Goal: Task Accomplishment & Management: Manage account settings

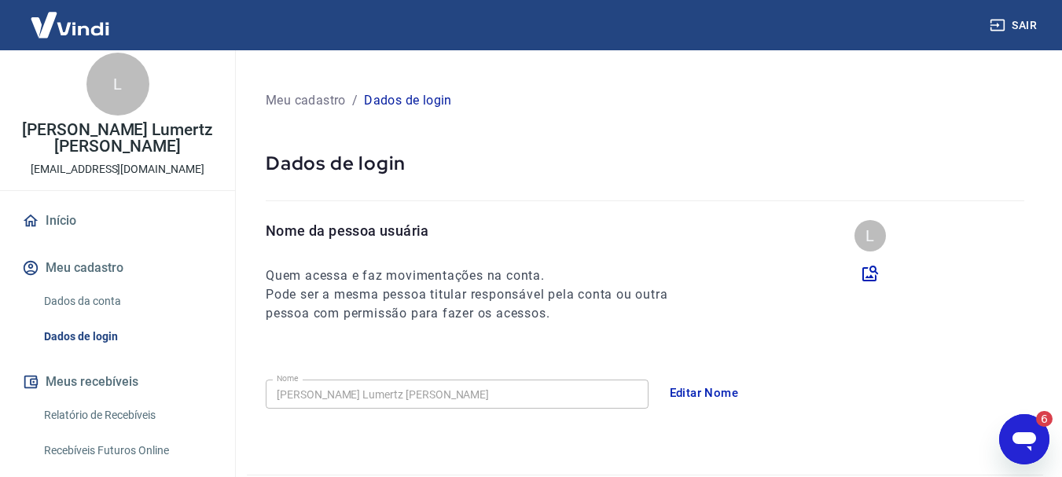
scroll to position [1988, 0]
click at [101, 381] on button "Meus recebíveis" at bounding box center [117, 382] width 197 height 35
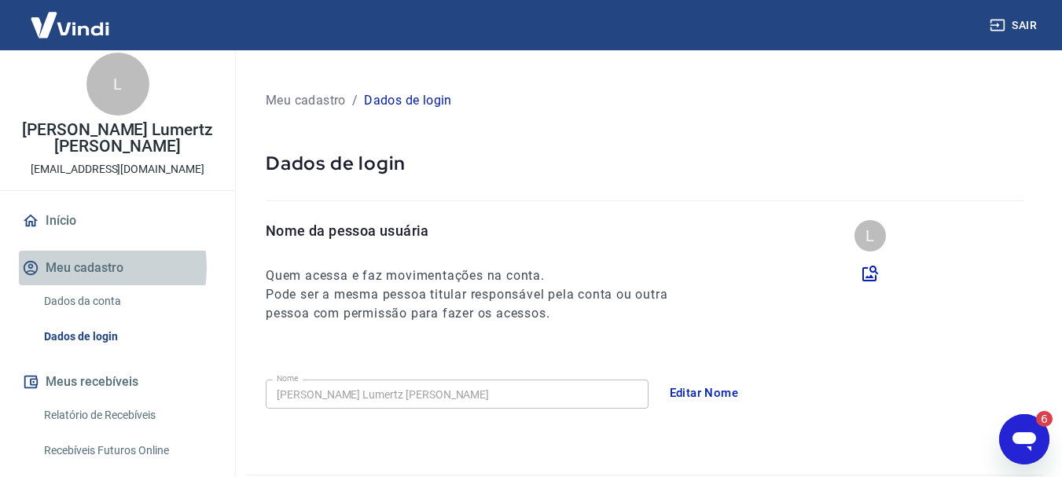
click at [84, 267] on button "Meu cadastro" at bounding box center [117, 268] width 197 height 35
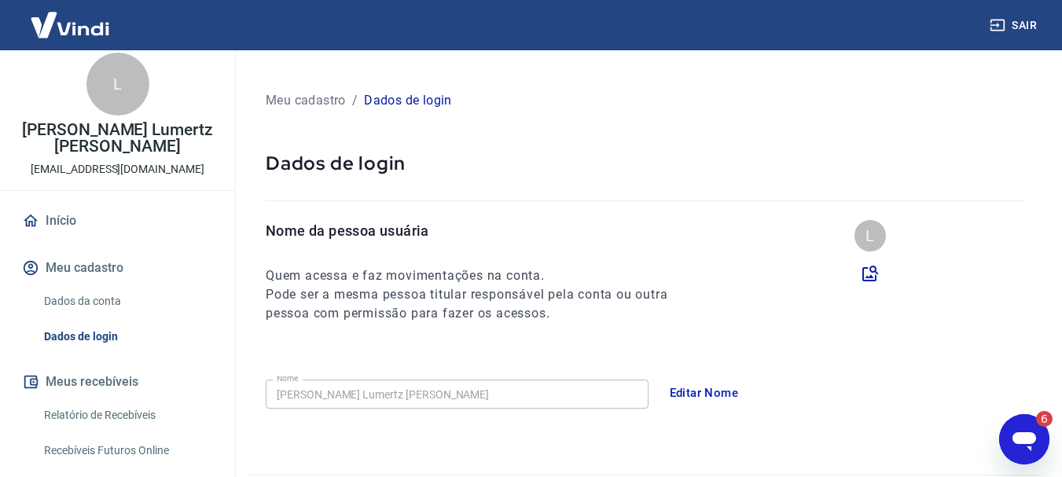
click at [103, 32] on img at bounding box center [70, 25] width 102 height 48
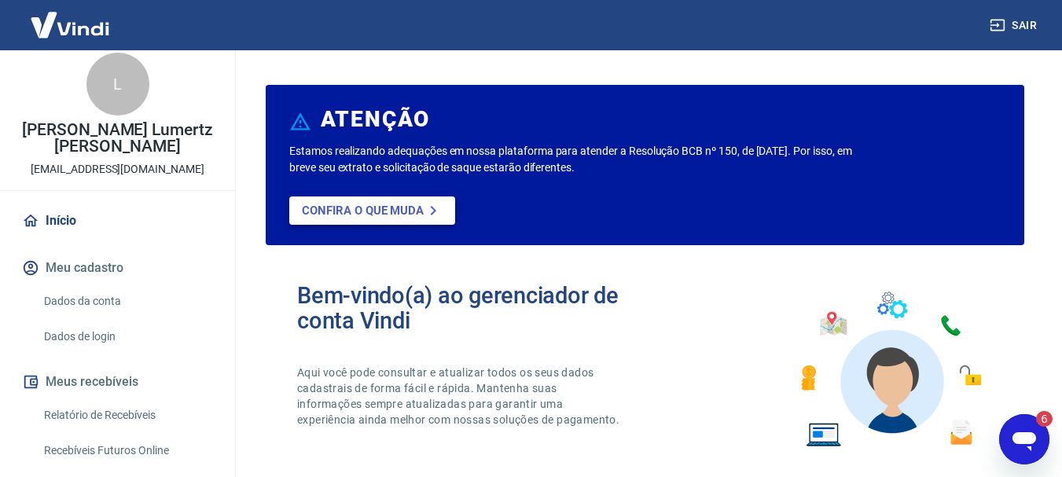
click at [326, 206] on p "Confira o que muda" at bounding box center [363, 211] width 122 height 14
click at [1028, 442] on icon "Abrir janela de mensagens, 6 mensagens não lidas" at bounding box center [1025, 441] width 24 height 19
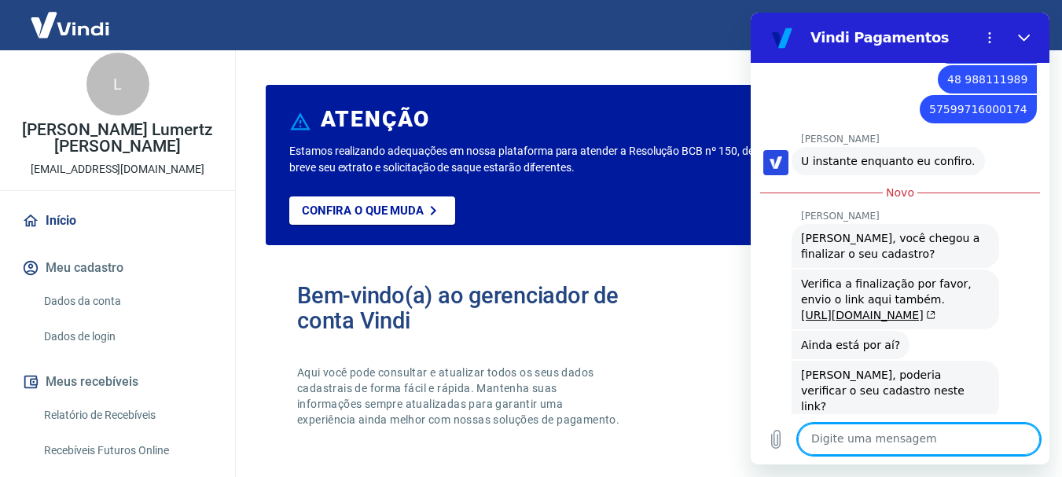
scroll to position [2343, 0]
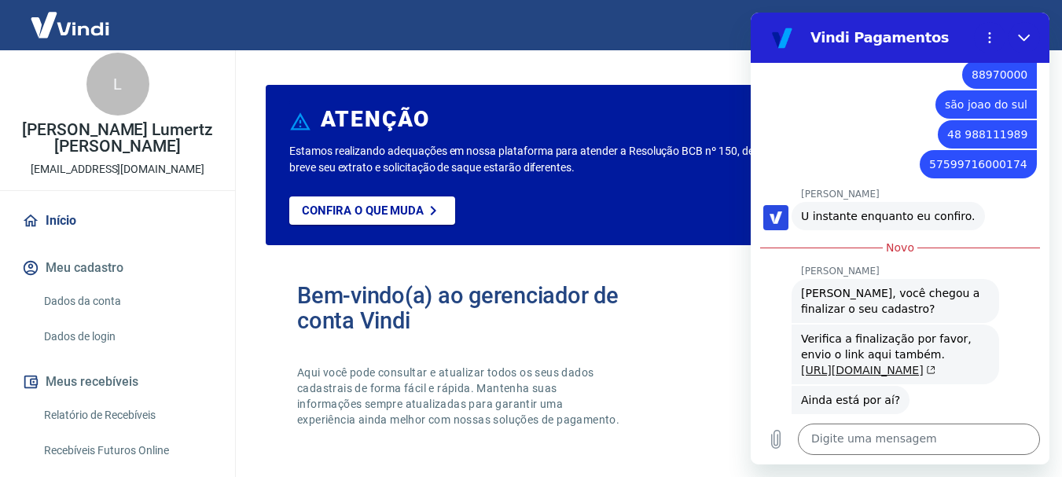
click at [898, 364] on link "https://pagamentos.vindi.com.br/criar-conta-v2/" at bounding box center [868, 370] width 134 height 13
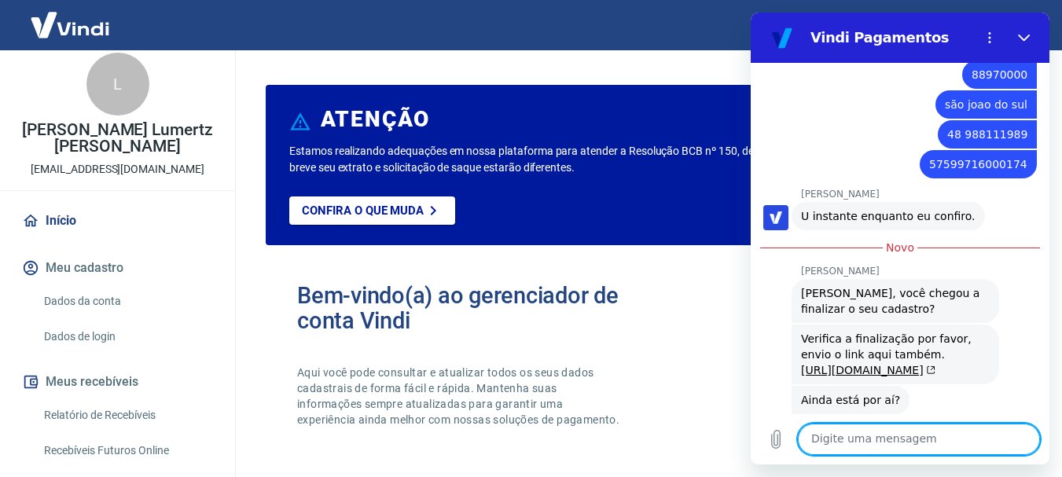
click at [826, 437] on textarea at bounding box center [919, 439] width 242 height 31
type textarea "ola"
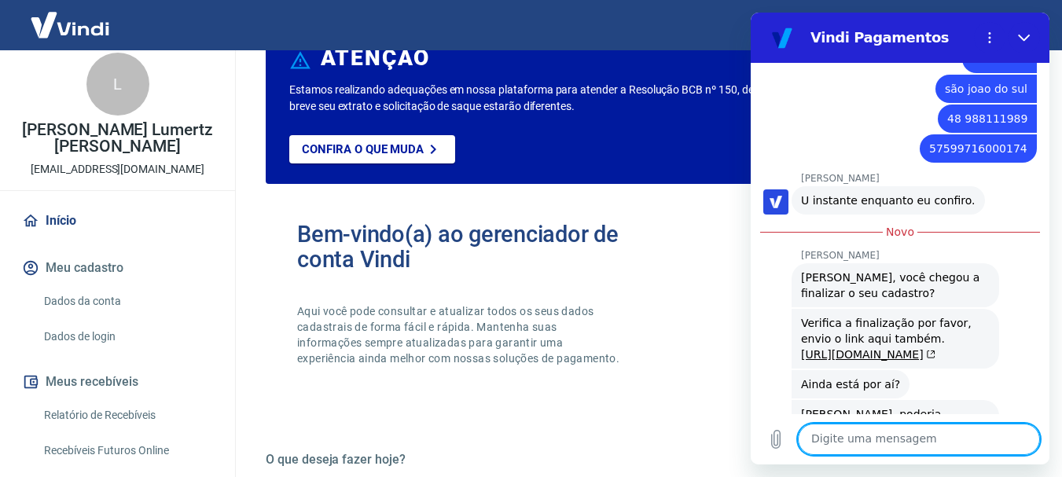
scroll to position [2327, 0]
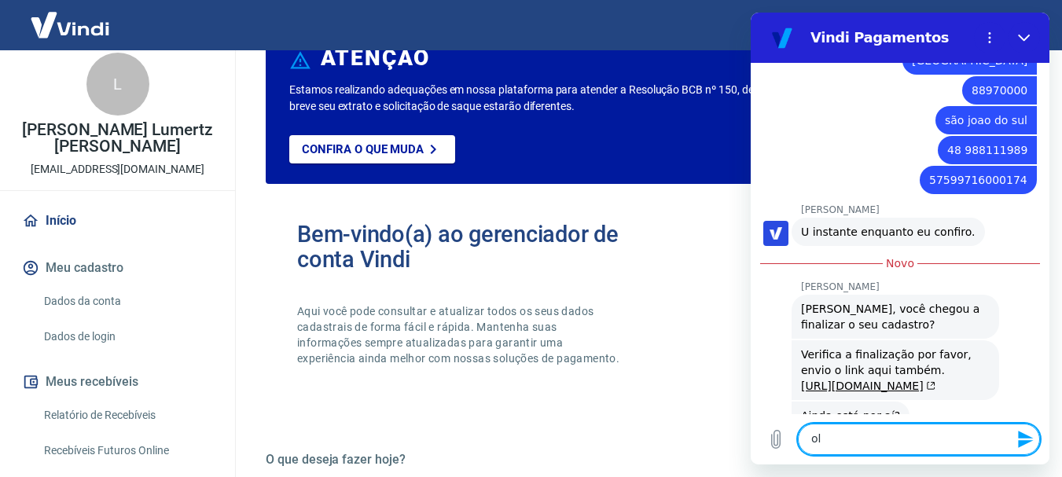
type textarea "o"
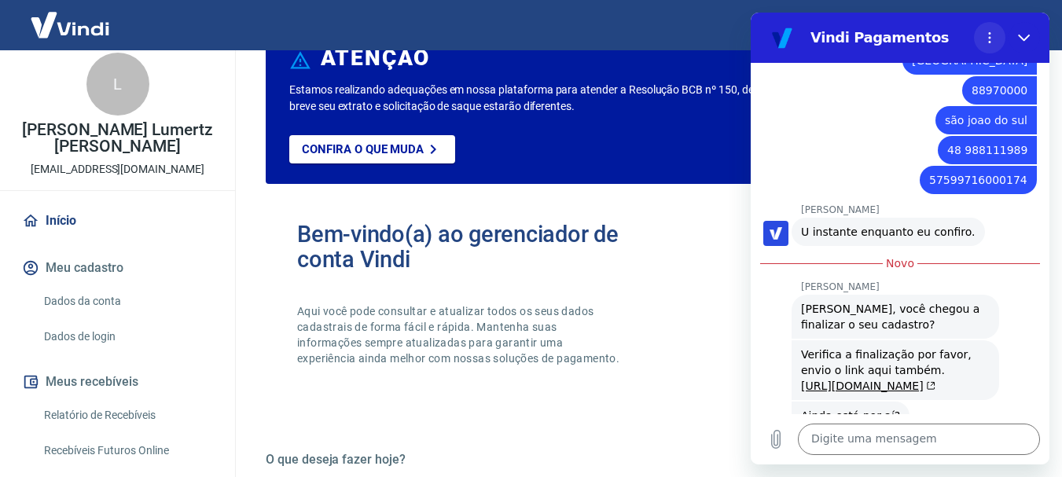
click at [990, 40] on icon "Menu de opções" at bounding box center [990, 37] width 13 height 13
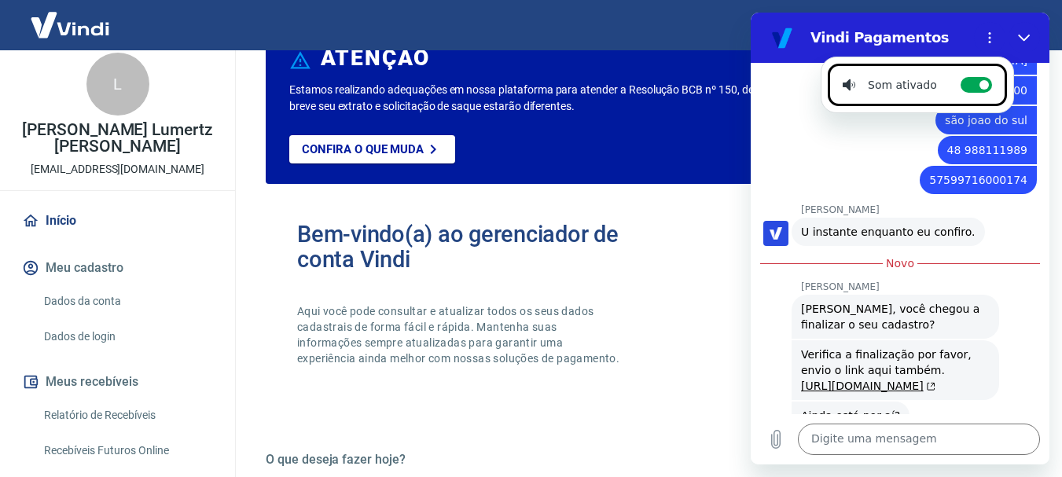
click at [1006, 293] on div "Marcia Rosa de Almeida diz: Luiz, você chegou a finalizar o seu cadastro?" at bounding box center [906, 316] width 286 height 46
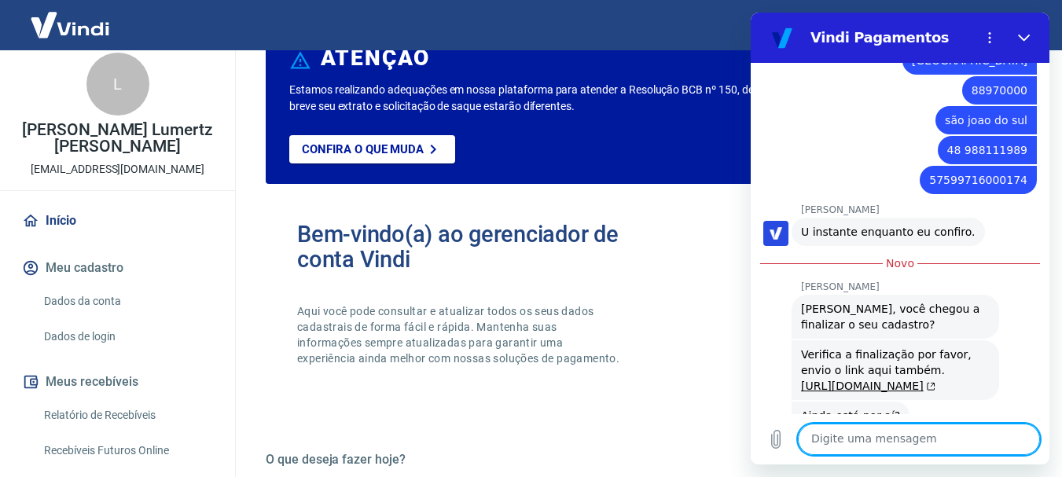
click at [877, 439] on textarea at bounding box center [919, 439] width 242 height 31
type textarea "oi, pode mi ajudar"
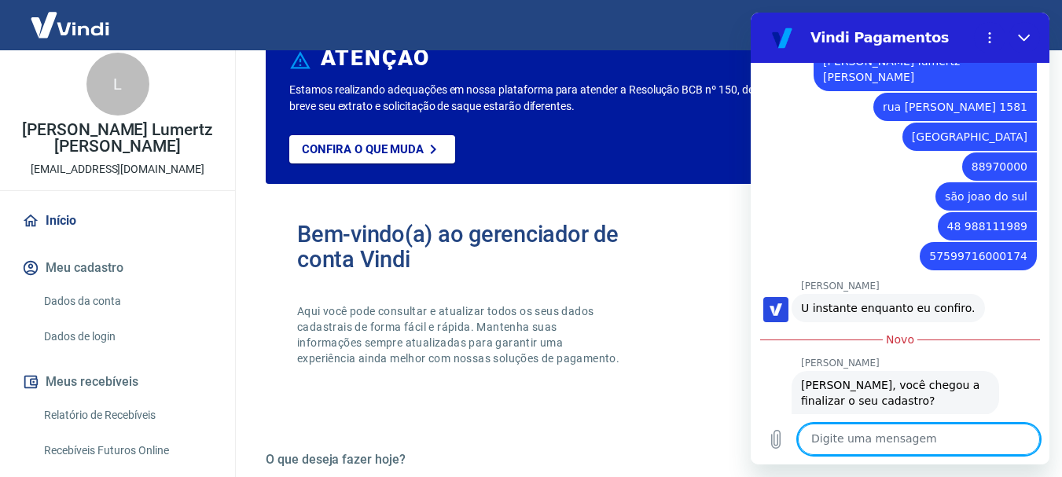
scroll to position [2264, 0]
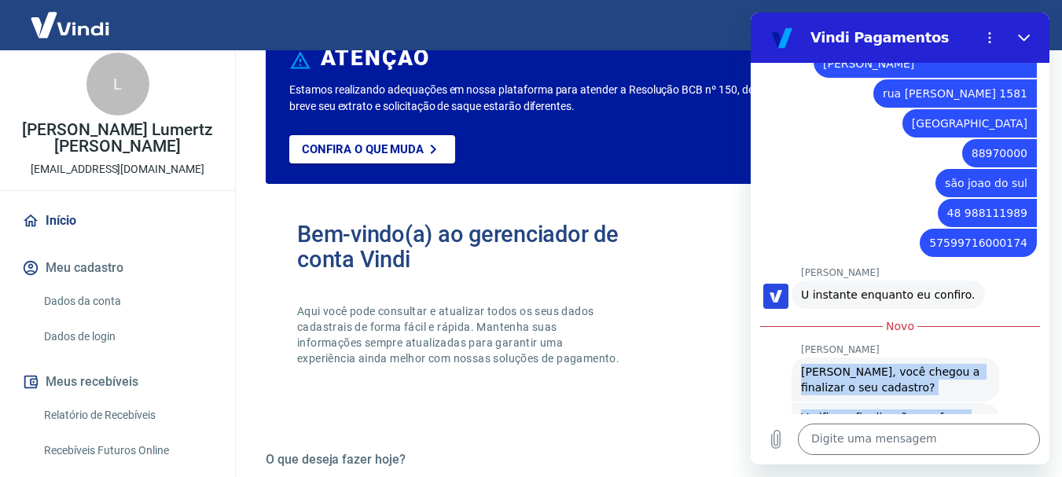
drag, startPoint x: 804, startPoint y: 183, endPoint x: 980, endPoint y: 215, distance: 179.1
click at [980, 215] on div "10:03 diz: bom dia Enviado · 10:03 Vindi Vindi diz: Informe seu nome completo, …" at bounding box center [900, 238] width 299 height 351
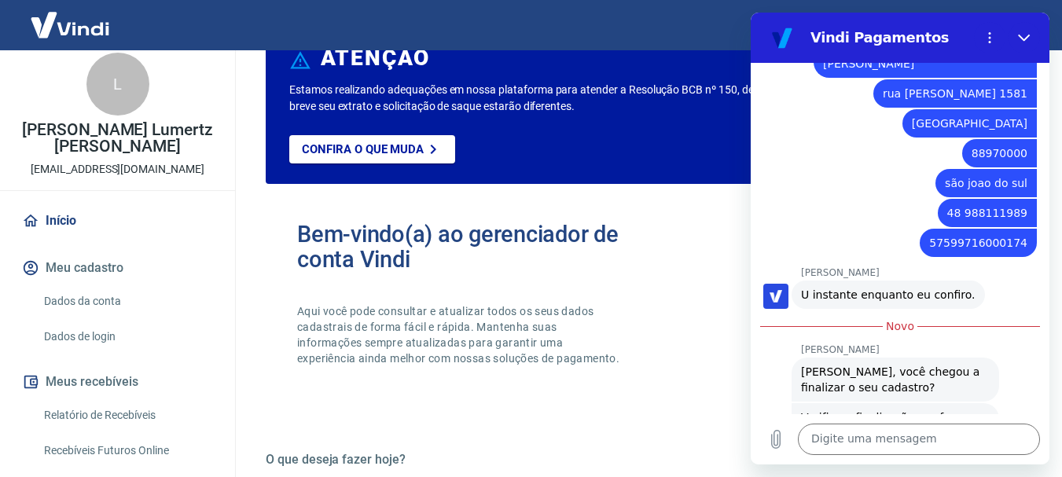
click at [1025, 402] on div "Marcia Rosa de Almeida diz: Verifica a finalização por favor, envio o link aqui…" at bounding box center [906, 432] width 286 height 61
click at [881, 443] on link "https://pagamentos.vindi.com.br/criar-conta-v2/" at bounding box center [868, 449] width 134 height 13
click at [908, 443] on link "https://pagamentos.vindi.com.br/criar-conta-v2/" at bounding box center [868, 449] width 134 height 13
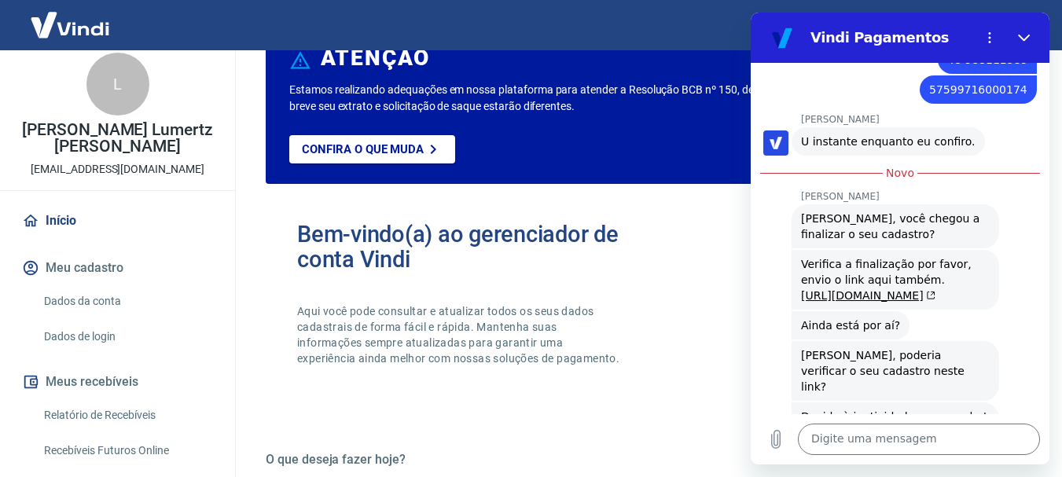
scroll to position [2515, 0]
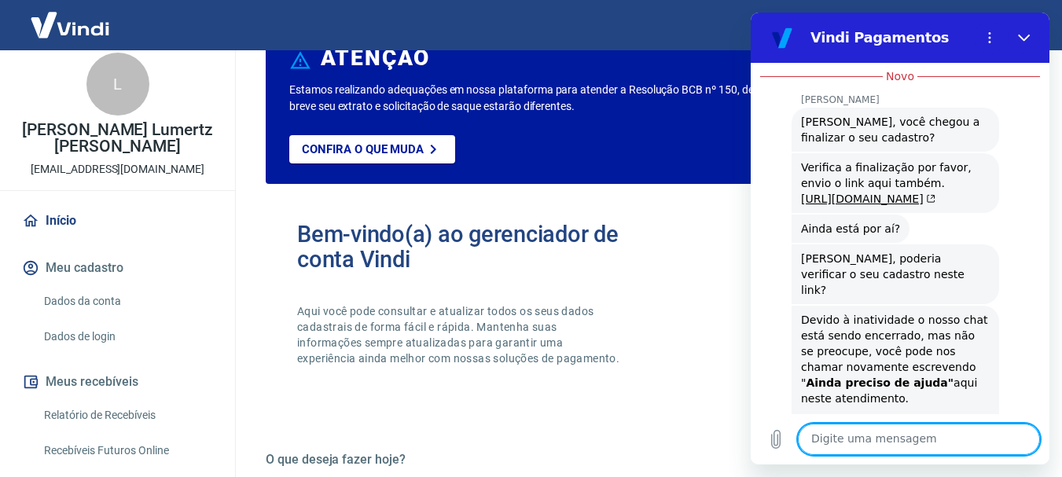
click at [858, 448] on textarea at bounding box center [919, 439] width 242 height 31
click at [822, 439] on textarea at bounding box center [919, 439] width 242 height 31
click at [638, 308] on div "Bem-vindo(a) ao gerenciador de conta Vindi Aqui você pode consultar e atualizar…" at bounding box center [471, 309] width 348 height 174
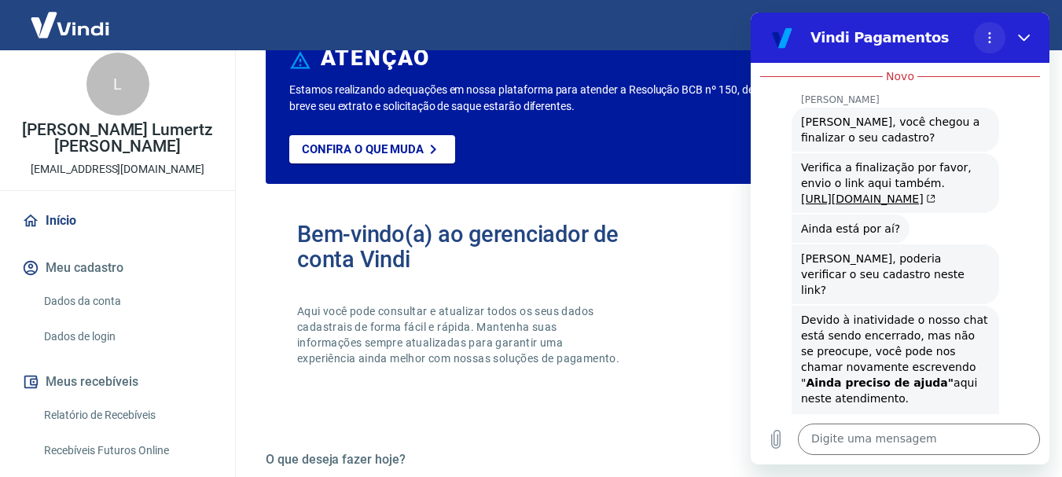
click at [990, 41] on circle "Menu de opções" at bounding box center [990, 42] width 2 height 2
click at [727, 312] on div "Bem-vindo(a) ao gerenciador de conta Vindi Aqui você pode consultar e atualizar…" at bounding box center [645, 309] width 759 height 224
click at [69, 408] on link "Relatório de Recebíveis" at bounding box center [127, 415] width 178 height 32
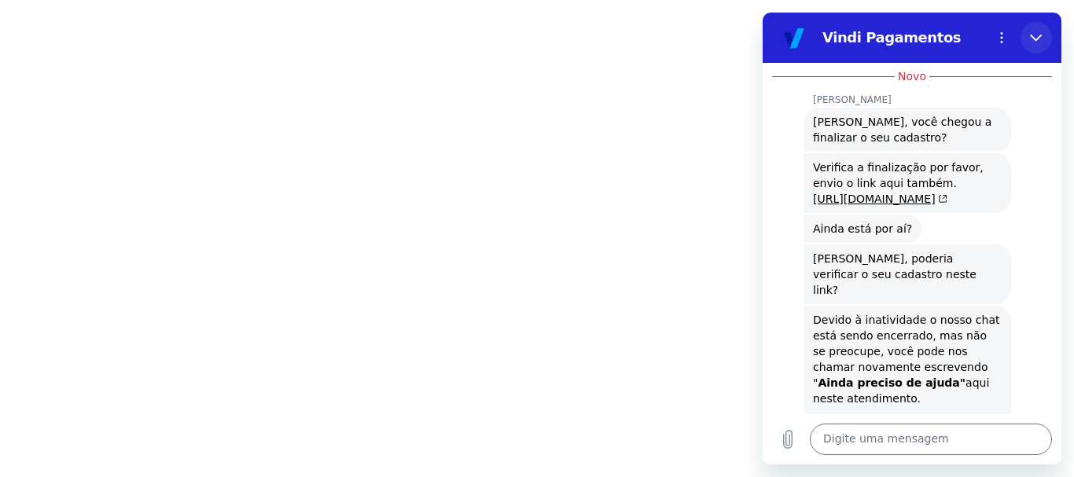
click at [1040, 37] on icon "Fechar" at bounding box center [1036, 38] width 12 height 7
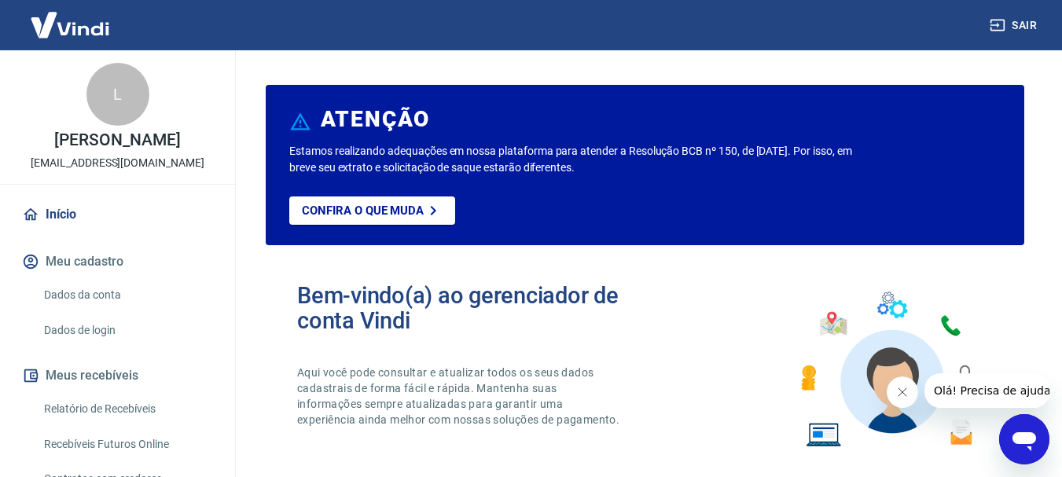
click at [1025, 438] on icon "Abrir janela de mensagens" at bounding box center [1025, 441] width 24 height 19
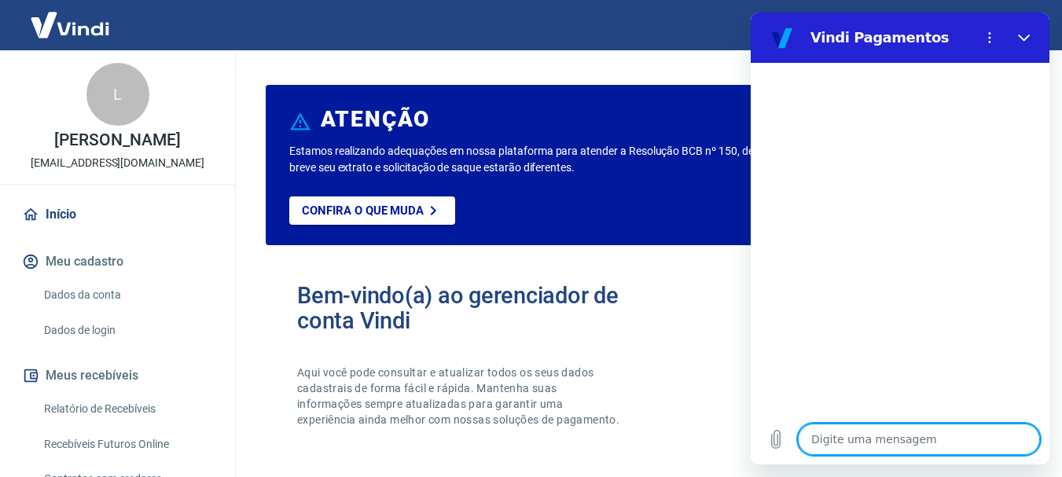
type textarea "o"
type textarea "x"
type textarea "ol"
type textarea "x"
type textarea "ola"
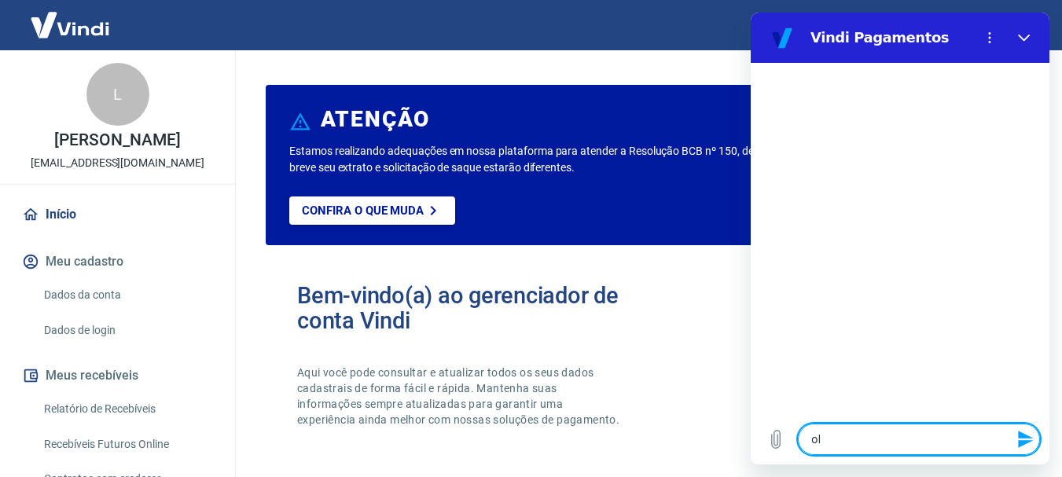
type textarea "x"
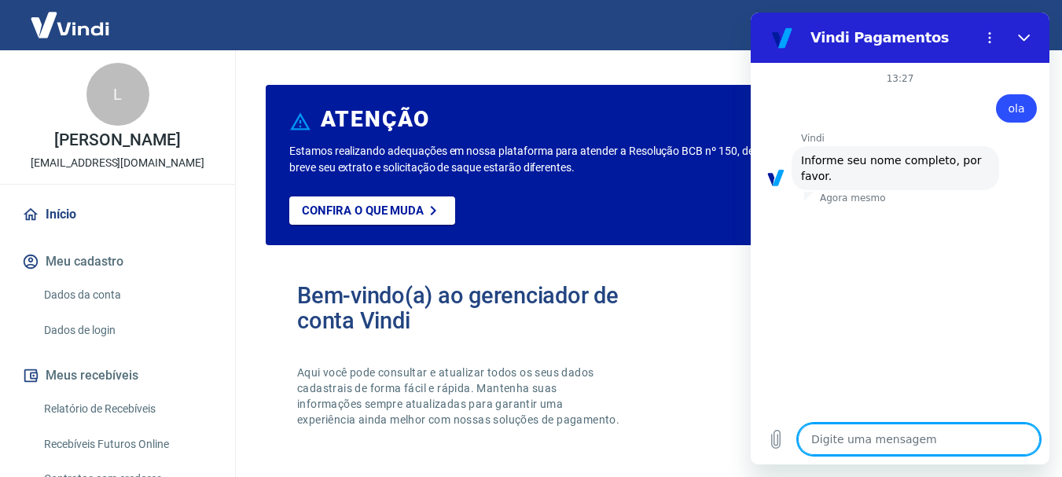
type textarea "l"
type textarea "x"
type textarea "lu"
type textarea "x"
type textarea "lui"
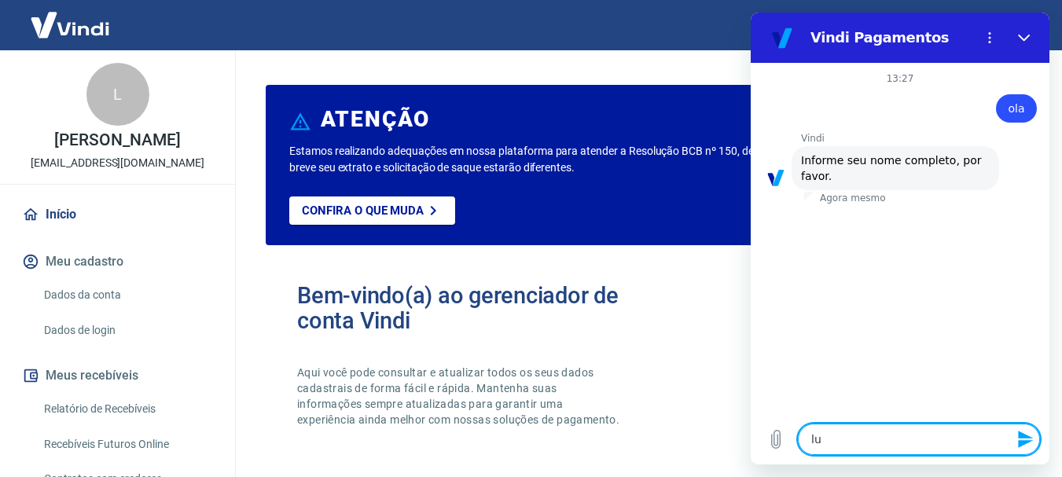
type textarea "x"
type textarea "luiz"
type textarea "x"
type textarea "luiz"
type textarea "x"
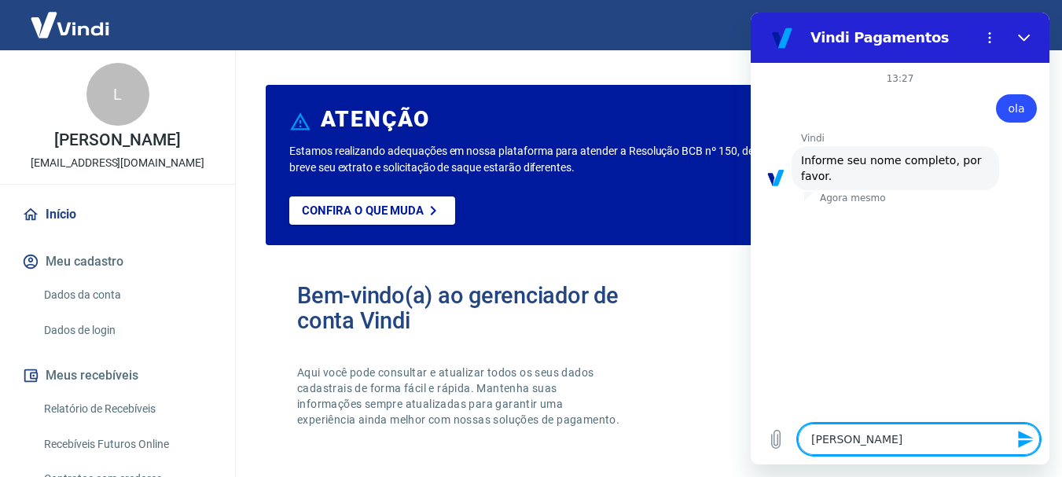
type textarea "luiz p"
type textarea "x"
type textarea "luiz pa"
type textarea "x"
type textarea "luiz pai"
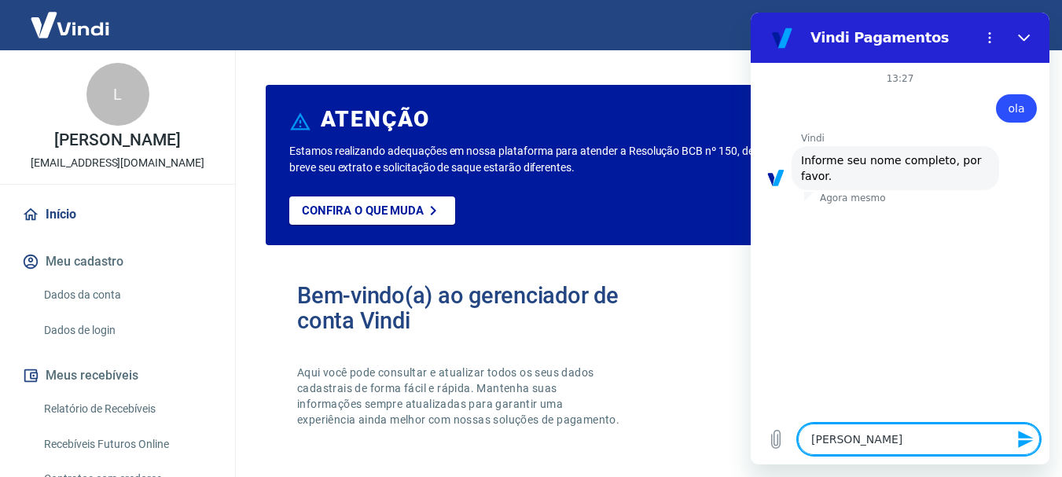
type textarea "x"
type textarea "luiz pail"
type textarea "x"
type textarea "luiz pailo"
type textarea "x"
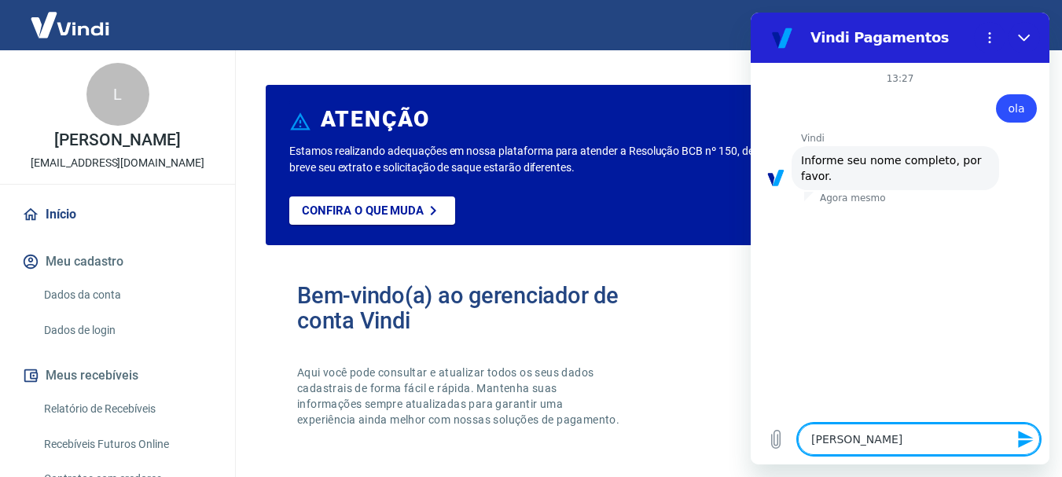
type textarea "luiz pailo"
type textarea "x"
type textarea "luiz pailo"
type textarea "x"
type textarea "luiz pail"
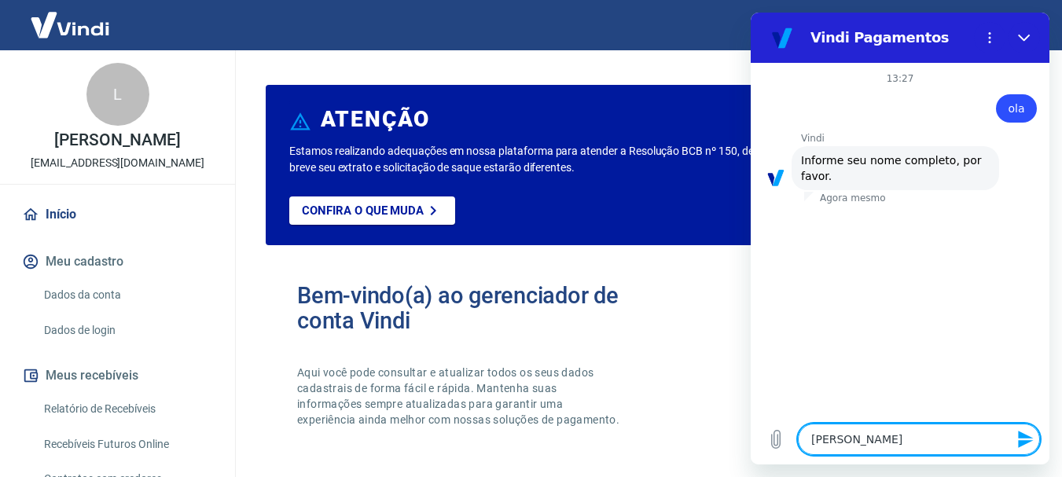
type textarea "x"
type textarea "luiz pai"
type textarea "x"
type textarea "luiz pa"
type textarea "x"
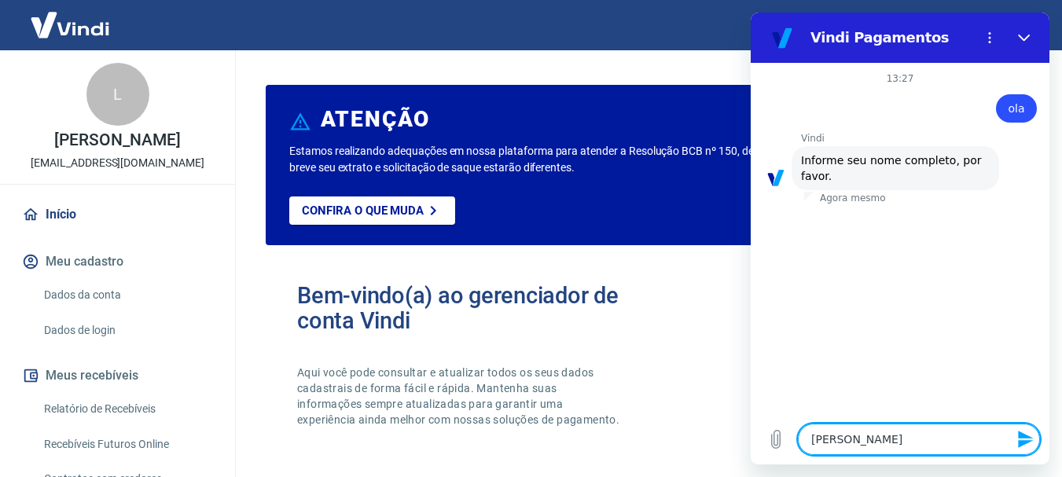
type textarea "luiz pau"
type textarea "x"
type textarea "luiz paul"
type textarea "x"
type textarea "luiz paulo"
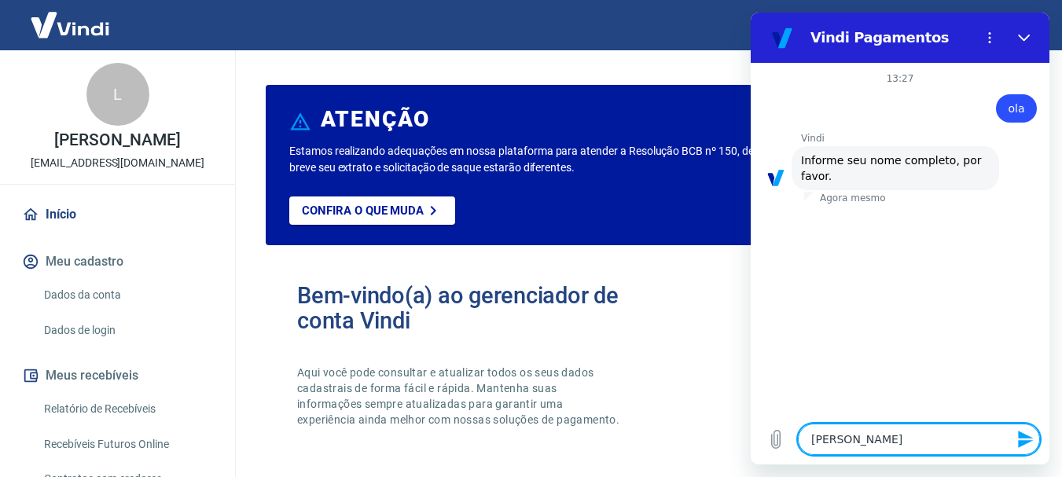
type textarea "x"
type textarea "luiz paulo"
type textarea "x"
type textarea "luiz paulo l"
type textarea "x"
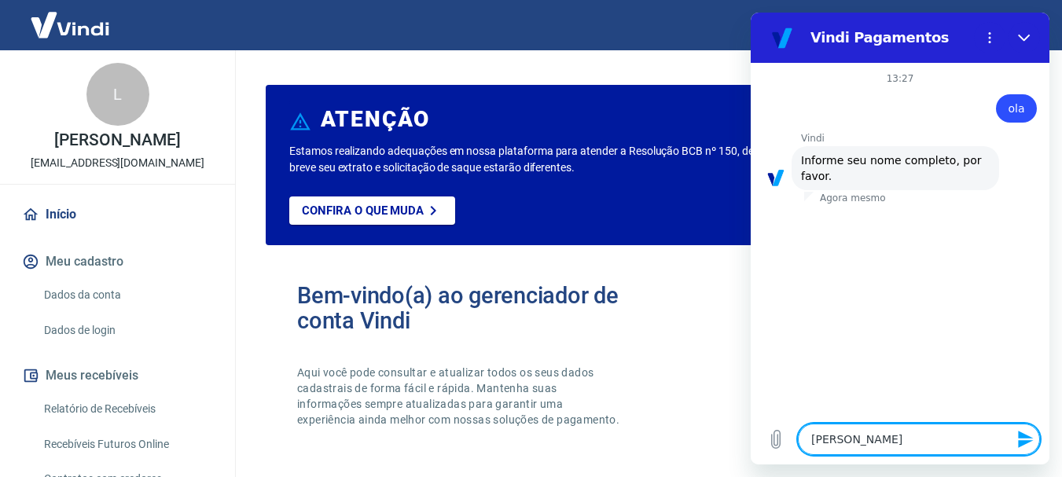
type textarea "luiz paulo lu"
type textarea "x"
type textarea "luiz paulo lum"
type textarea "x"
type textarea "luiz paulo lume"
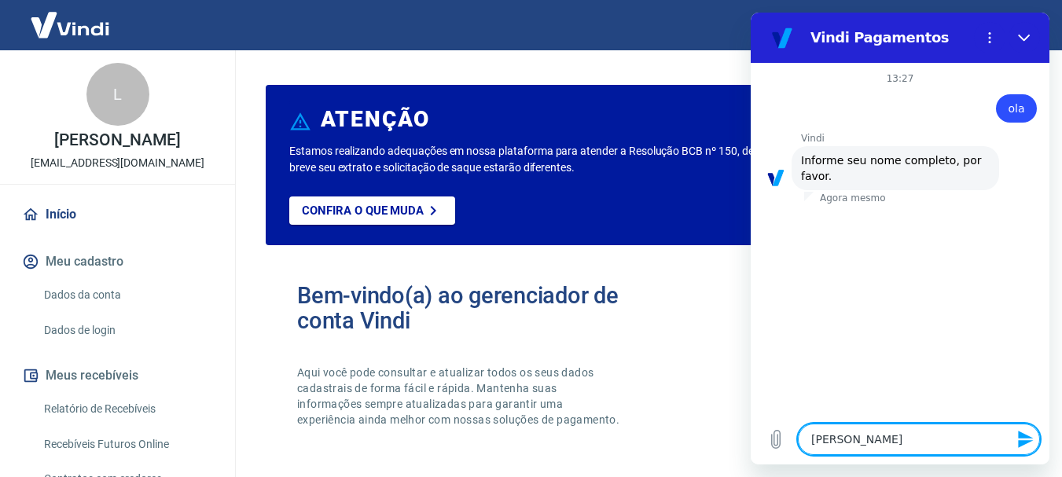
type textarea "x"
type textarea "luiz paulo lumer"
type textarea "x"
type textarea "luiz paulo lumert"
type textarea "x"
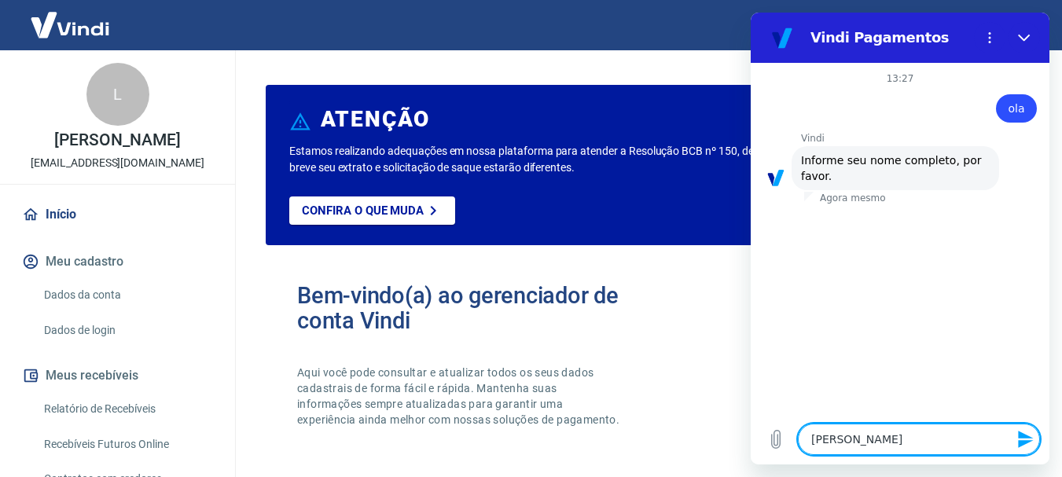
type textarea "luiz paulo lumertz"
type textarea "x"
type textarea "luiz paulo lumertz"
type textarea "x"
type textarea "luiz paulo lumertz d"
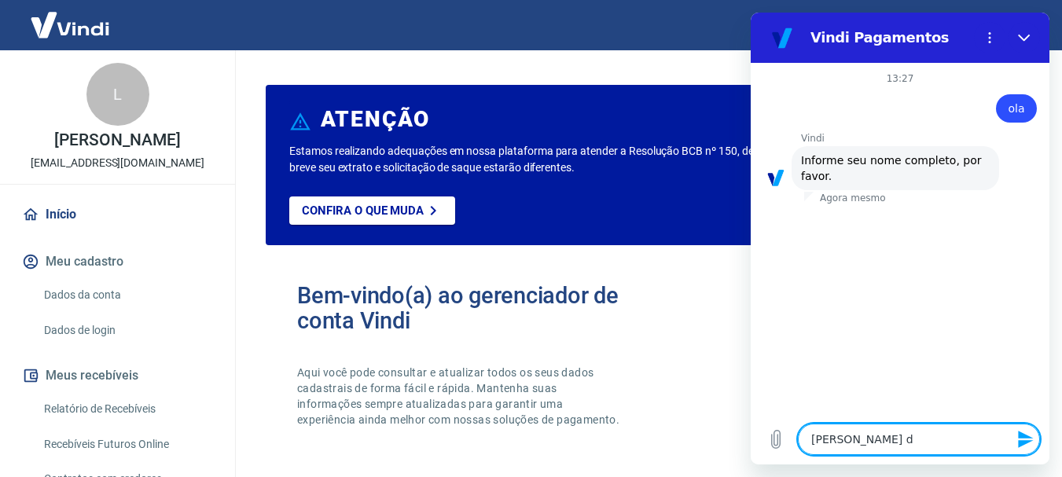
type textarea "x"
type textarea "luiz paulo lumertz da"
type textarea "x"
type textarea "luiz paulo lumertz da"
type textarea "x"
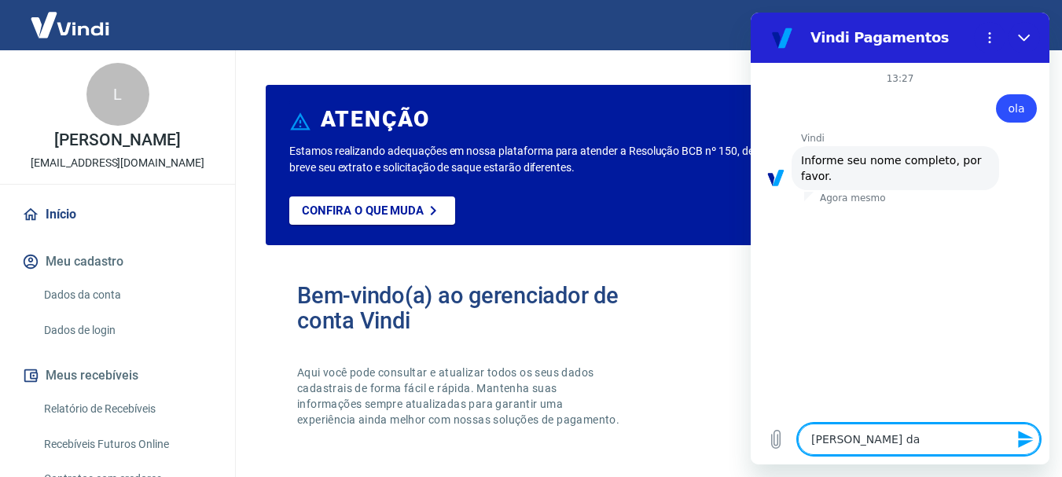
type textarea "luiz paulo lumertz da s"
type textarea "x"
type textarea "luiz paulo lumertz da si"
type textarea "x"
type textarea "luiz paulo lumertz da sil"
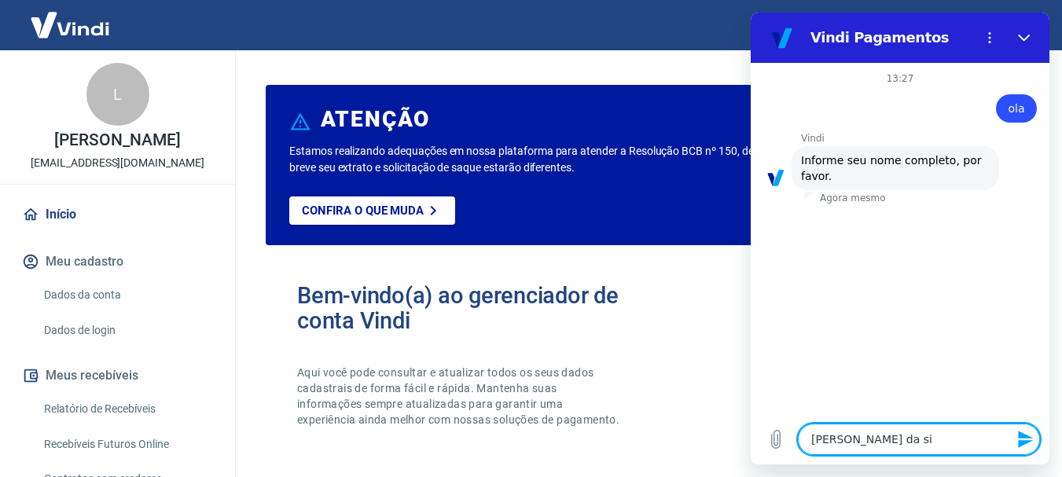
type textarea "x"
type textarea "luiz paulo lumertz da silv"
type textarea "x"
type textarea "luiz paulo lumertz da silva"
type textarea "x"
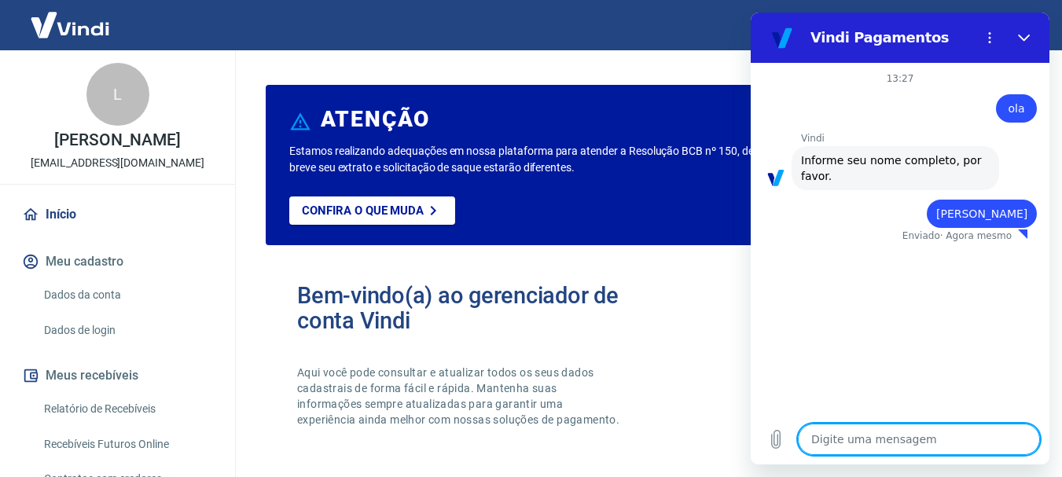
type textarea "x"
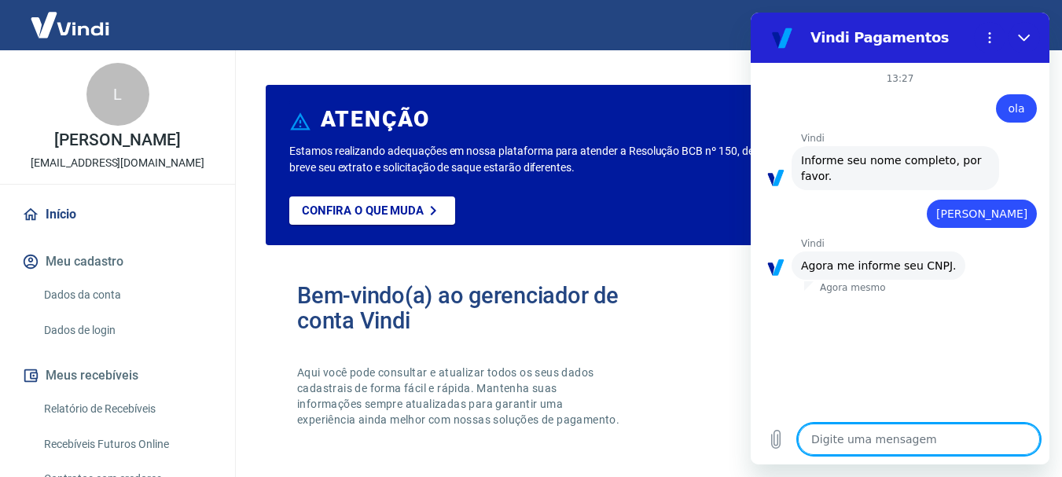
type textarea "5"
type textarea "x"
type textarea "57"
type textarea "x"
type textarea "575"
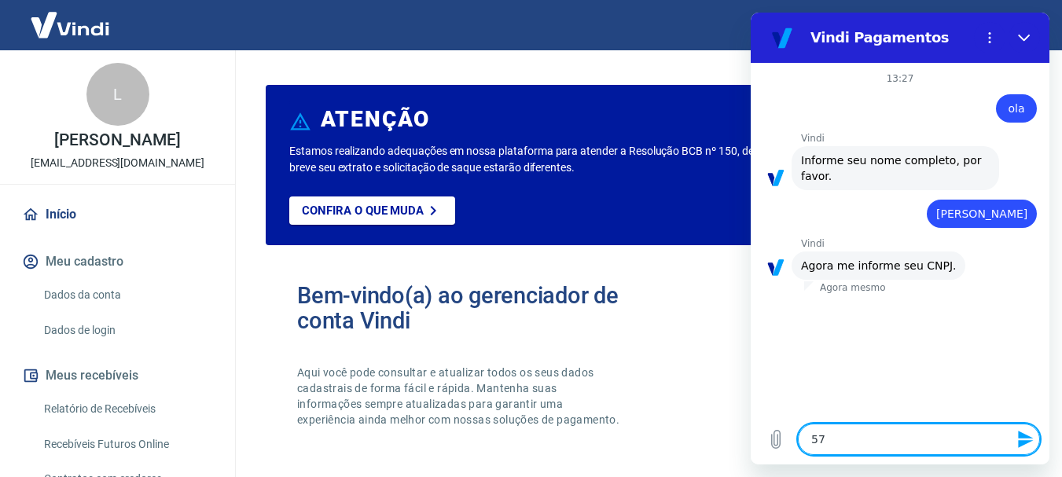
type textarea "x"
type textarea "5759"
type textarea "x"
type textarea "57599"
type textarea "x"
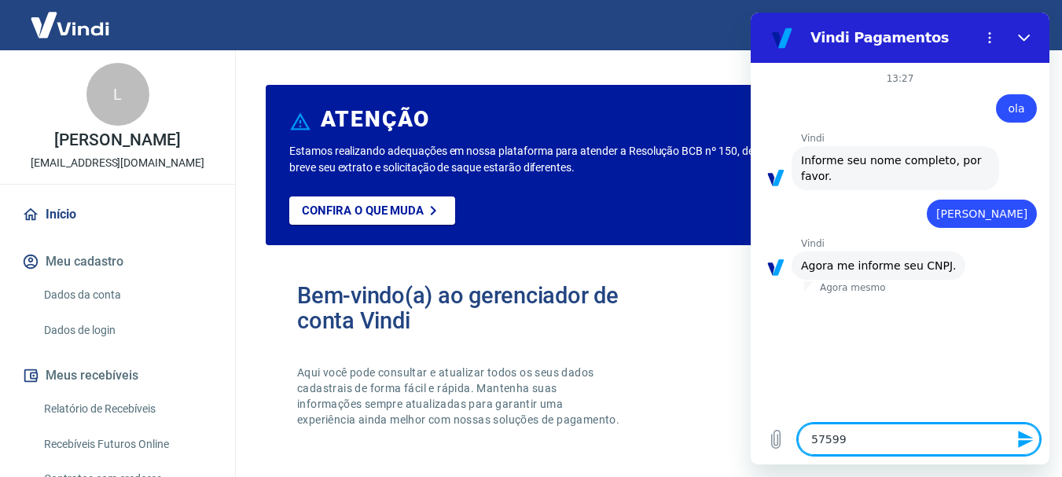
type textarea "575997"
type textarea "x"
type textarea "5759971"
type textarea "x"
type textarea "57599716"
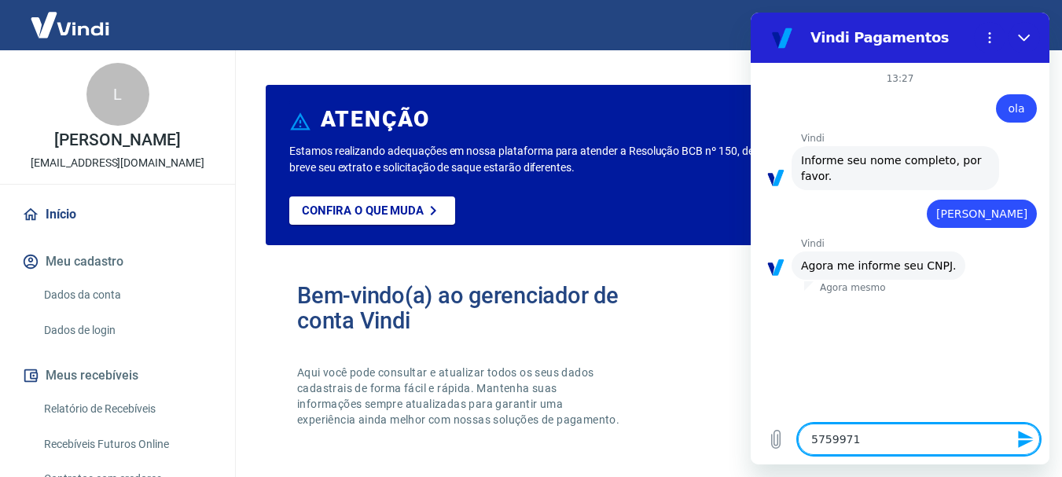
type textarea "x"
type textarea "575997160"
type textarea "x"
type textarea "5759971600"
type textarea "x"
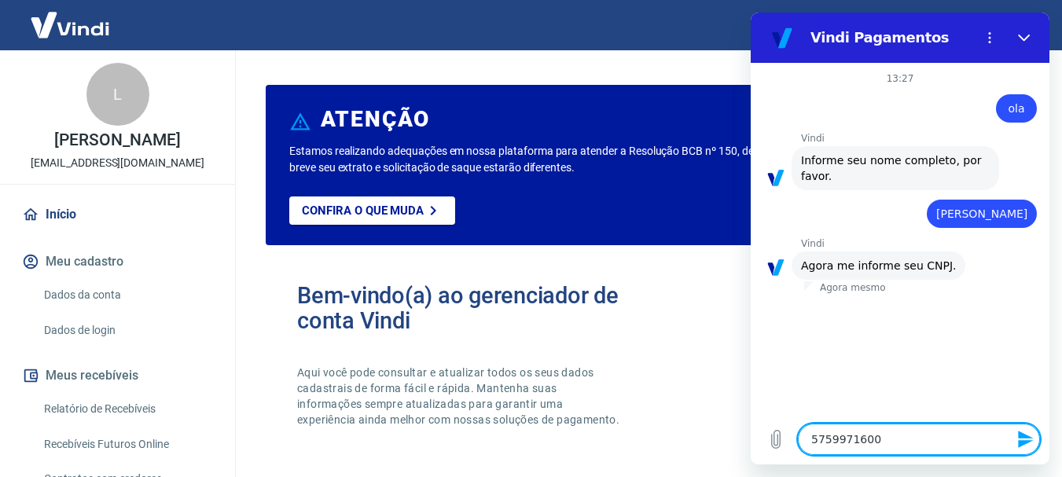
type textarea "57599716000"
type textarea "x"
type textarea "575997160001"
type textarea "x"
type textarea "5759971600017"
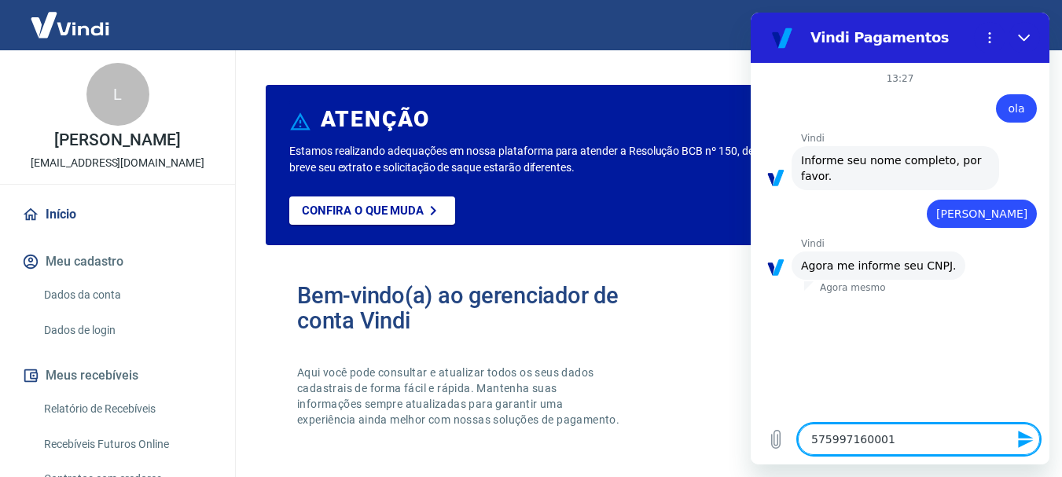
type textarea "x"
type textarea "57599716000174"
type textarea "x"
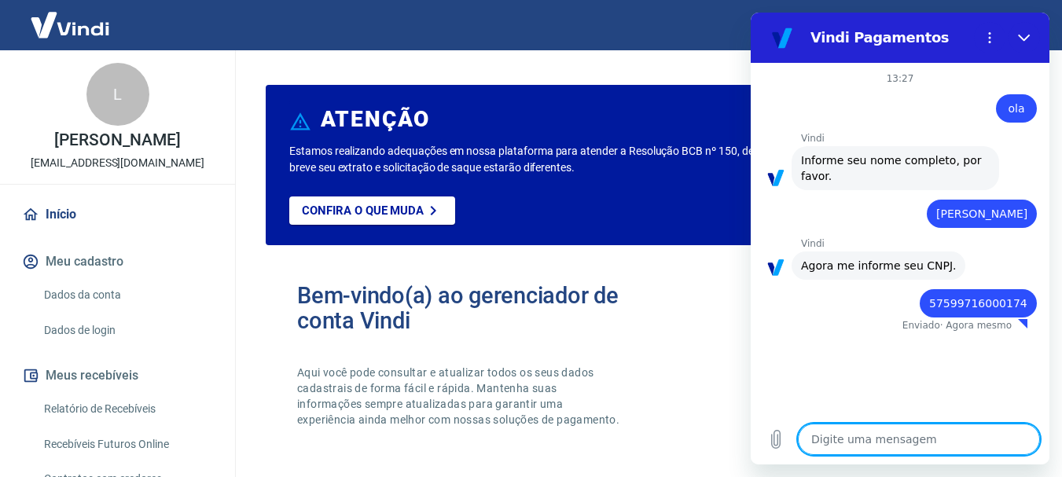
type textarea "x"
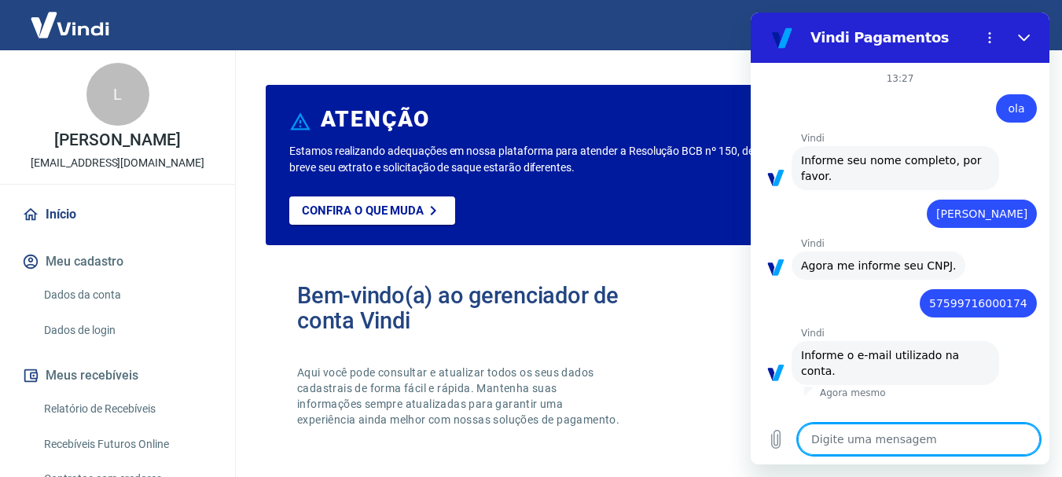
type textarea "l"
type textarea "x"
type textarea "lu"
type textarea "x"
type textarea "lui"
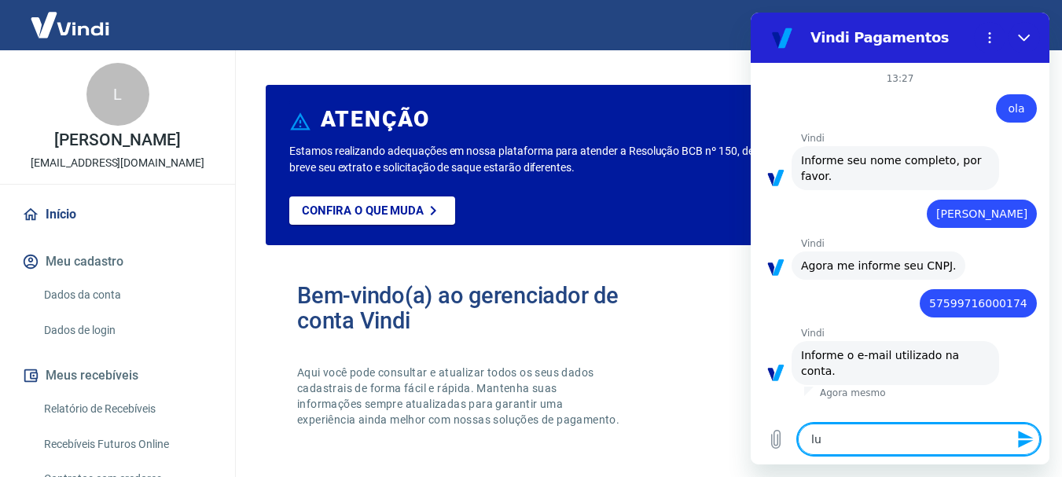
type textarea "x"
type textarea "luiz"
type textarea "x"
type textarea "luizl"
type textarea "x"
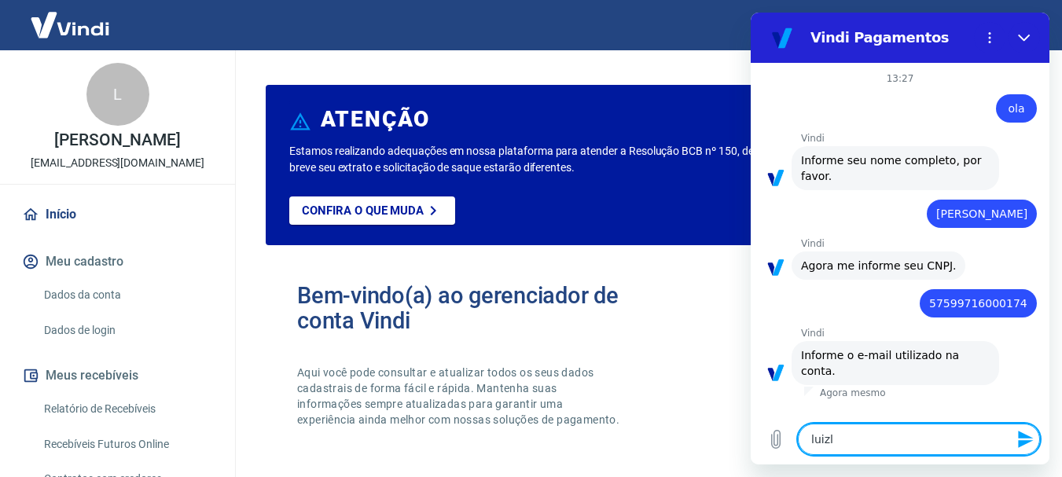
type textarea "luizlu"
type textarea "x"
type textarea "luizlum"
type textarea "x"
type textarea "luizlume"
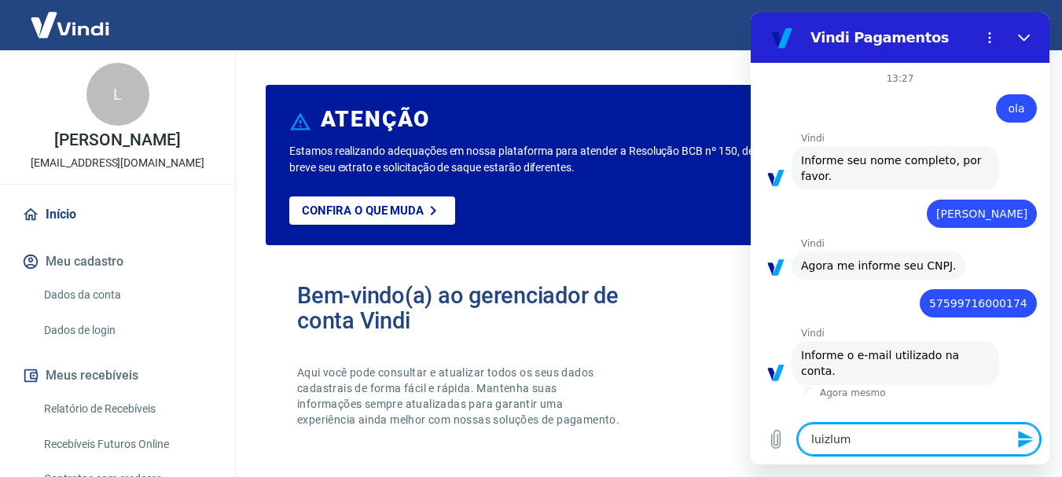
type textarea "x"
type textarea "luizlumer"
type textarea "x"
type textarea "luizlumert"
type textarea "x"
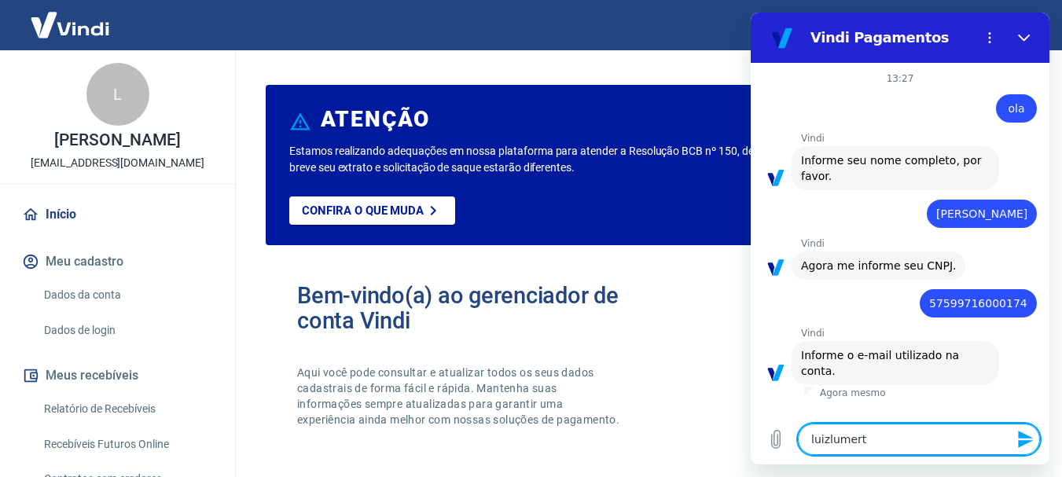
type textarea "luizlumertz"
type textarea "x"
type textarea "luizlumertz1"
type textarea "x"
type textarea "luizlumertz1@"
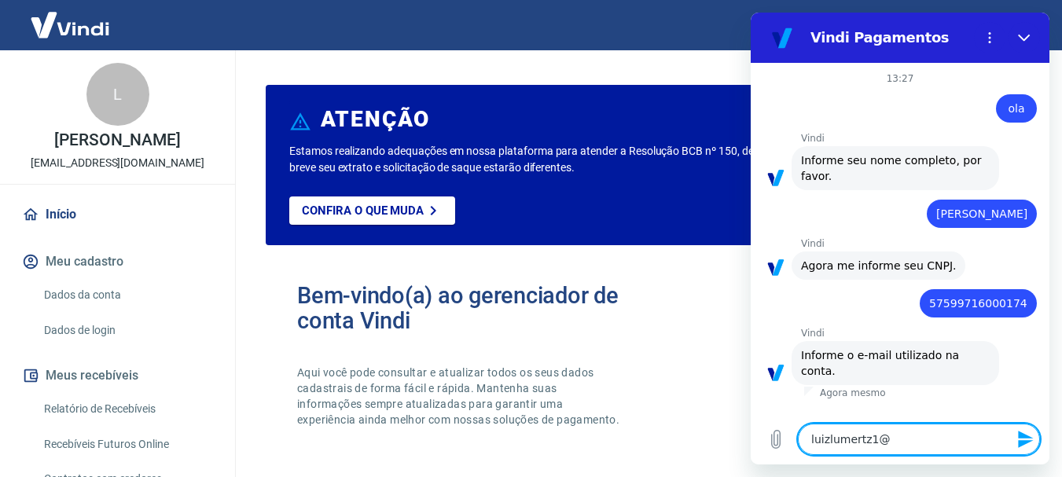
type textarea "x"
type textarea "luizlumertz1@g"
type textarea "x"
type textarea "luizlumertz1@gm"
type textarea "x"
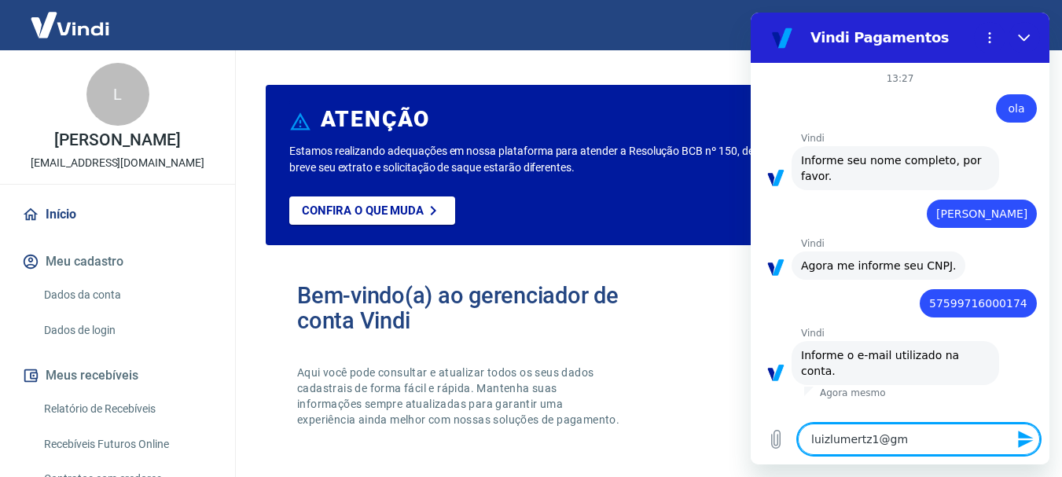
type textarea "luizlumertz1@gma"
type textarea "x"
type textarea "luizlumertz1@gmai"
type textarea "x"
type textarea "luizlumertz1@gmail"
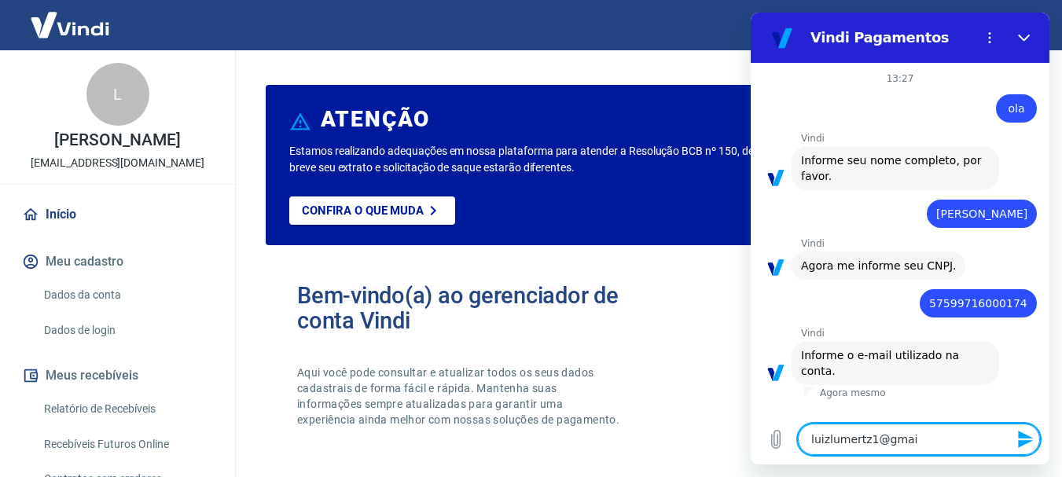
type textarea "x"
type textarea "luizlumertz1@gmail."
type textarea "x"
type textarea "luizlumertz1@gmail.c"
type textarea "x"
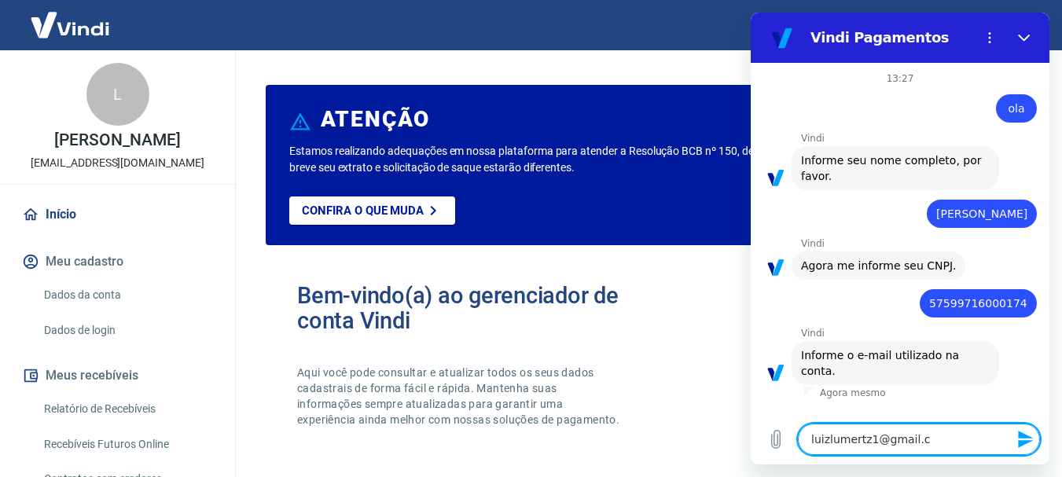
type textarea "luizlumertz1@gmail.co"
type textarea "x"
type textarea "luizlumertz1@gmail.com"
type textarea "x"
type textarea "luizlumertz1@gmail.com"
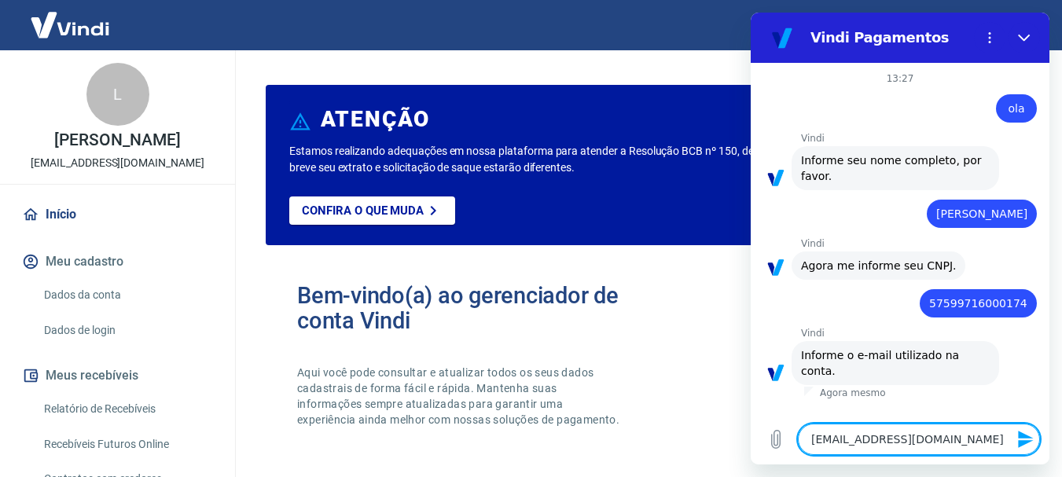
click at [1017, 430] on icon "Enviar mensagem" at bounding box center [1026, 439] width 19 height 19
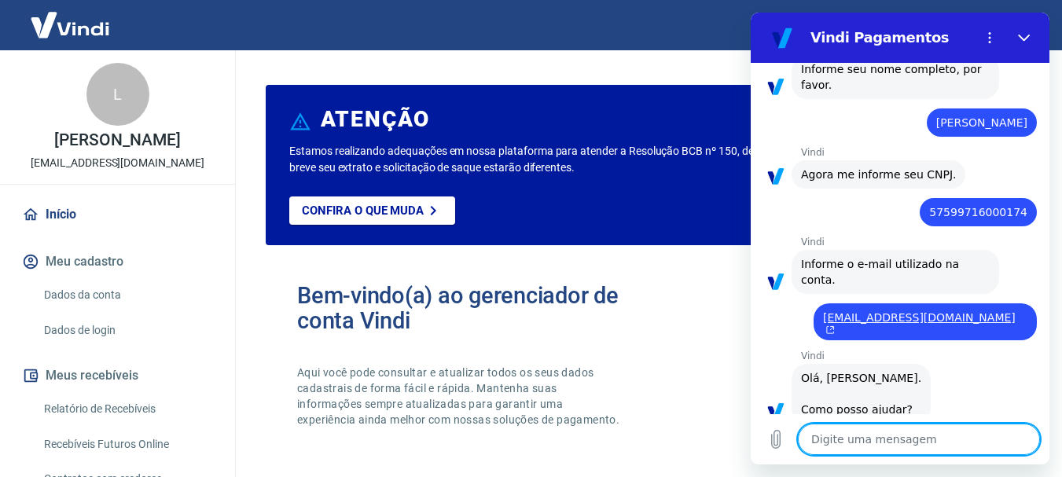
scroll to position [420, 0]
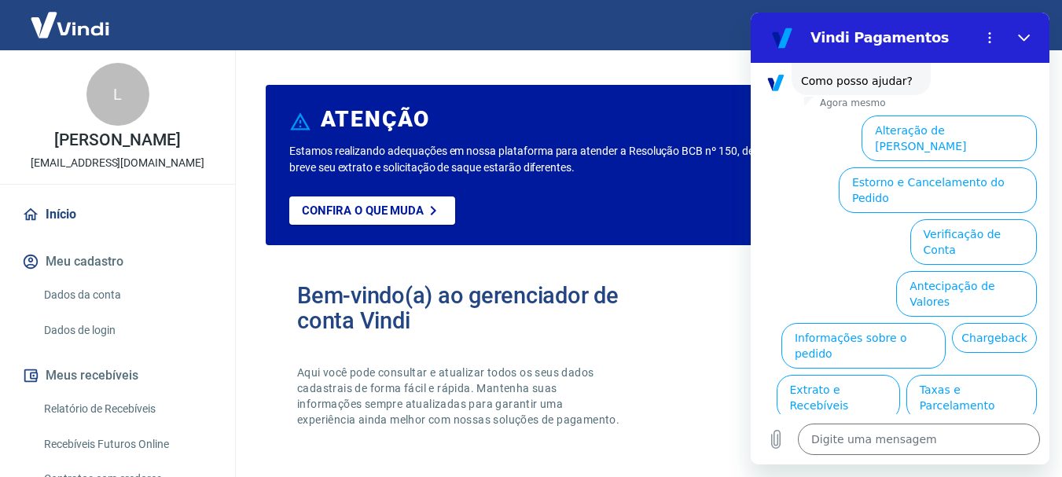
click at [908, 427] on button "Alterar celular verificado" at bounding box center [964, 450] width 145 height 46
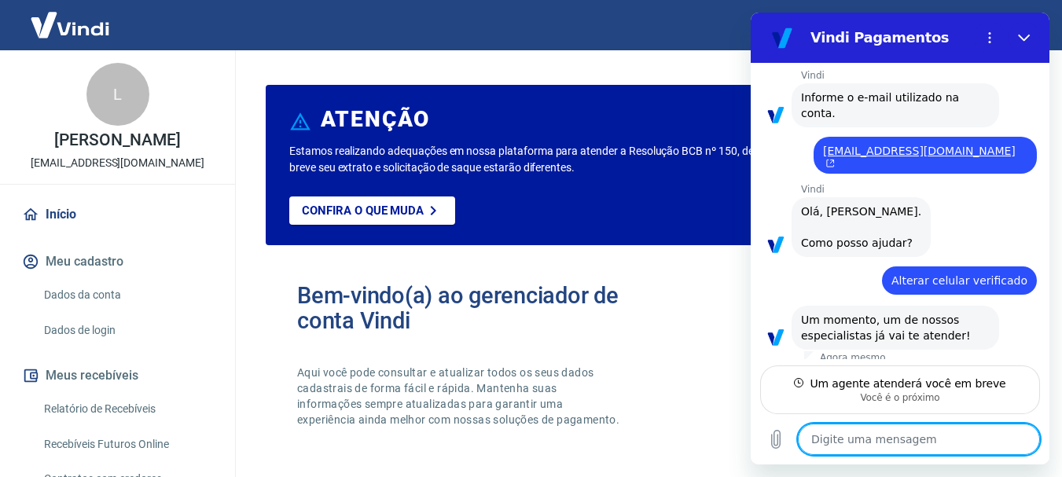
scroll to position [242, 0]
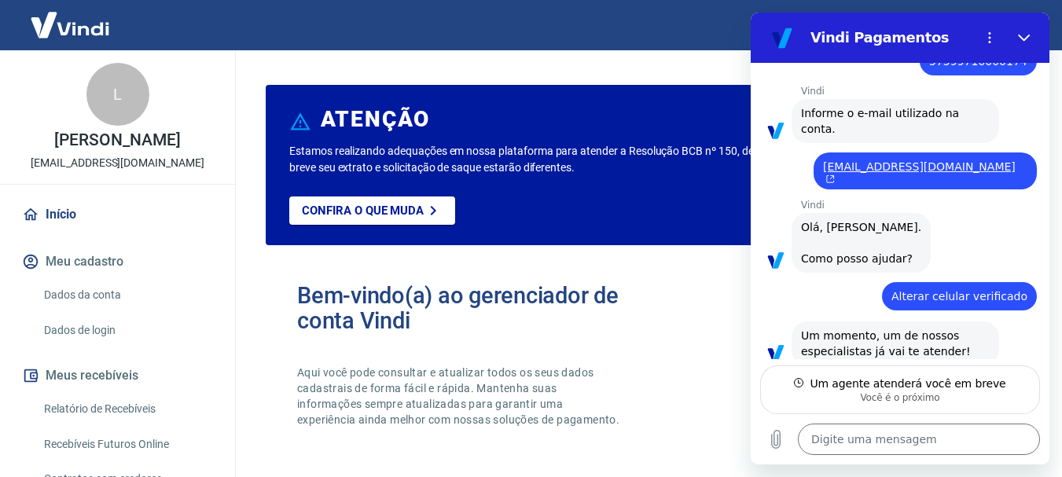
type textarea "x"
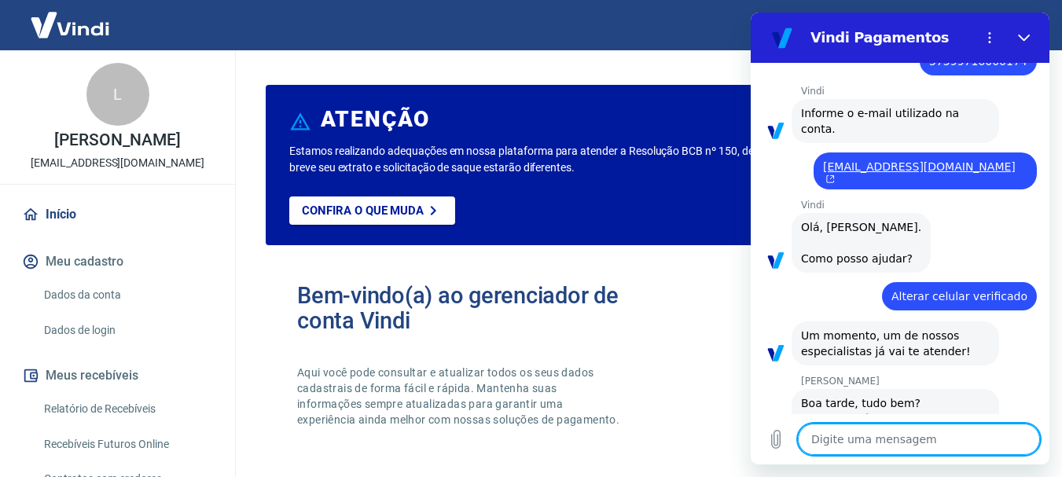
scroll to position [302, 0]
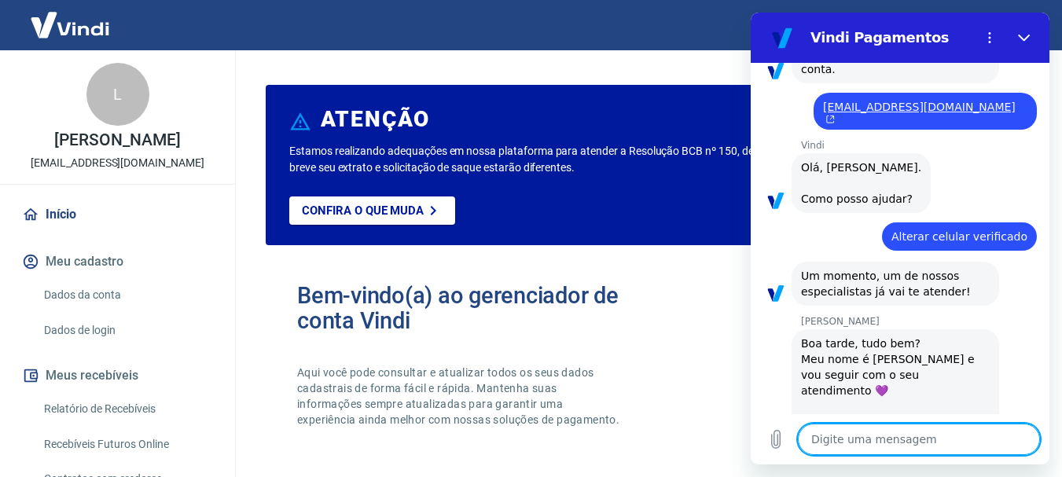
click at [844, 434] on textarea at bounding box center [919, 439] width 242 height 31
type textarea "o"
type textarea "x"
type textarea "ol"
type textarea "x"
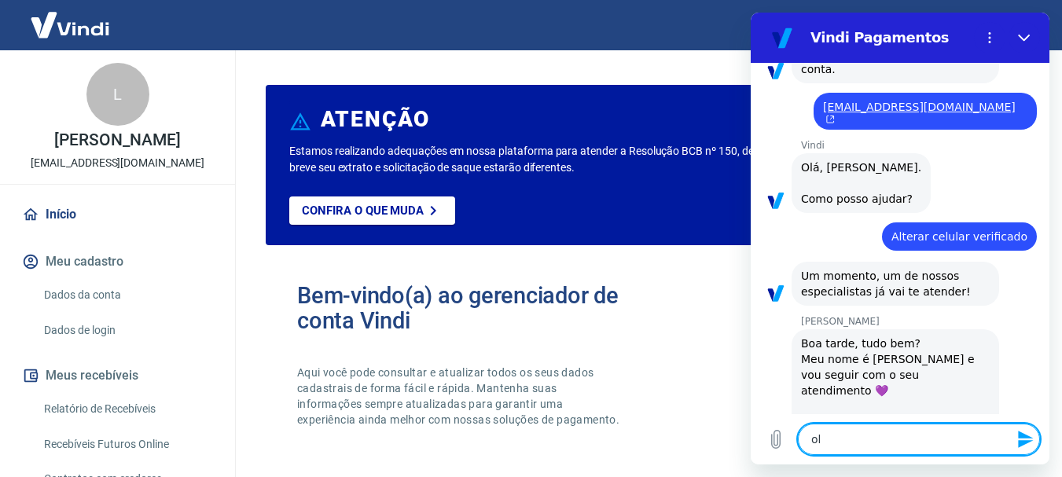
type textarea "ola"
type textarea "x"
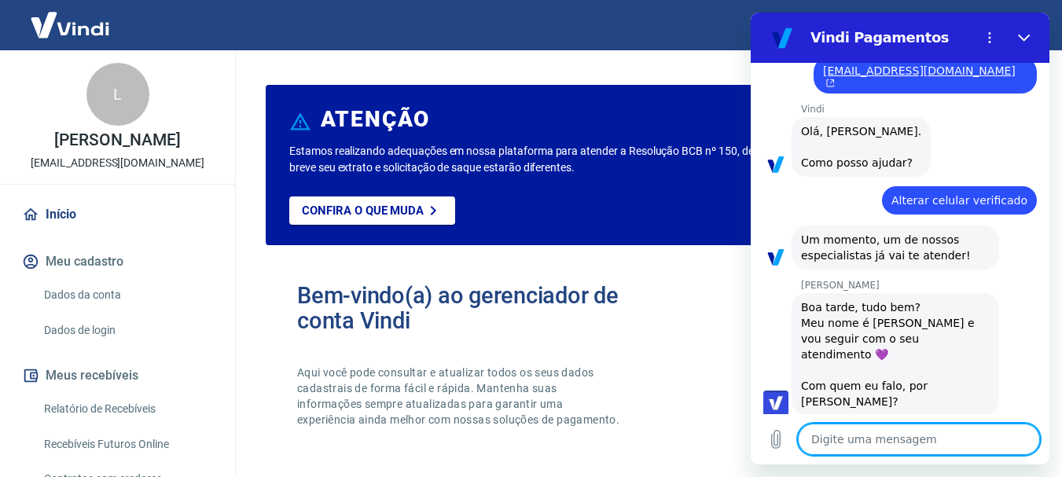
type textarea "x"
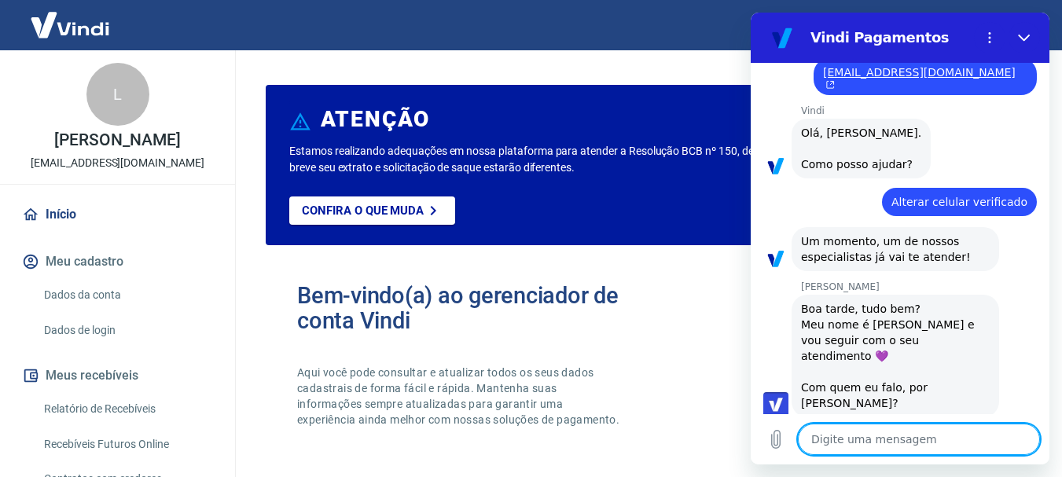
scroll to position [340, 0]
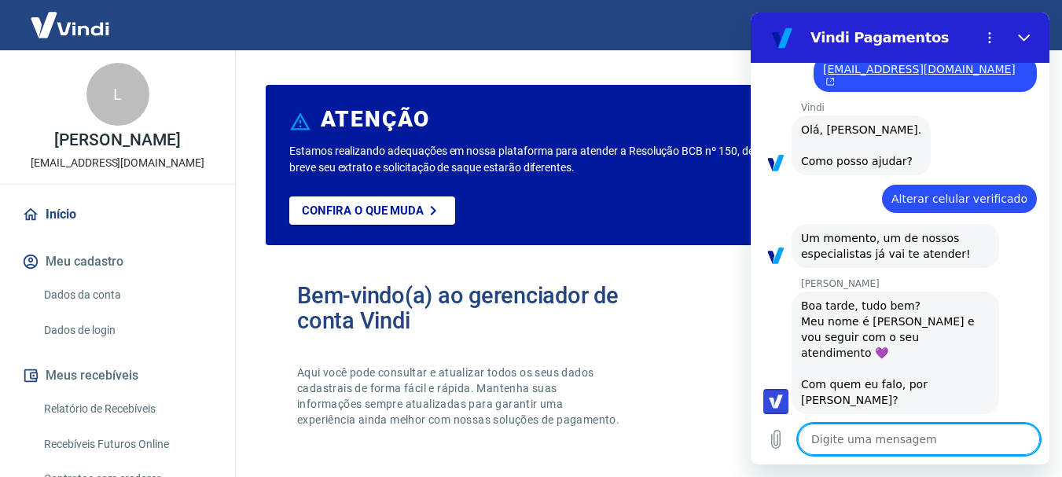
type textarea "L"
type textarea "x"
type textarea "Lu"
type textarea "x"
type textarea "Lui"
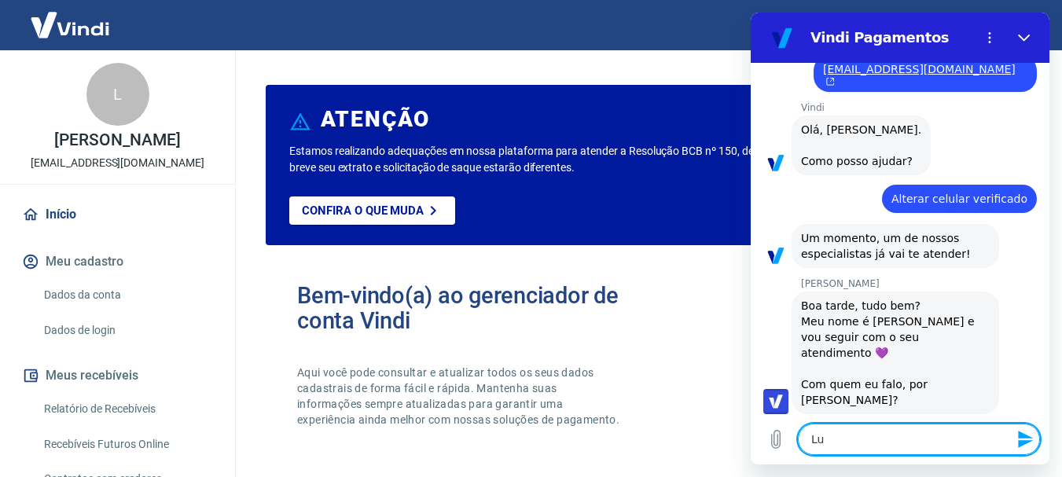
type textarea "x"
type textarea "Luiz"
type textarea "x"
type textarea "Luiz"
type textarea "x"
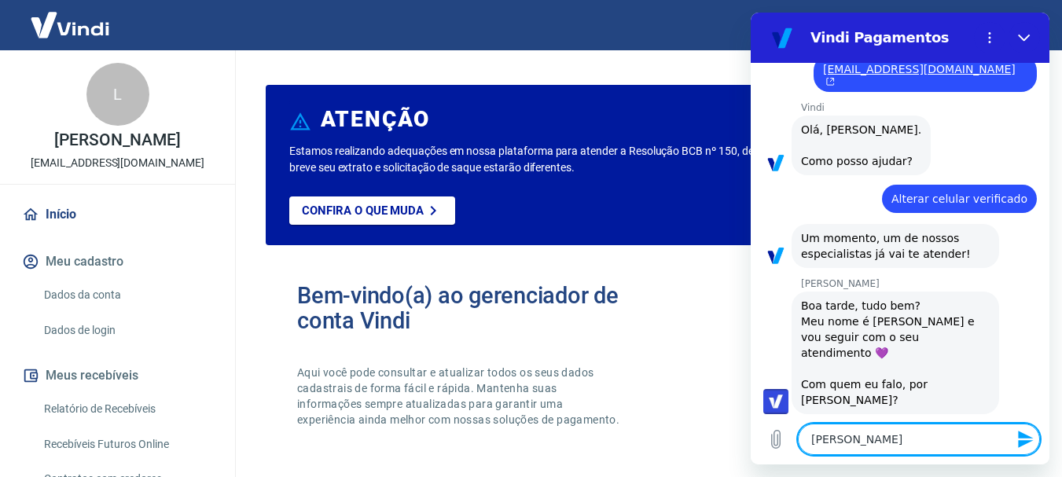
type textarea "Luiz p"
type textarea "x"
type textarea "Luiz pa"
type textarea "x"
type textarea "Luiz pau"
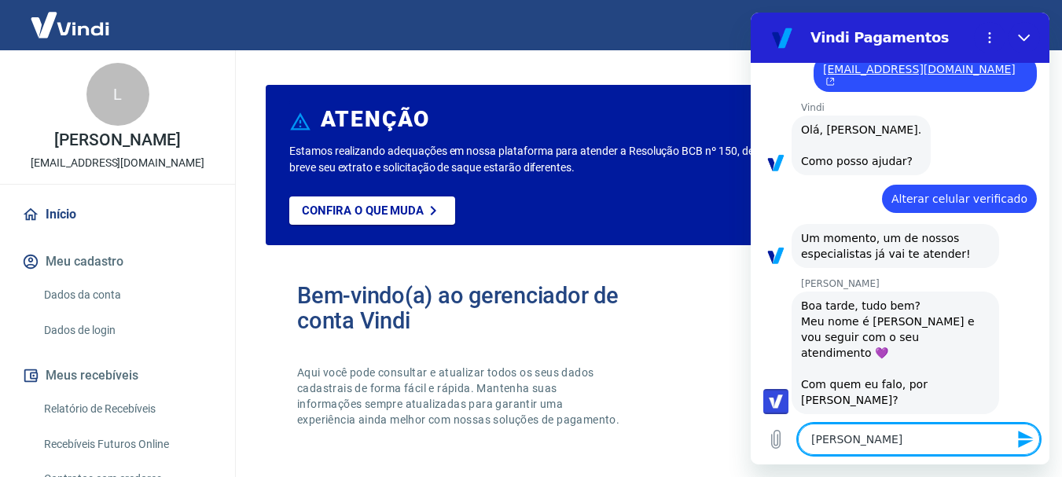
type textarea "x"
type textarea "Luiz paul"
type textarea "x"
type textarea "Luiz paulo"
type textarea "x"
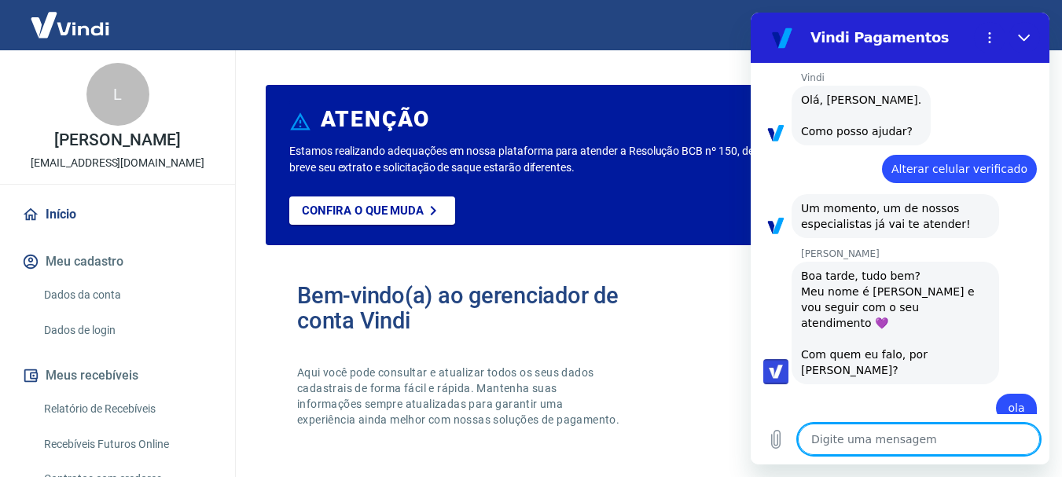
scroll to position [399, 0]
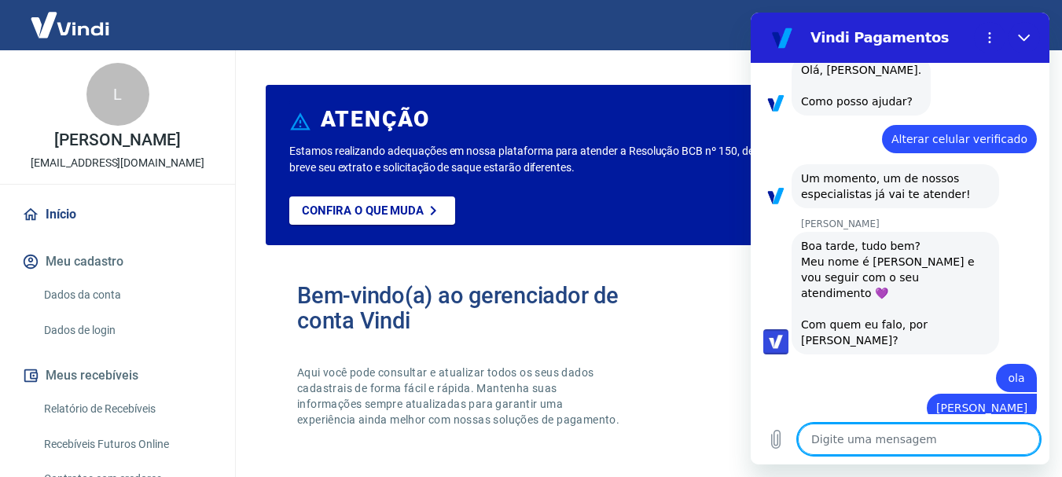
type textarea "x"
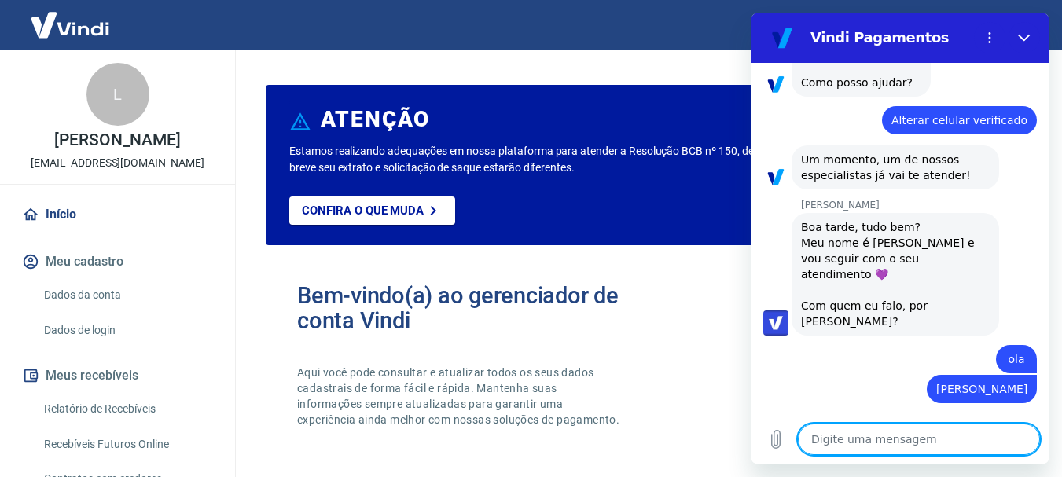
scroll to position [421, 0]
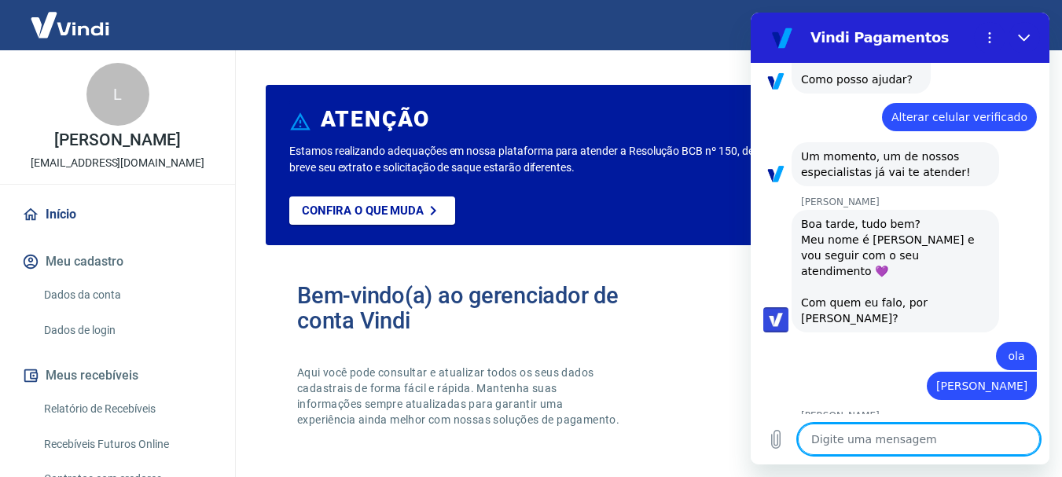
type textarea "q"
type textarea "x"
type textarea "qu"
type textarea "x"
type textarea "que"
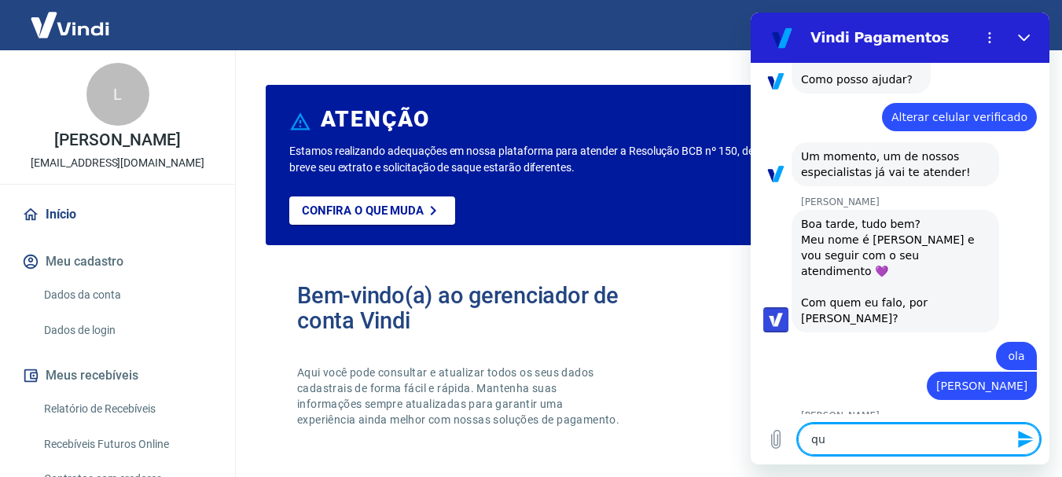
type textarea "x"
type textarea "quer"
type textarea "x"
type textarea "quero"
type textarea "x"
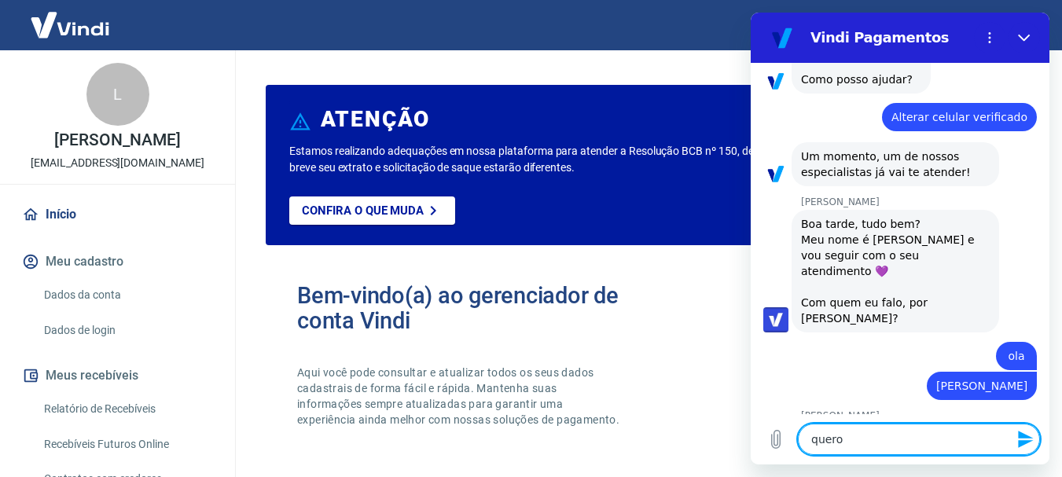
type textarea "quero"
type textarea "x"
type textarea "quero a"
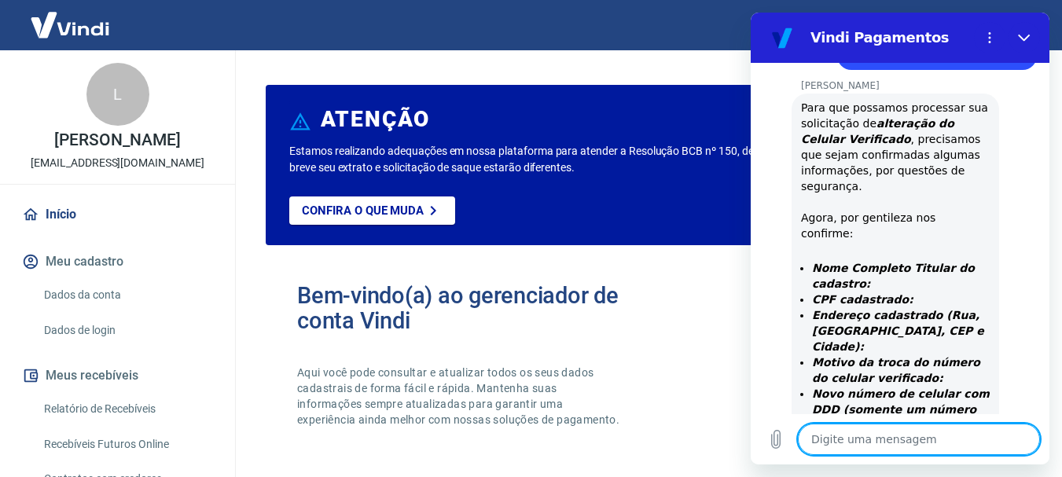
scroll to position [940, 0]
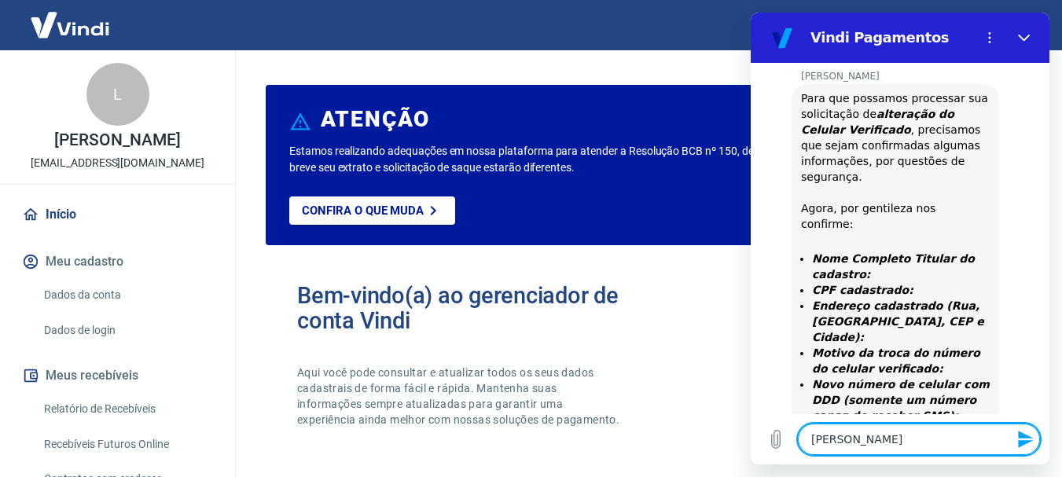
click at [841, 443] on textarea "Luiz paulo lumertz da silva" at bounding box center [919, 439] width 242 height 31
click at [947, 436] on textarea "Luiz Paulo lumertz da silva" at bounding box center [919, 439] width 242 height 31
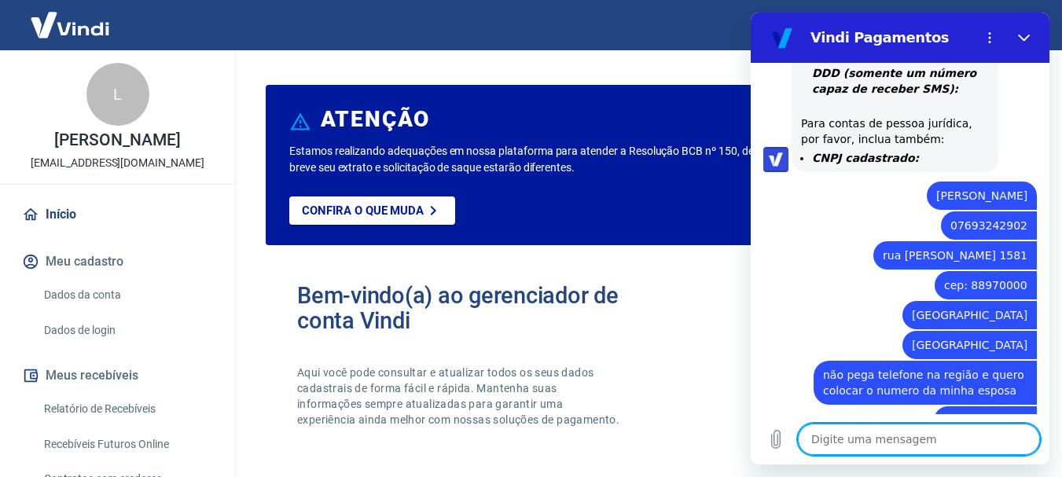
scroll to position [1271, 0]
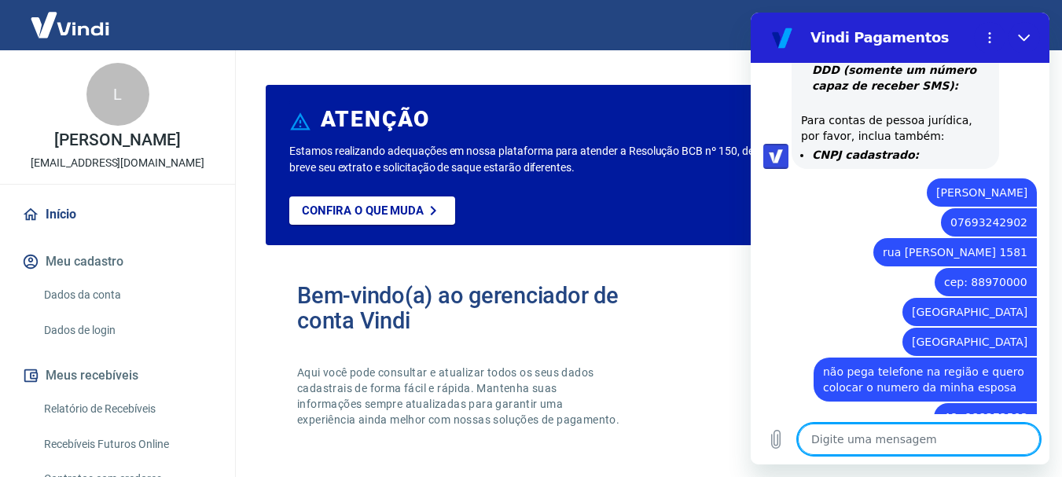
click at [855, 432] on textarea at bounding box center [919, 439] width 242 height 31
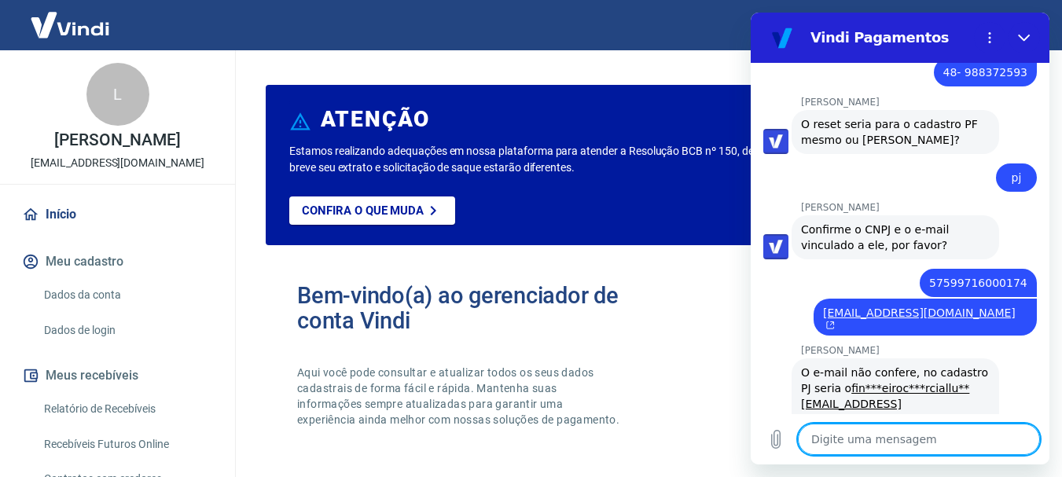
scroll to position [1619, 0]
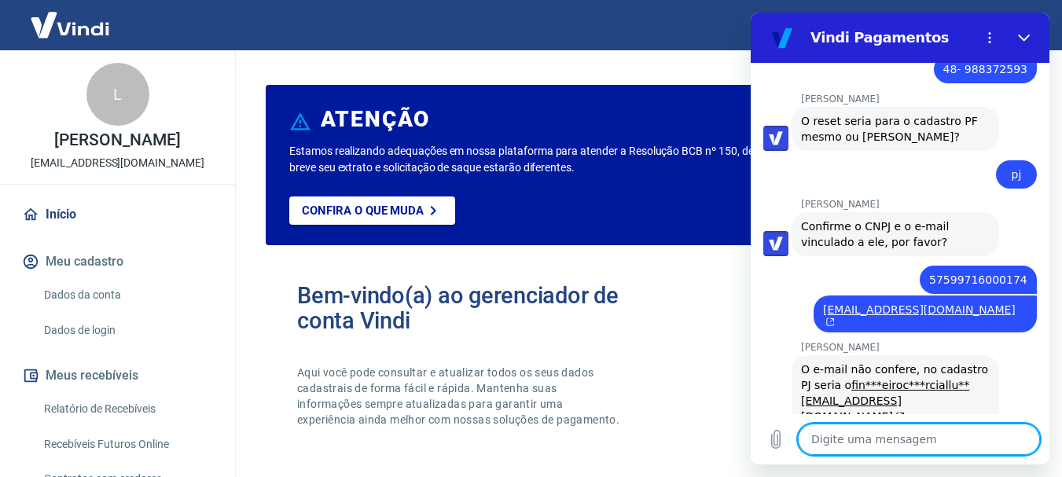
paste textarea "[EMAIL_ADDRESS][DOMAIN_NAME]"
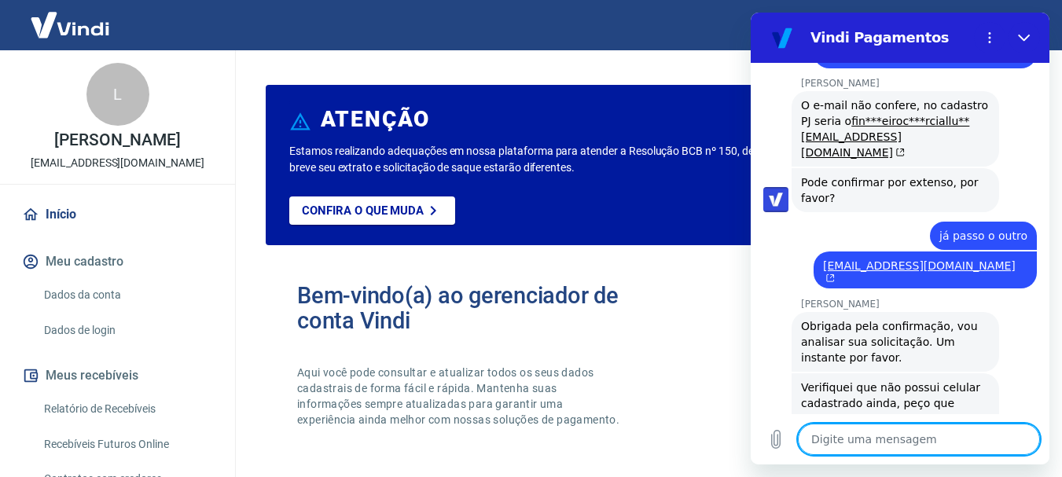
scroll to position [1886, 0]
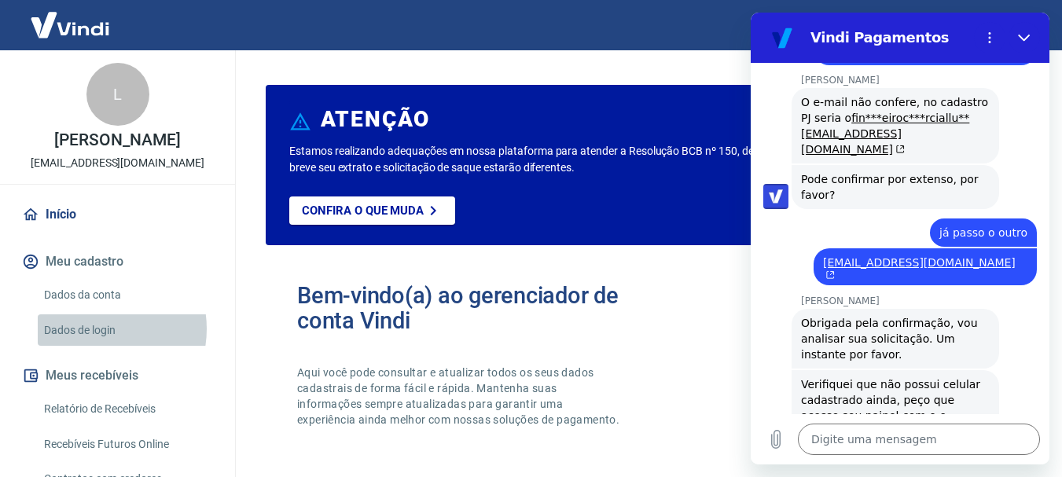
click at [94, 345] on link "Dados de login" at bounding box center [127, 331] width 178 height 32
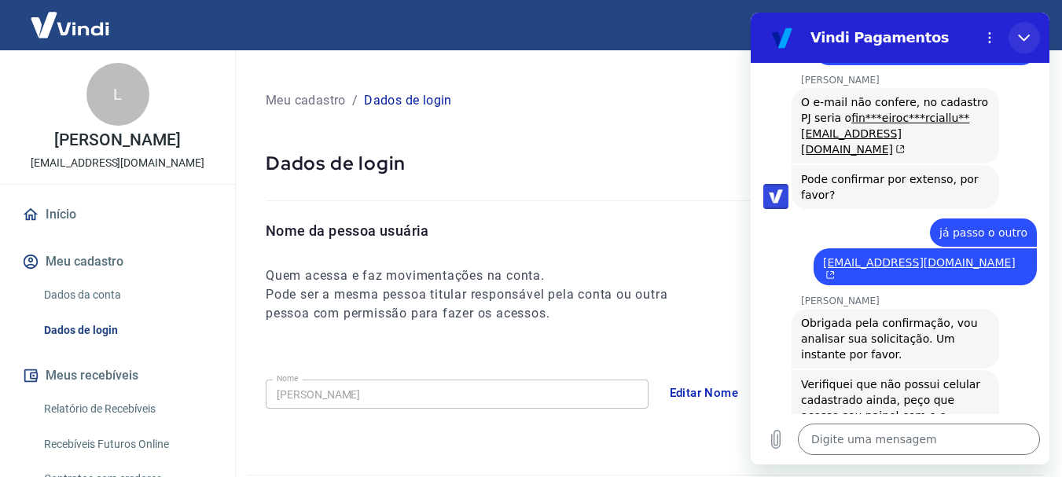
click at [1021, 35] on icon "Fechar" at bounding box center [1024, 37] width 13 height 13
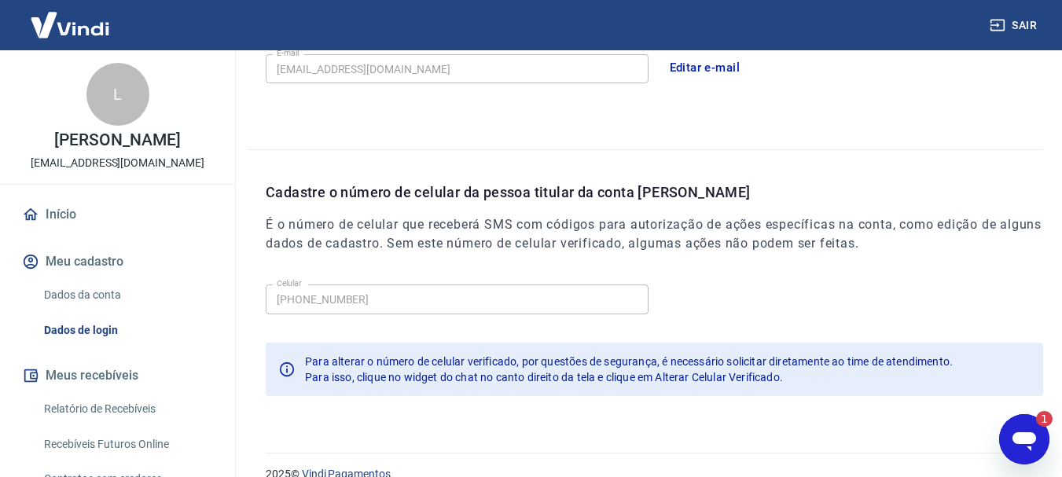
click at [285, 372] on icon at bounding box center [286, 369] width 17 height 17
click at [1006, 444] on div "Abrir janela de mensagens, 1 mensagem não lida" at bounding box center [1024, 439] width 47 height 47
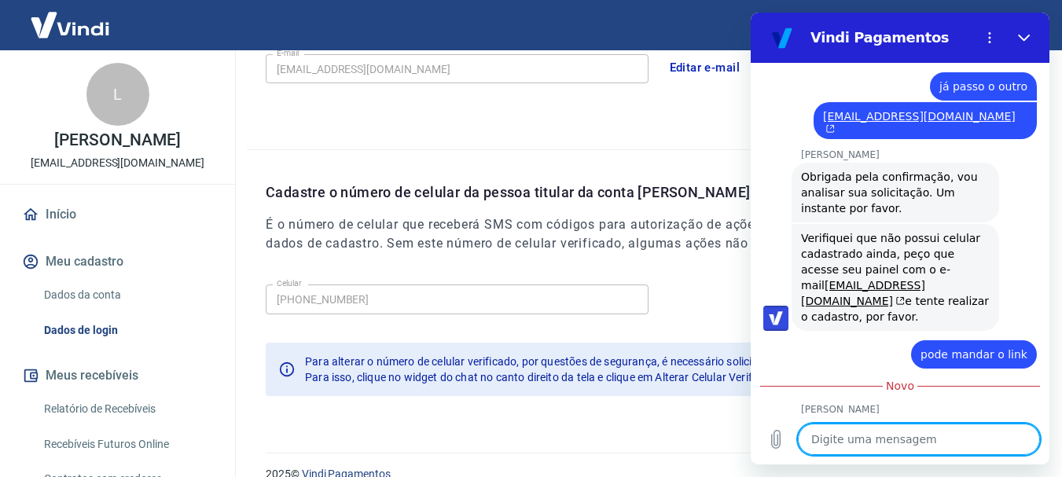
scroll to position [2100, 0]
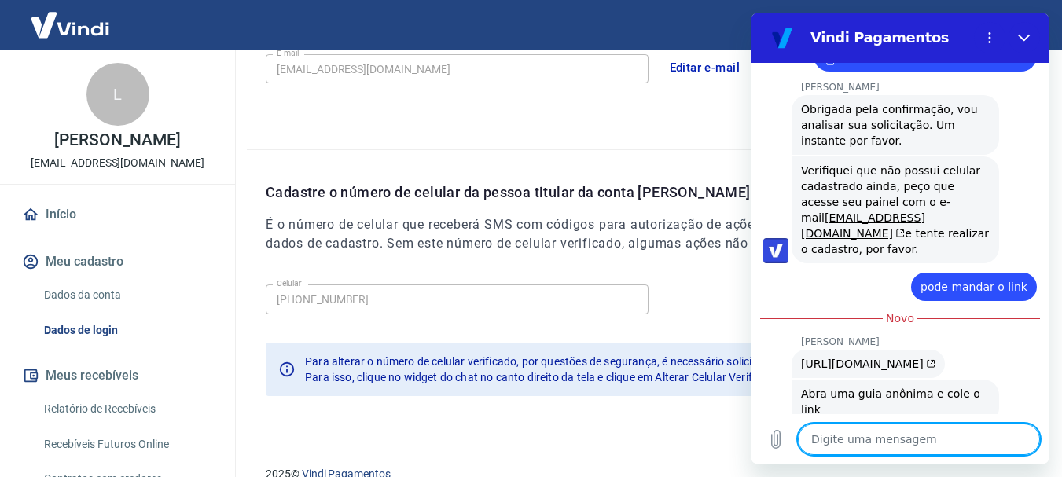
click at [857, 436] on textarea at bounding box center [919, 439] width 242 height 31
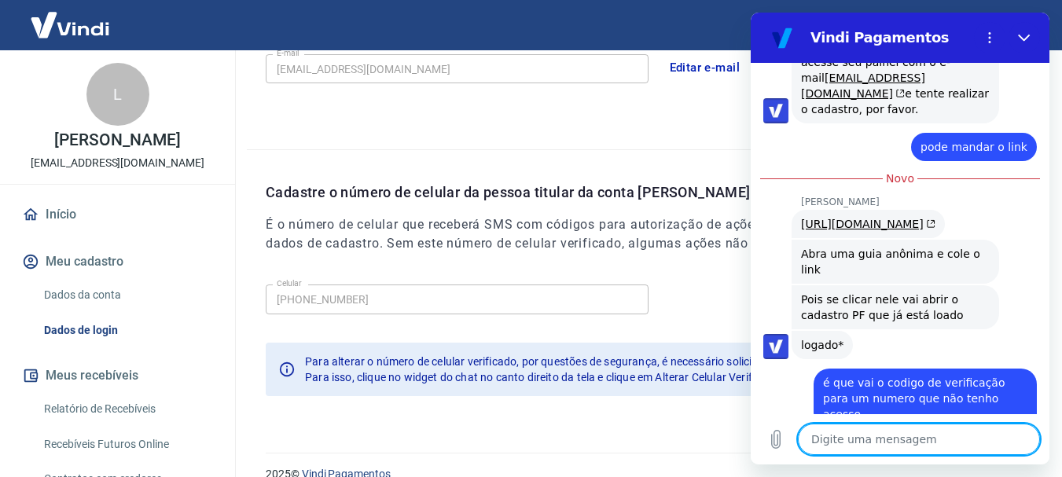
scroll to position [2243, 0]
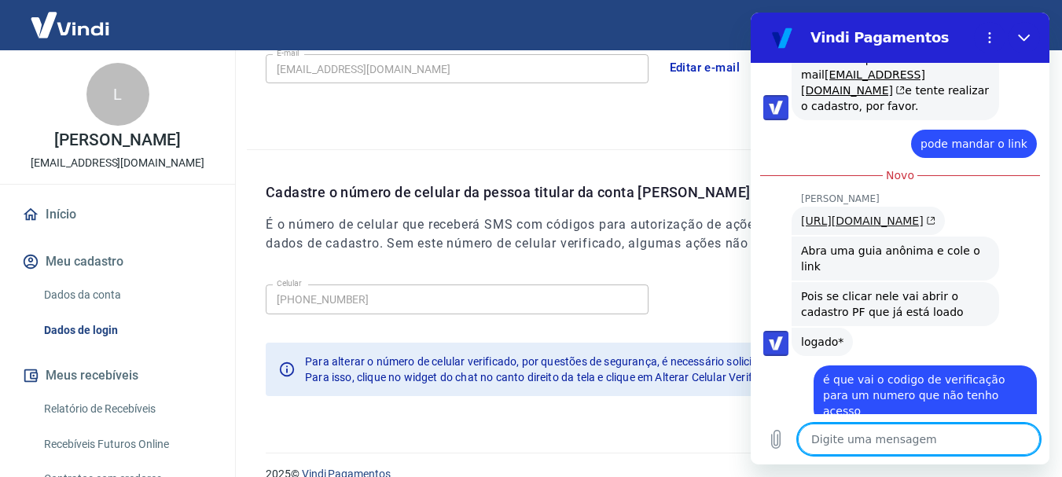
click at [819, 215] on link "https://signin.yapay.com.br/login/intermediador" at bounding box center [868, 221] width 134 height 13
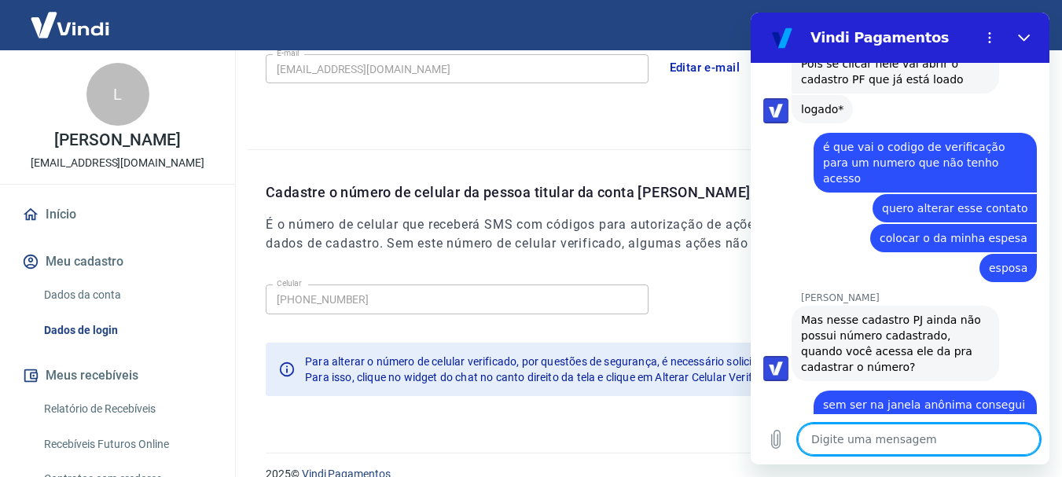
scroll to position [2479, 0]
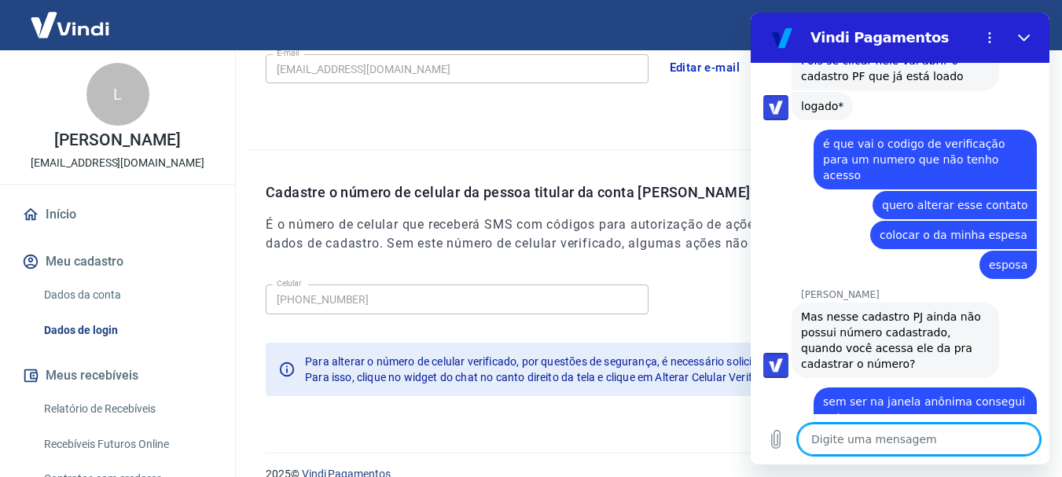
click at [937, 447] on textarea at bounding box center [919, 439] width 242 height 31
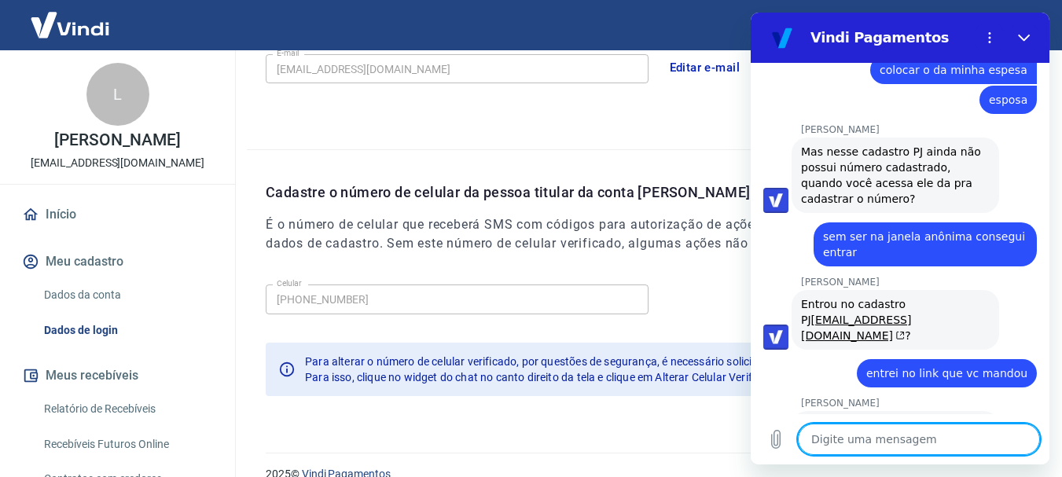
scroll to position [2647, 0]
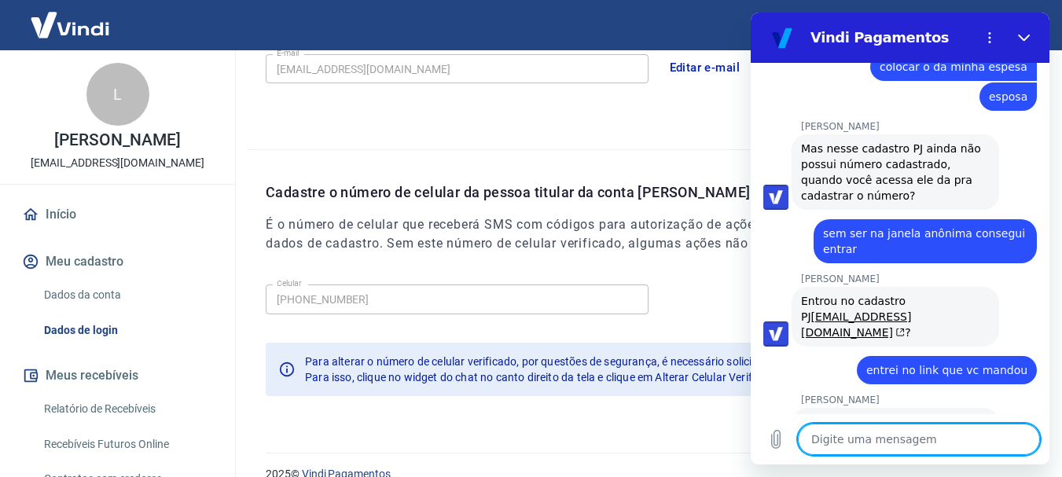
click at [862, 443] on textarea at bounding box center [919, 439] width 242 height 31
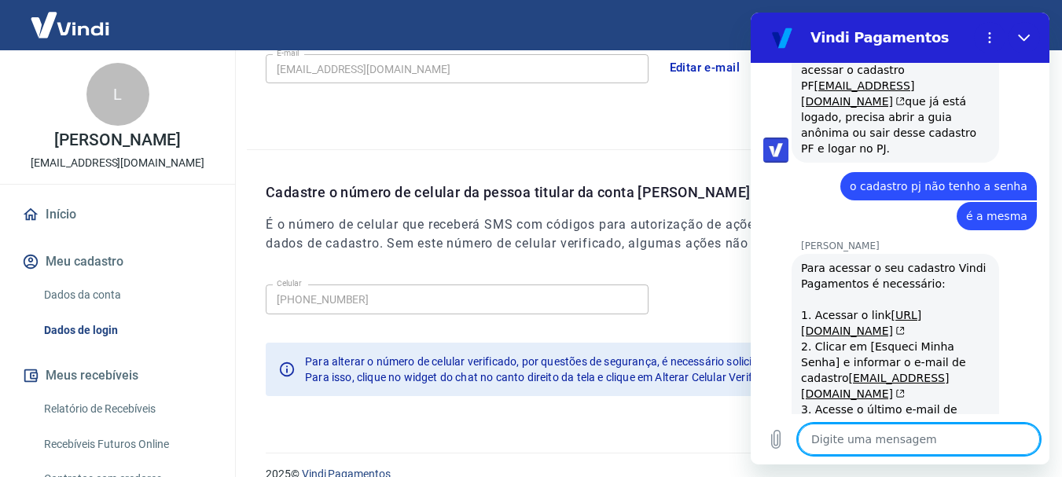
scroll to position [3019, 0]
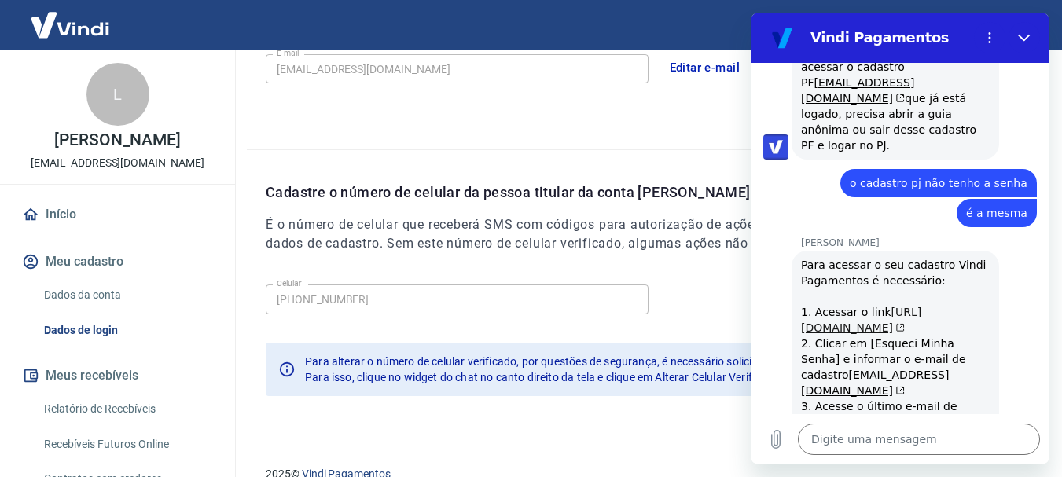
click at [874, 306] on link "https://signin.yapay.com.br/login/intermediador" at bounding box center [861, 320] width 120 height 28
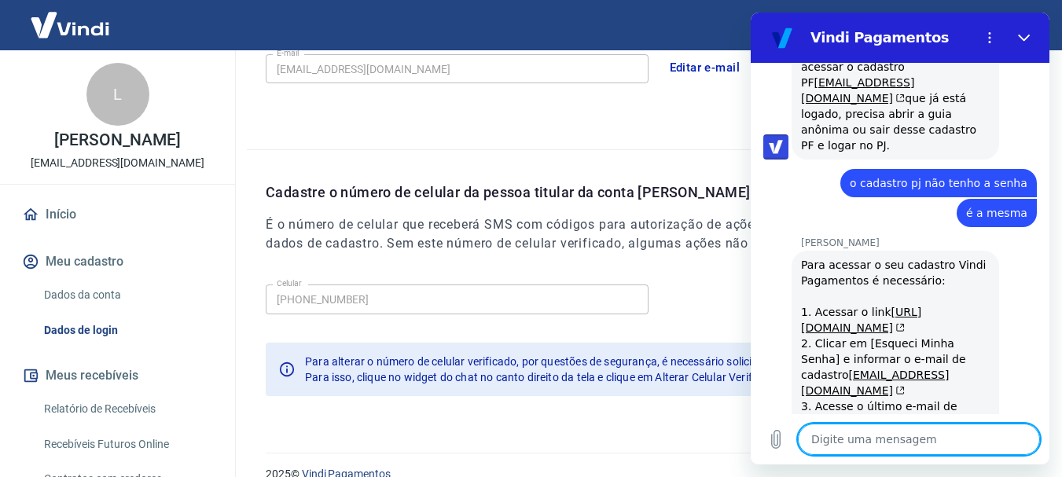
click at [900, 436] on textarea at bounding box center [919, 439] width 242 height 31
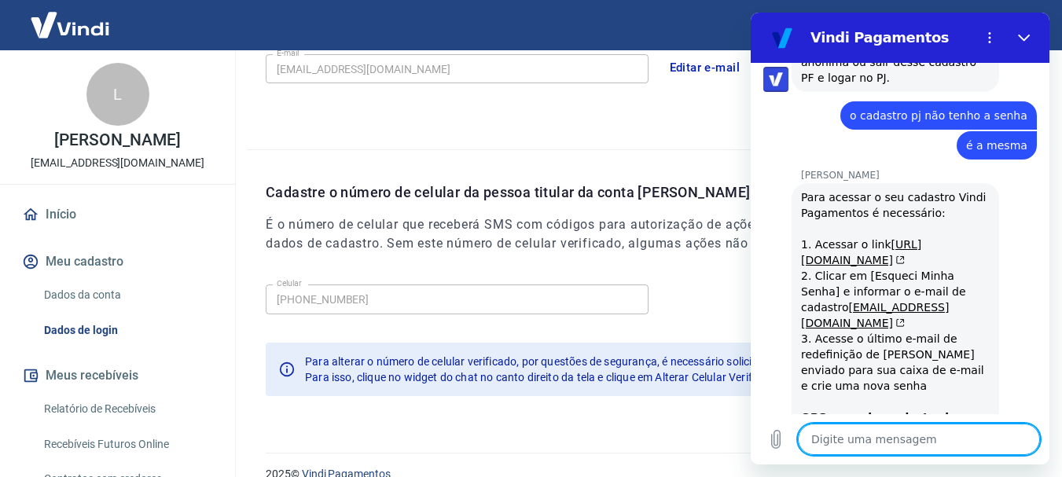
scroll to position [3138, 0]
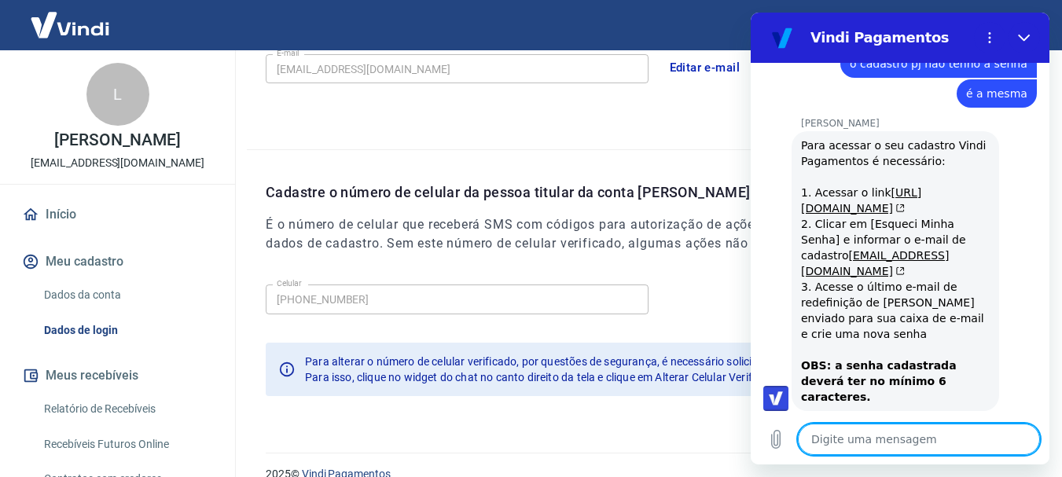
click at [833, 432] on textarea at bounding box center [919, 439] width 242 height 31
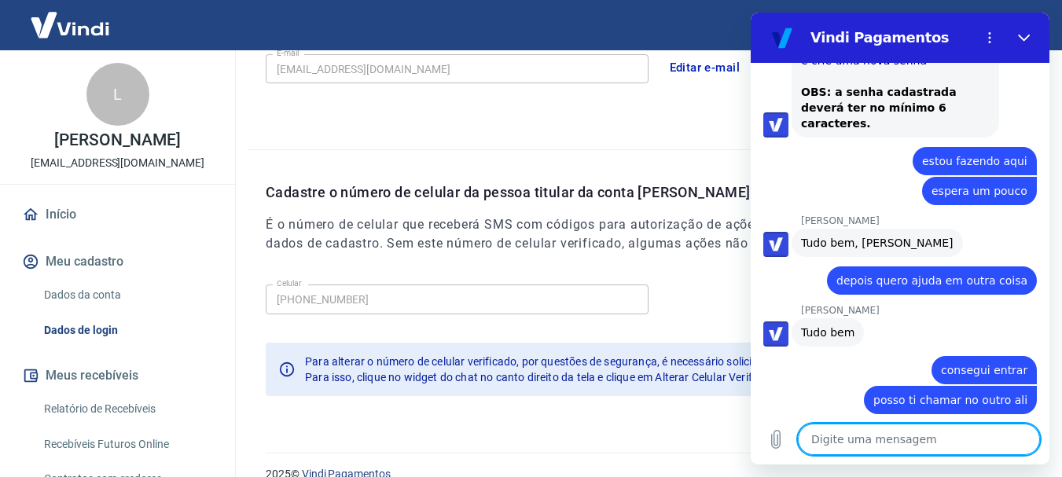
scroll to position [3415, 0]
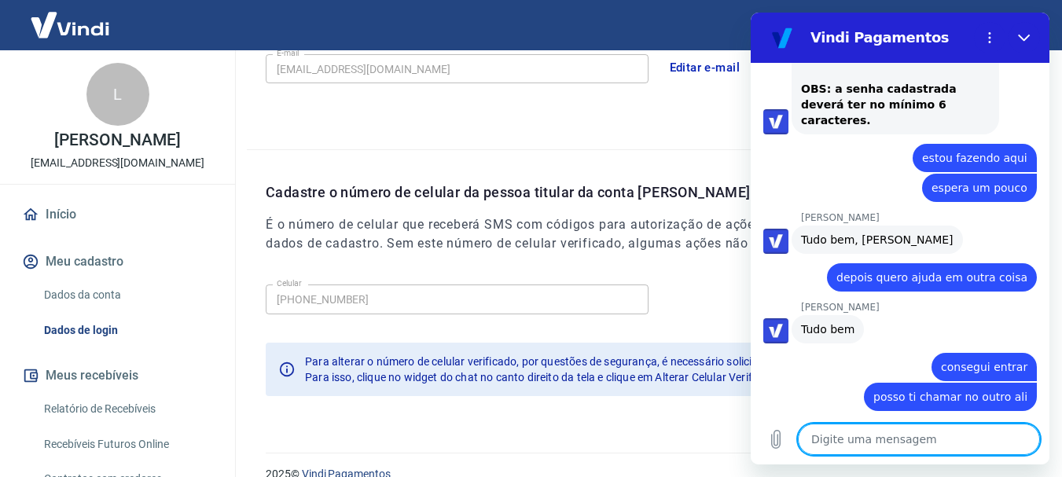
paste textarea "Verificação de Conta Tray Pagamentos para ativação da Forma de Pagamento:"
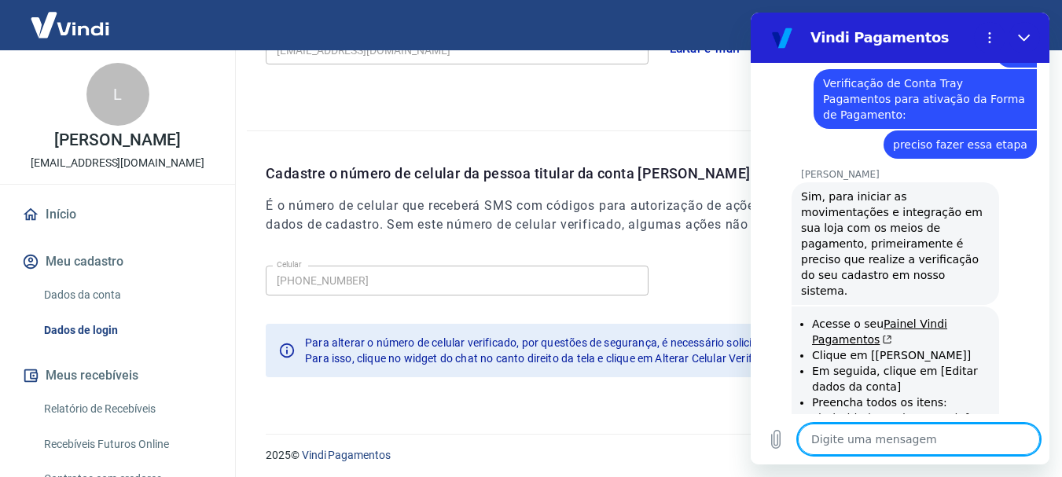
scroll to position [3888, 0]
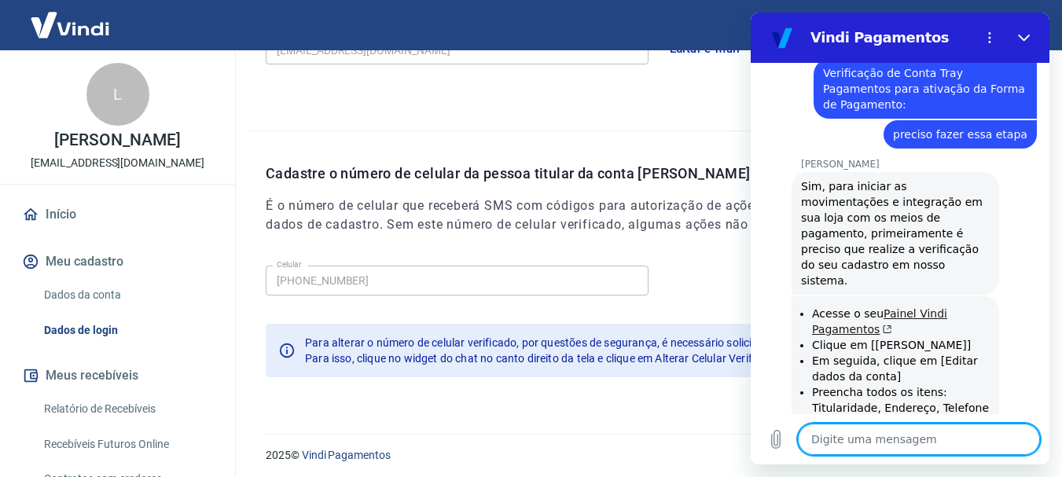
click at [889, 307] on link "Painel Vindi Pagamentos" at bounding box center [879, 321] width 135 height 28
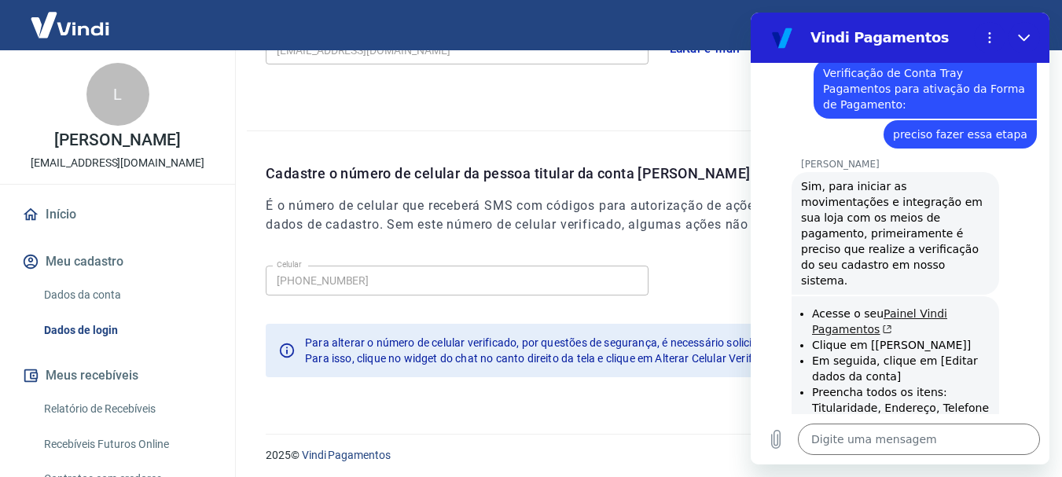
scroll to position [3920, 0]
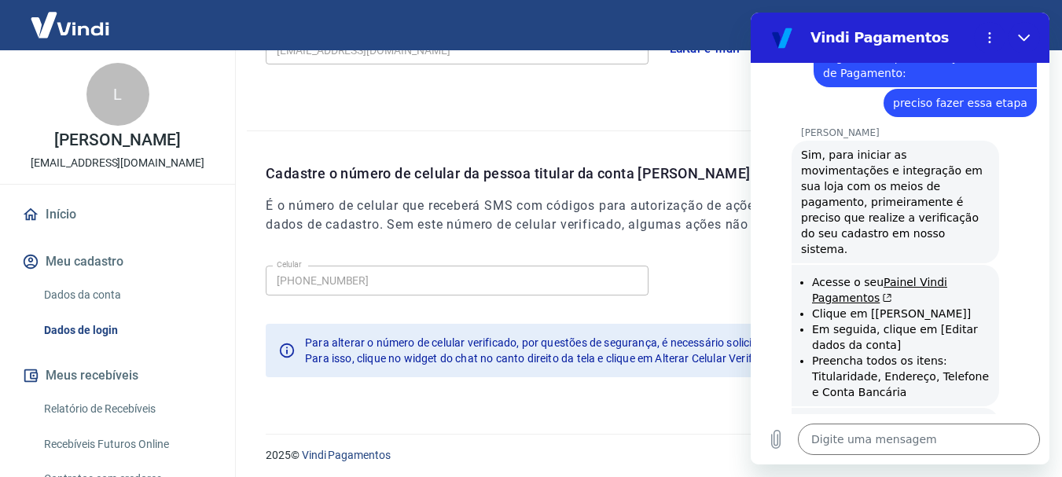
click at [903, 447] on link "https://atendimento-pagamentos.vindi.com.br/hc/pt-br/articles/16033699346587-Qu…" at bounding box center [869, 461] width 136 height 28
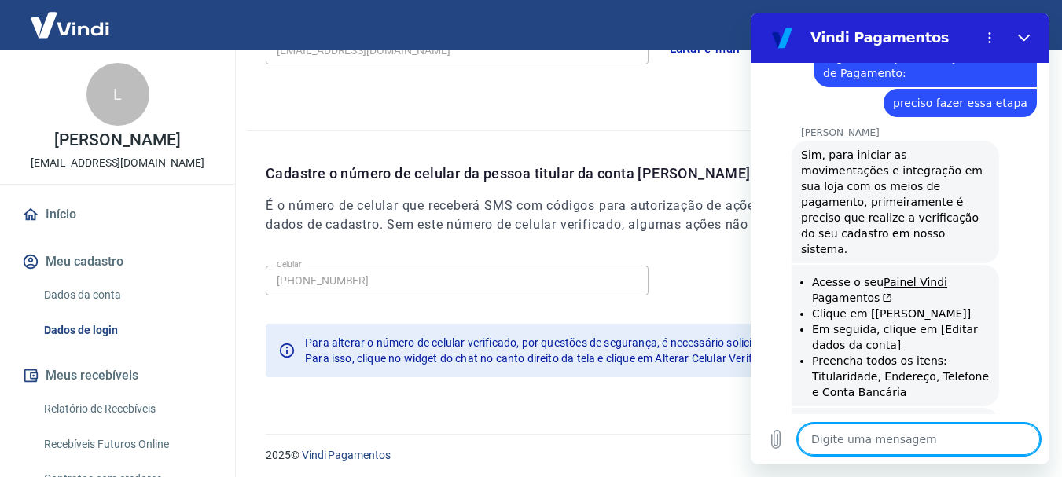
click at [860, 446] on textarea at bounding box center [919, 439] width 242 height 31
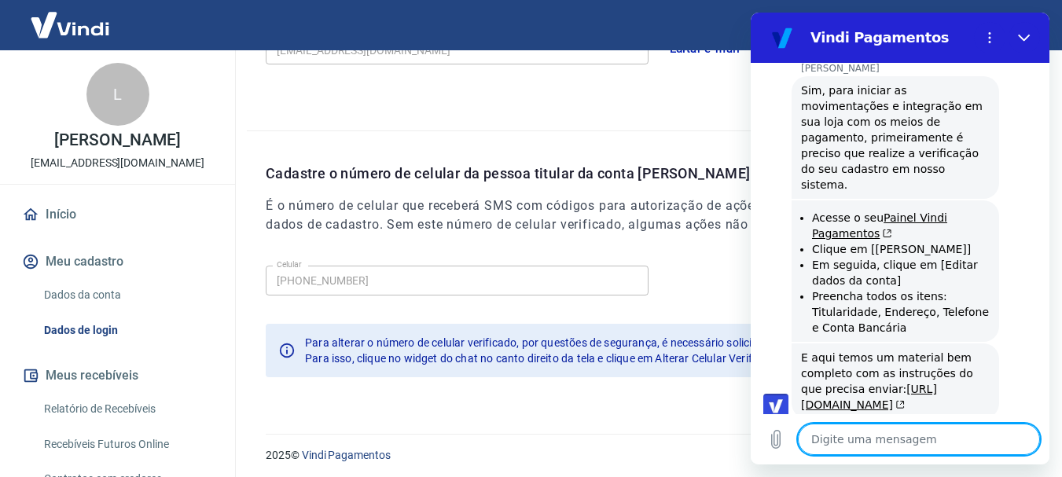
scroll to position [3987, 0]
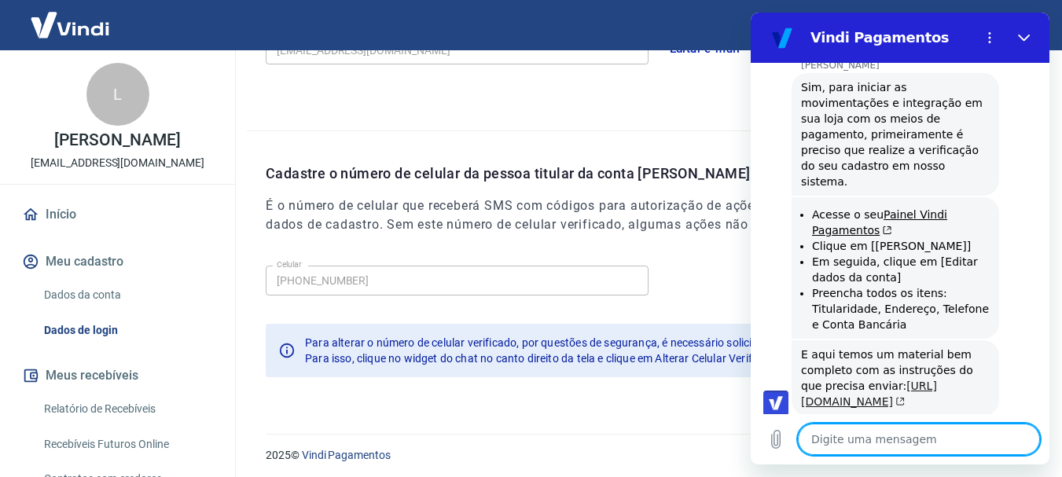
click at [833, 380] on link "https://atendimento-pagamentos.vindi.com.br/hc/pt-br/articles/16033699346587-Qu…" at bounding box center [869, 394] width 136 height 28
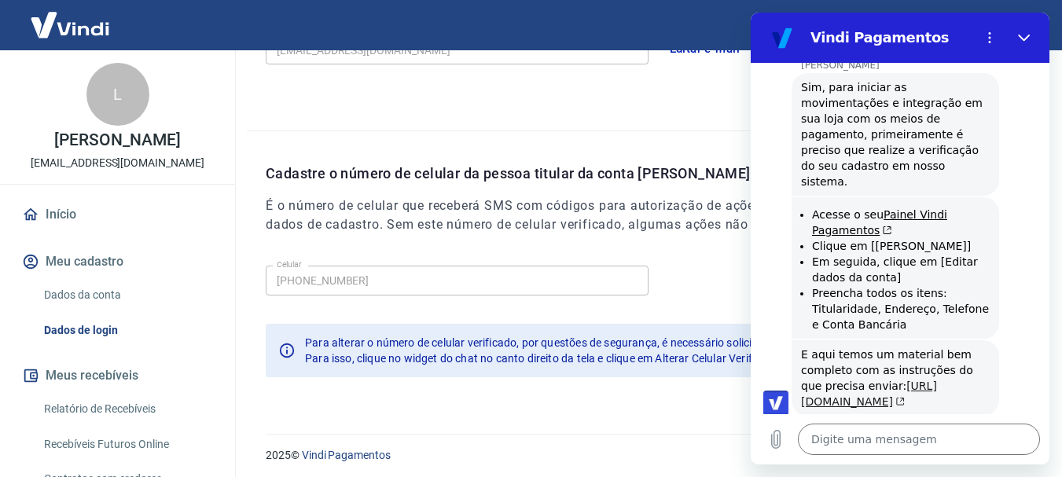
scroll to position [4017, 0]
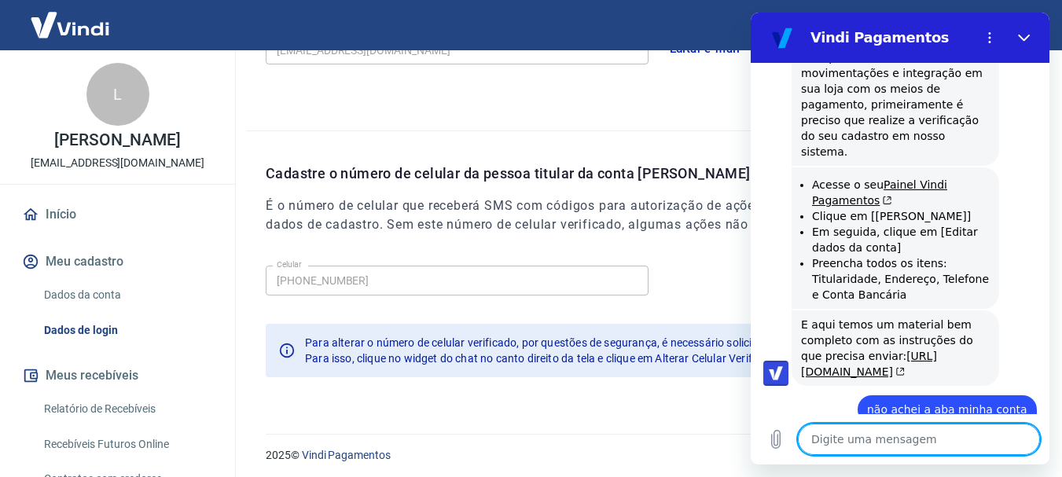
click at [830, 449] on textarea at bounding box center [919, 439] width 242 height 31
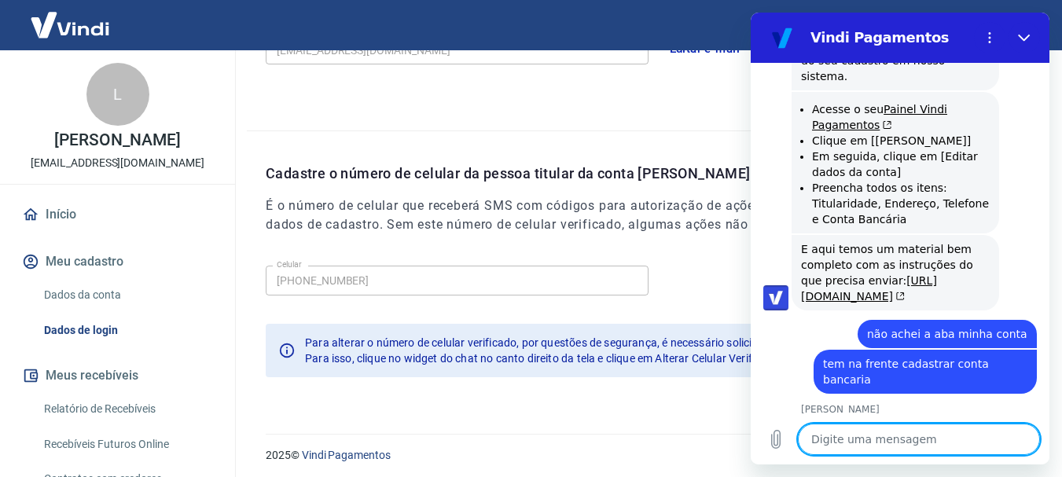
scroll to position [4160, 0]
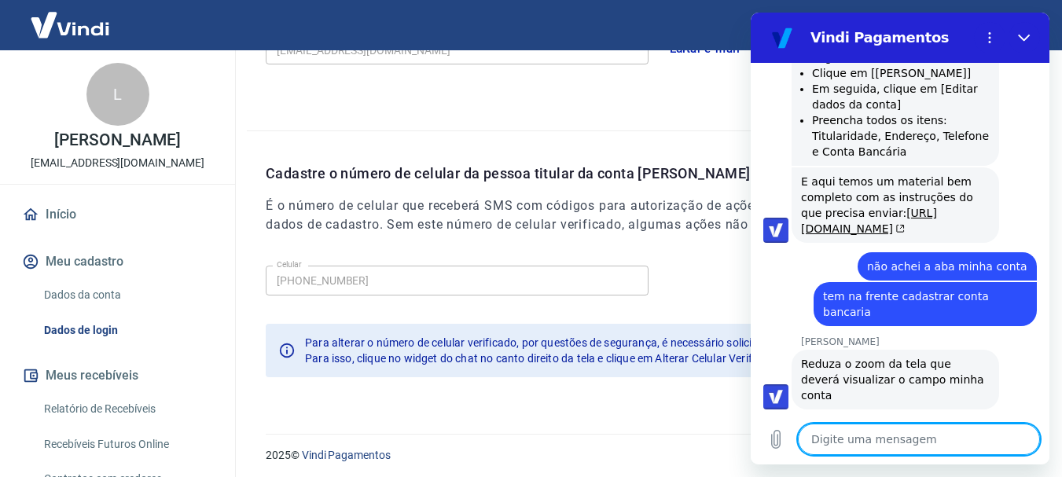
click at [831, 436] on textarea at bounding box center [919, 439] width 242 height 31
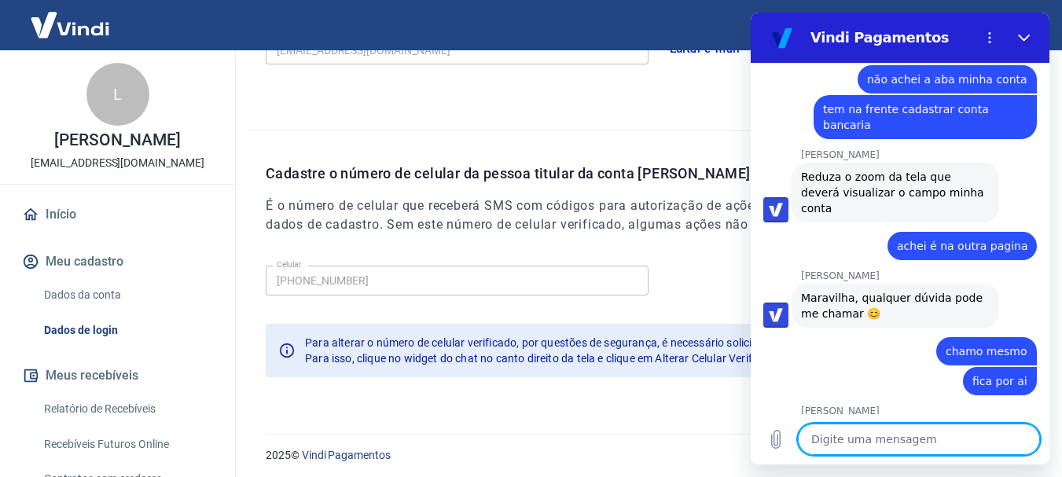
scroll to position [4399, 0]
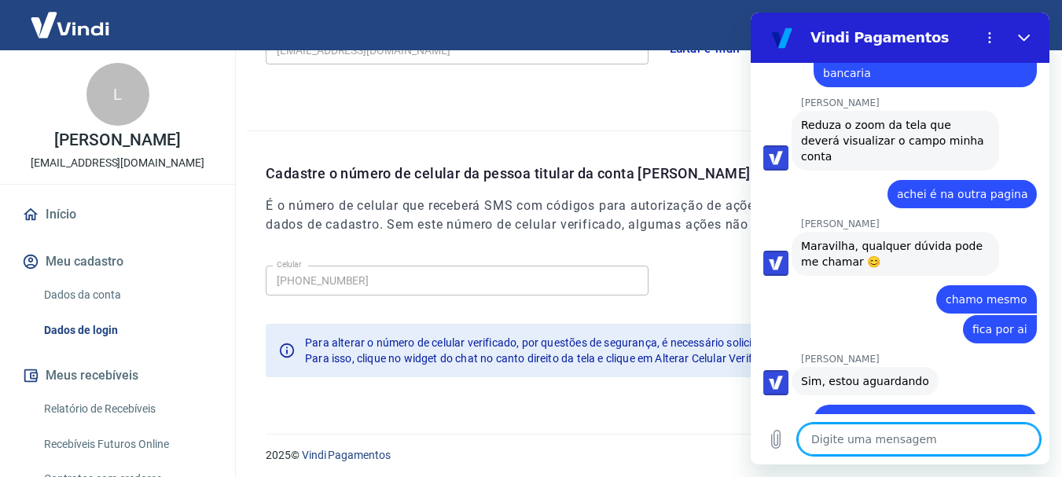
click at [878, 440] on textarea at bounding box center [919, 439] width 242 height 31
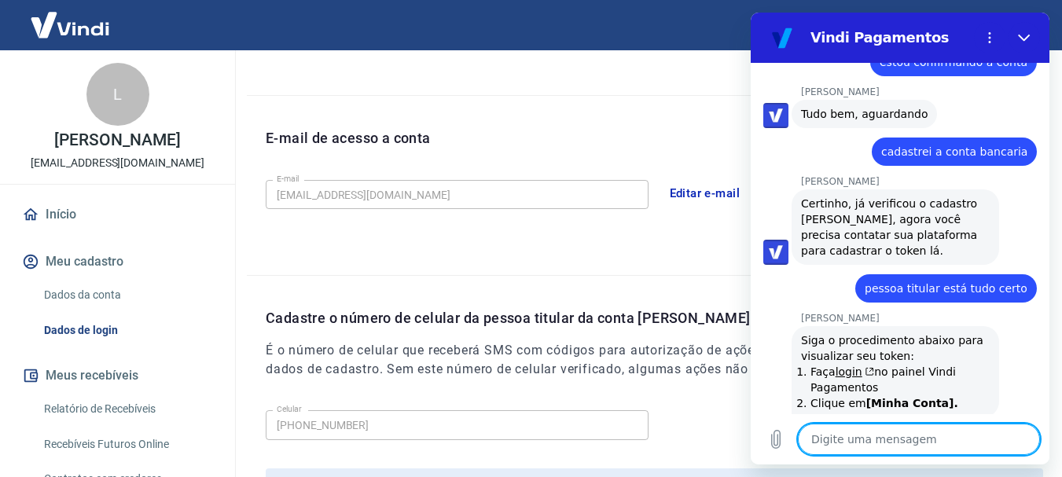
scroll to position [4805, 0]
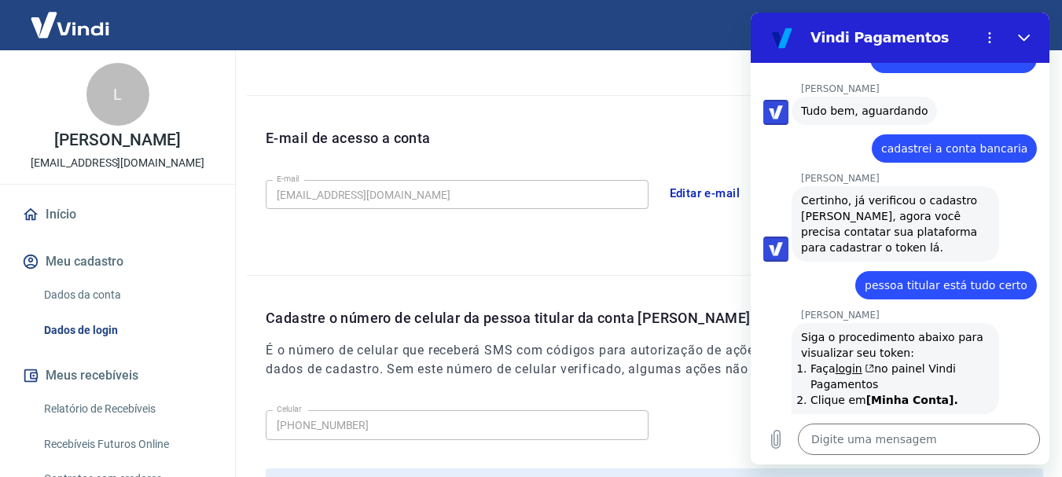
click at [874, 473] on span "Abrir em nova aba" at bounding box center [896, 479] width 180 height 13
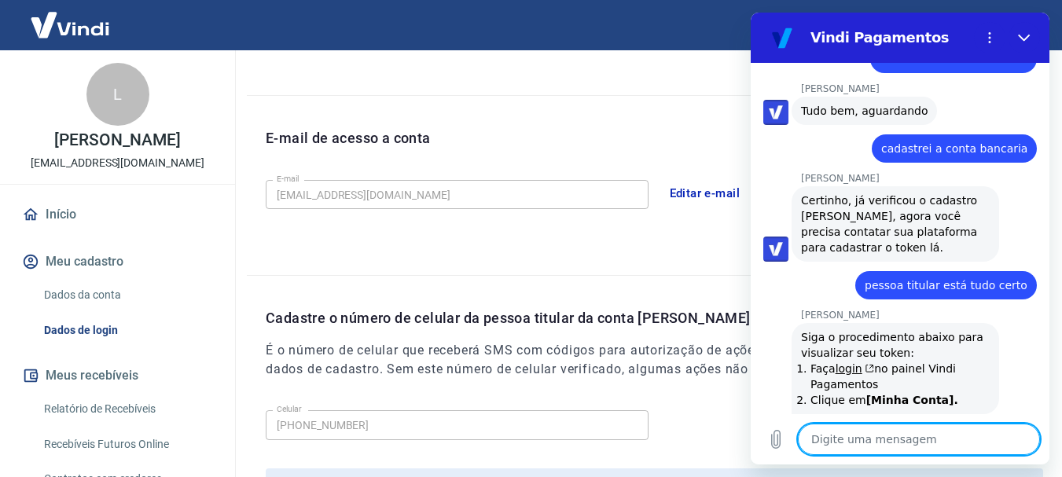
scroll to position [4835, 0]
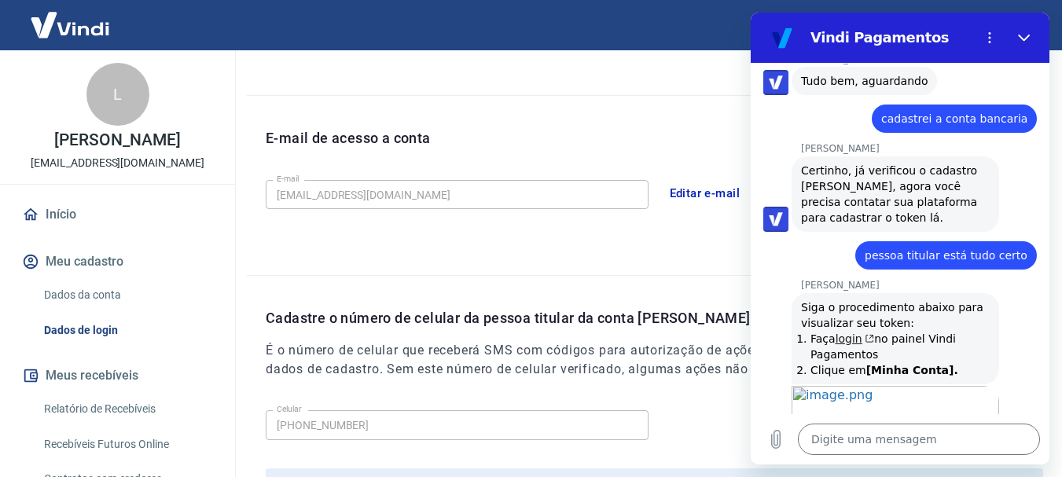
click at [848, 333] on link "login" at bounding box center [855, 339] width 39 height 13
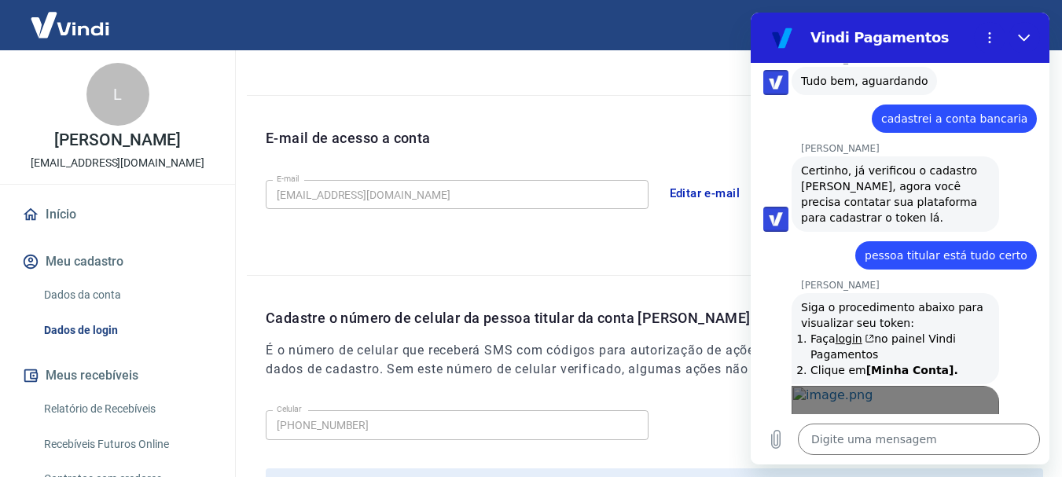
click at [902, 386] on link "Abrir em nova aba" at bounding box center [896, 443] width 208 height 115
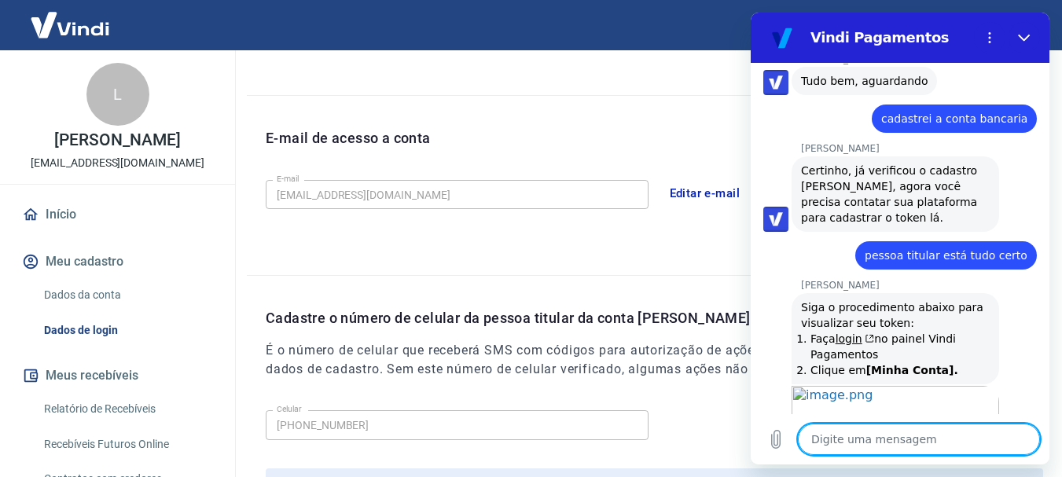
click at [861, 447] on textarea at bounding box center [919, 439] width 242 height 31
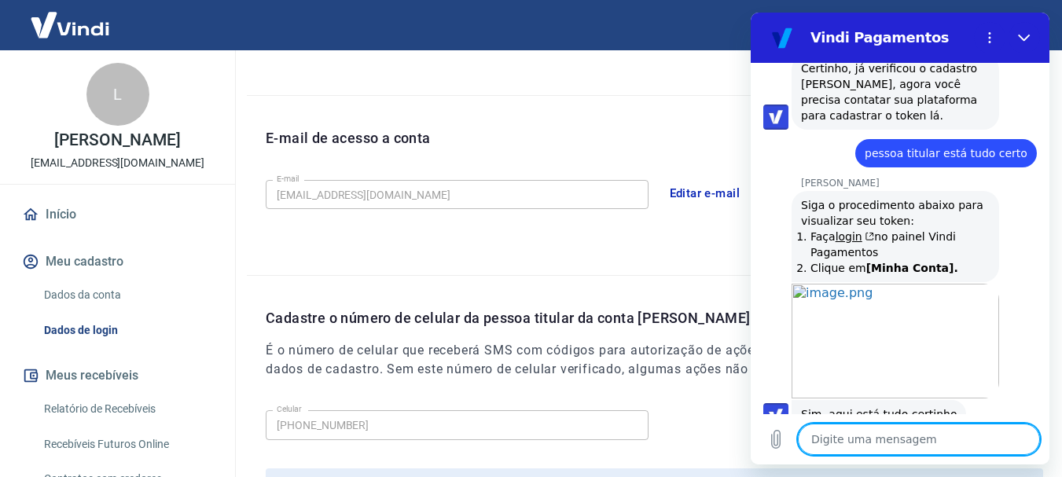
scroll to position [4940, 0]
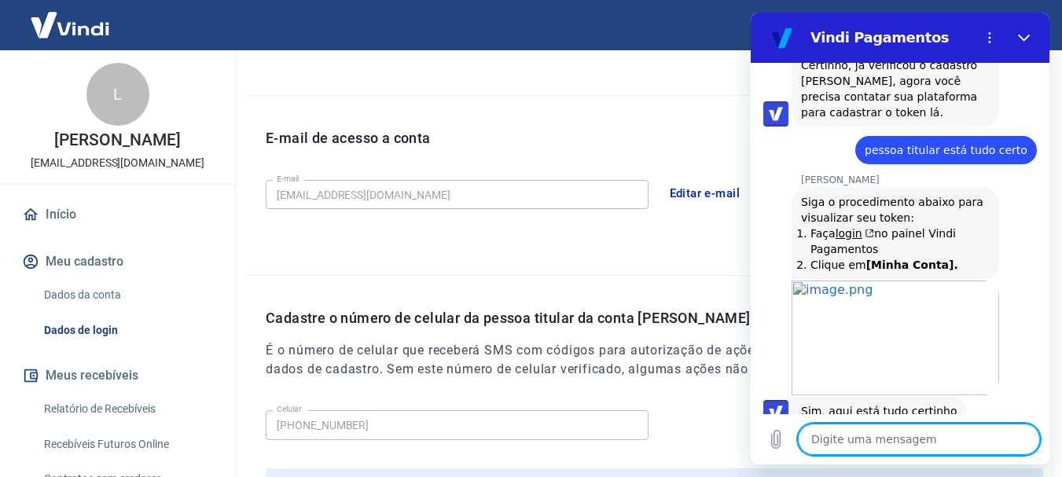
paste textarea "Luiz Paulo Lumertz da silva, falta pouco para você começar a vender! Por segura…"
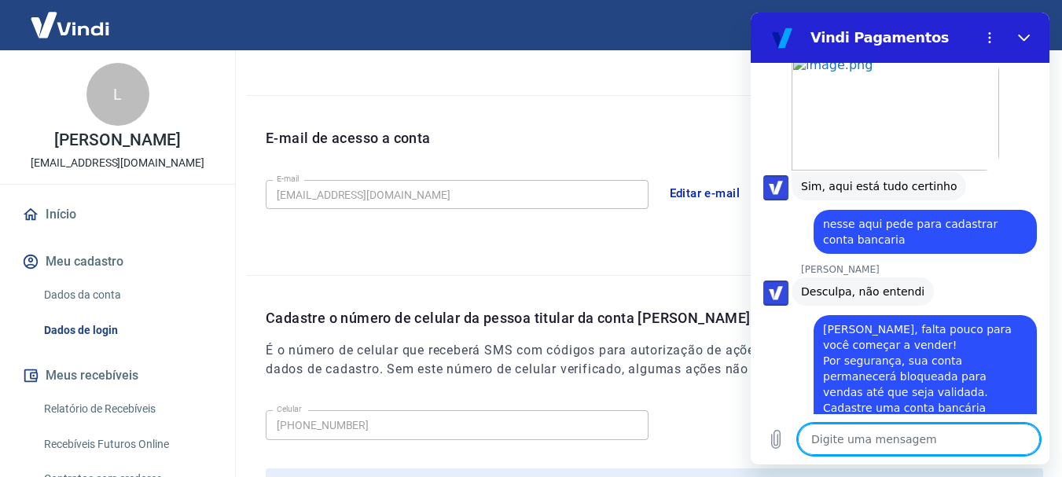
scroll to position [5294, 0]
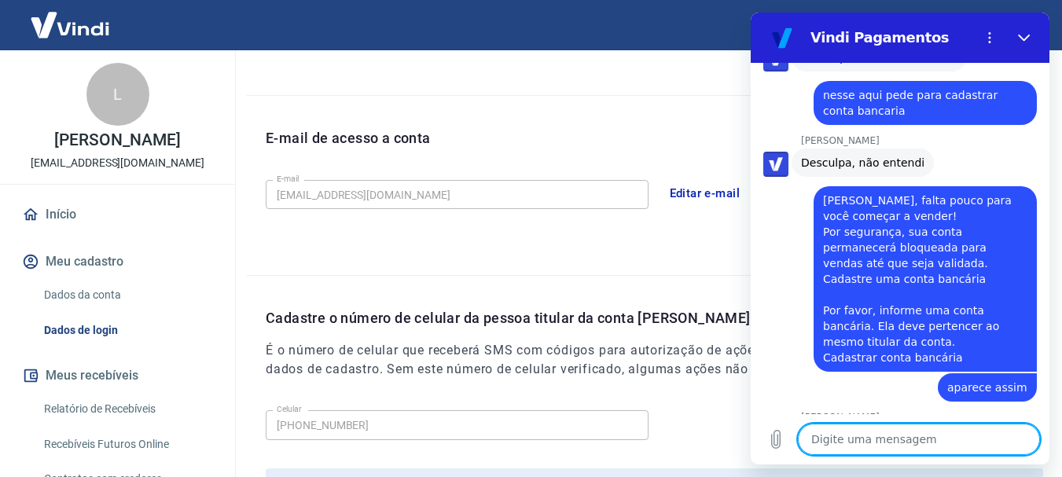
click at [828, 448] on textarea at bounding box center [919, 439] width 242 height 31
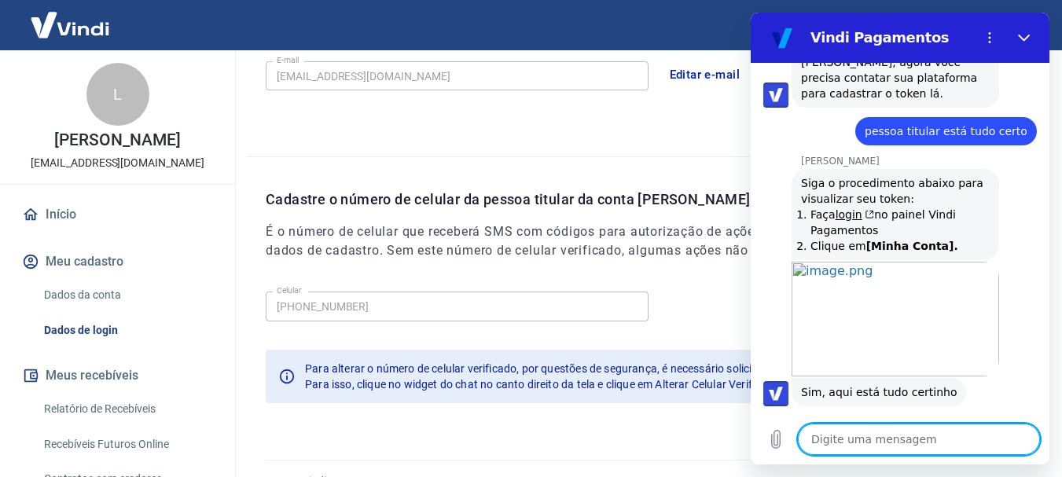
scroll to position [4917, 0]
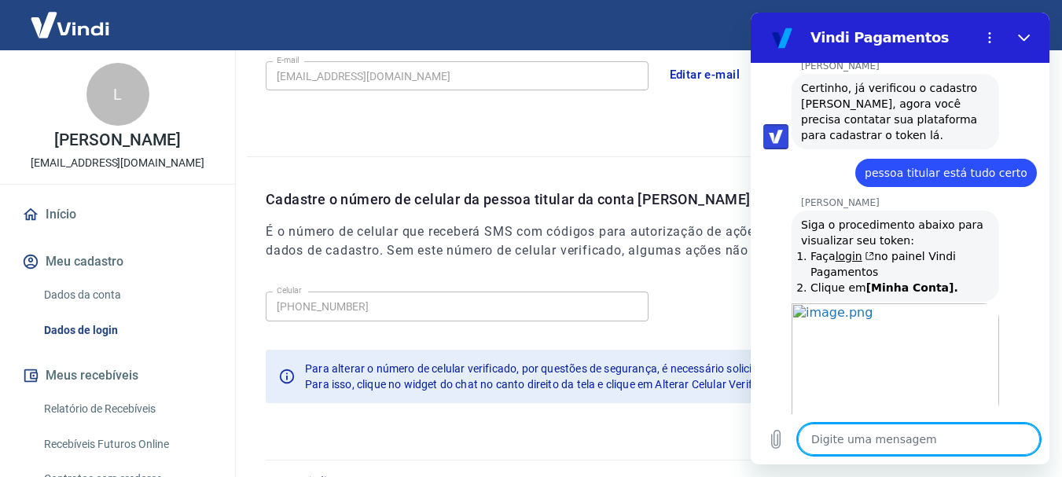
drag, startPoint x: 1044, startPoint y: 387, endPoint x: 1802, endPoint y: 376, distance: 758.1
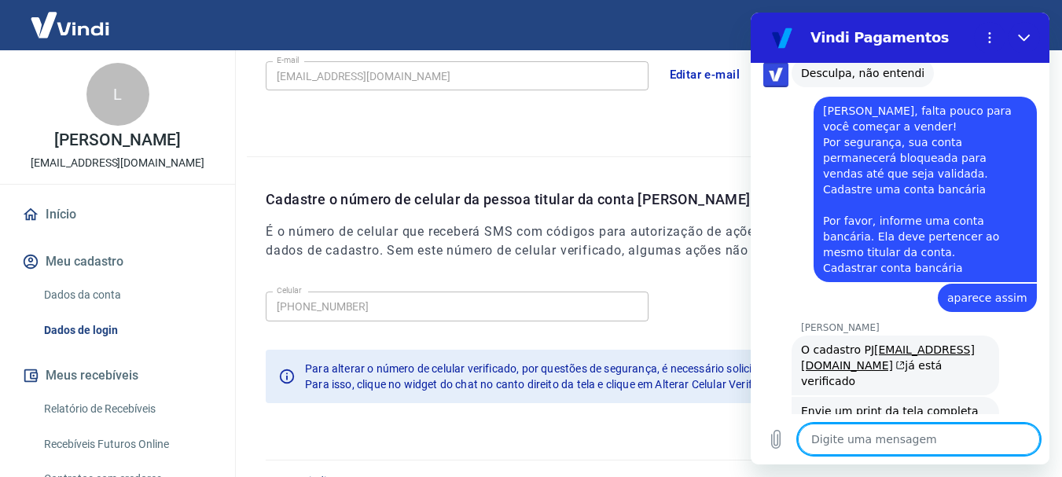
click at [860, 441] on textarea at bounding box center [919, 439] width 242 height 31
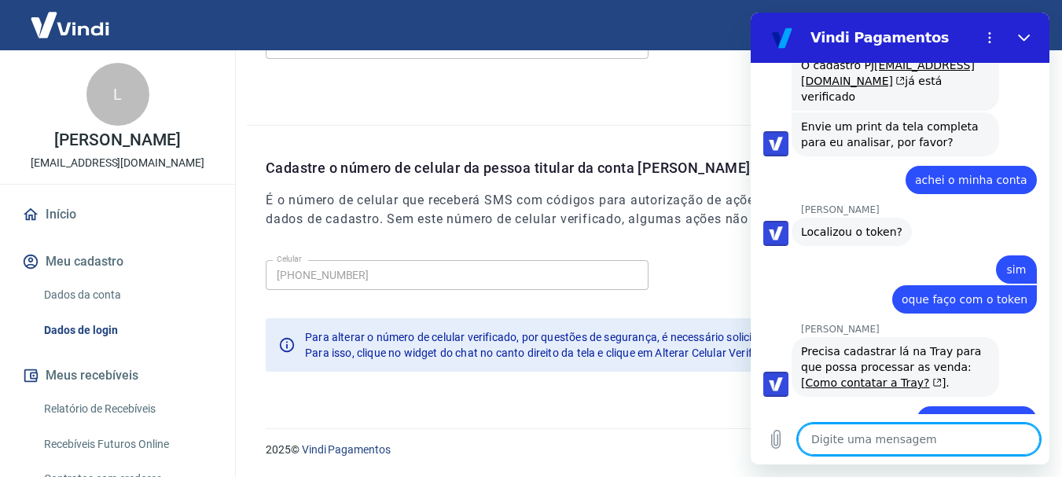
scroll to position [5671, 0]
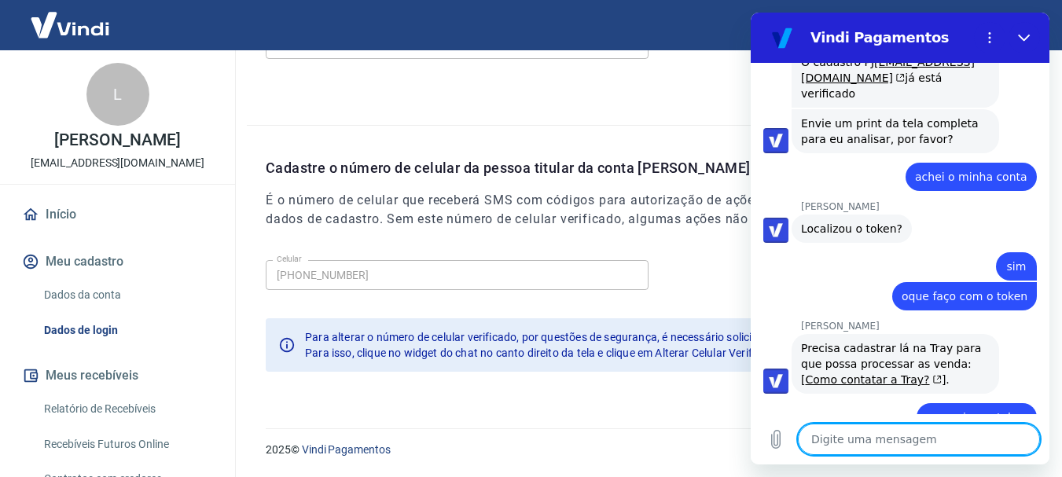
click at [814, 439] on textarea at bounding box center [919, 439] width 242 height 31
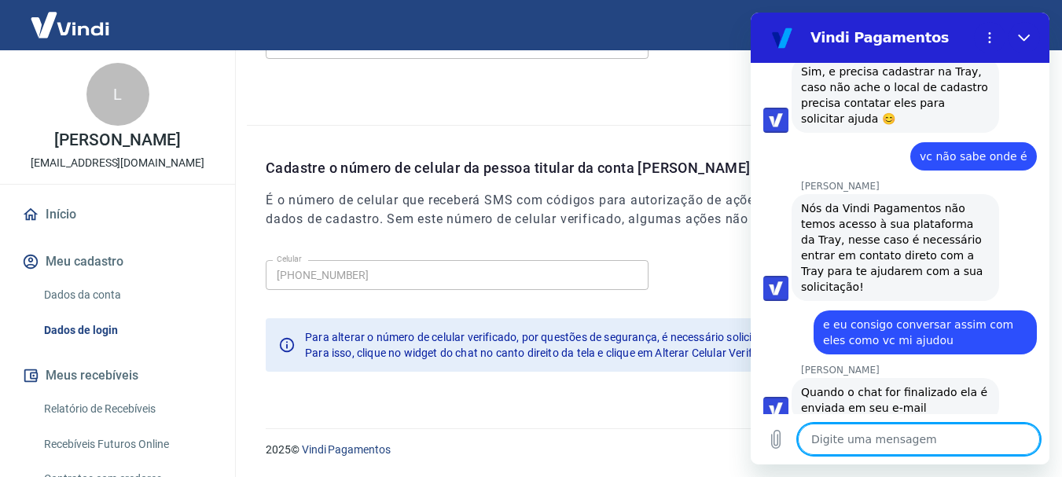
scroll to position [6072, 0]
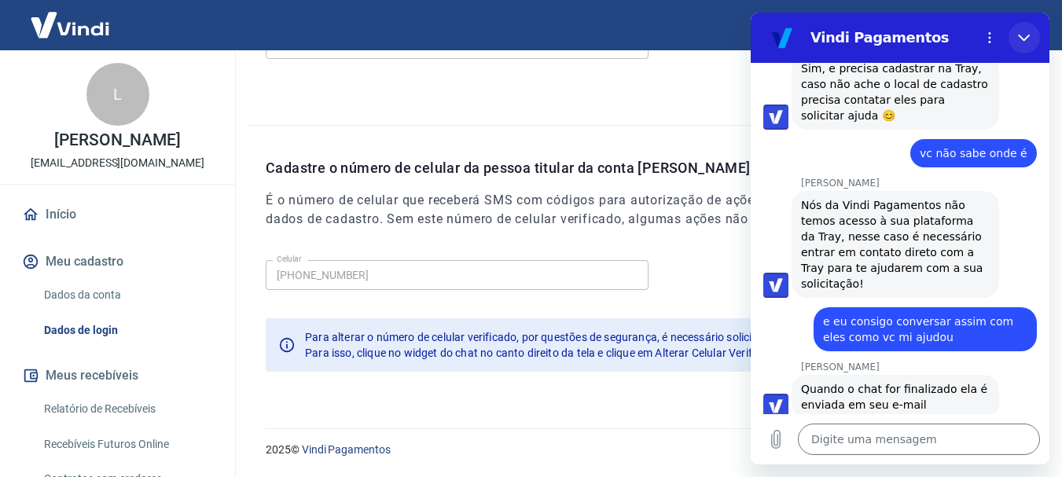
click at [1027, 37] on icon "Fechar" at bounding box center [1024, 38] width 12 height 7
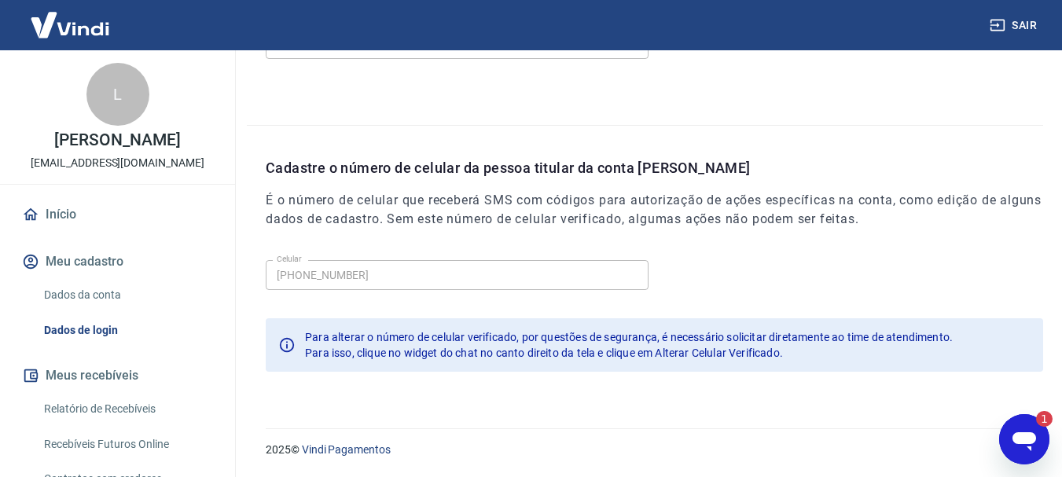
scroll to position [0, 0]
click at [1034, 451] on icon "Abrir janela de mensagens, 1 mensagem não lida" at bounding box center [1024, 439] width 28 height 28
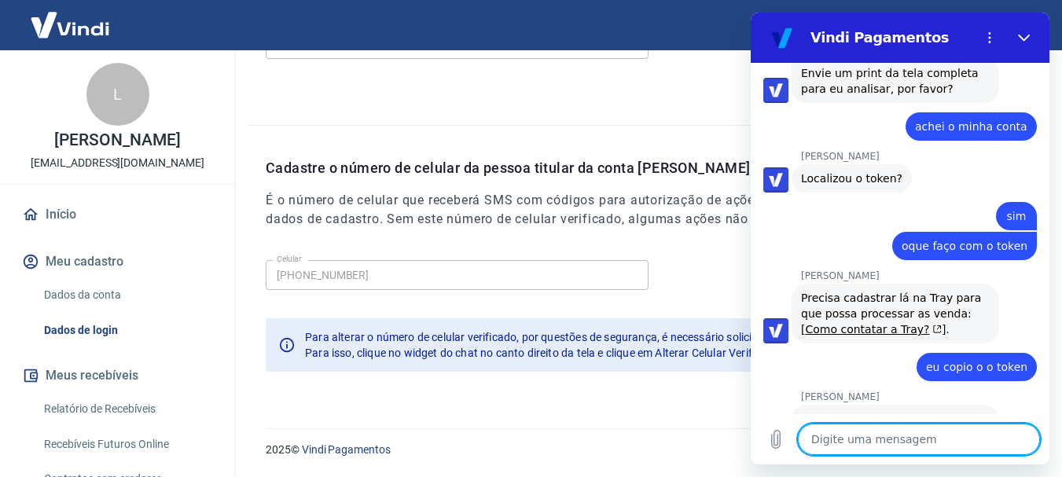
scroll to position [5665, 0]
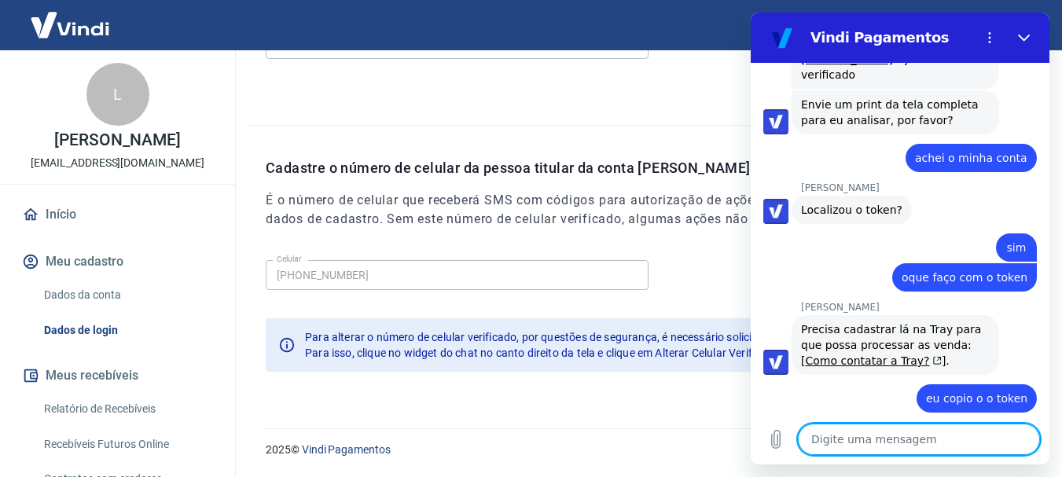
drag, startPoint x: 1043, startPoint y: 384, endPoint x: 1810, endPoint y: 373, distance: 766.7
click at [838, 355] on link "Como contatar a Tray?" at bounding box center [873, 361] width 136 height 13
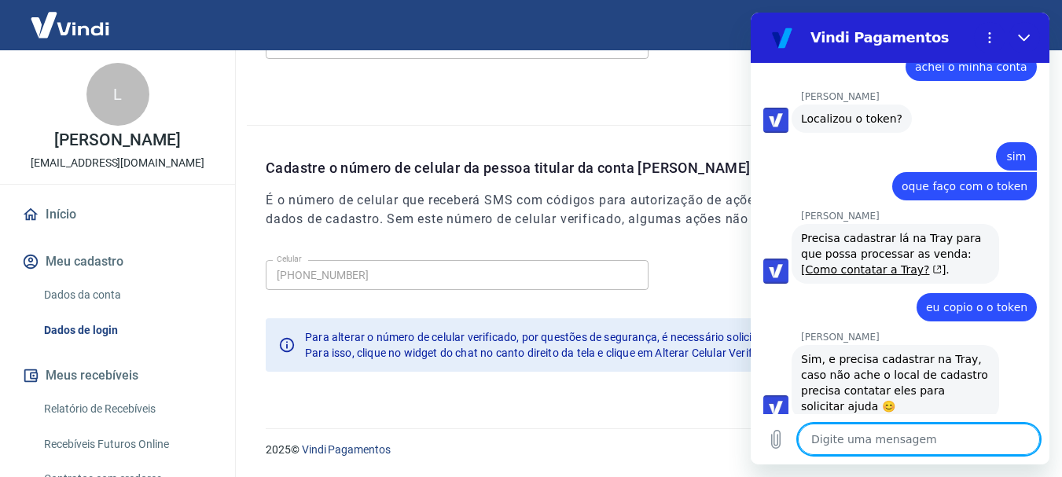
scroll to position [5629, 0]
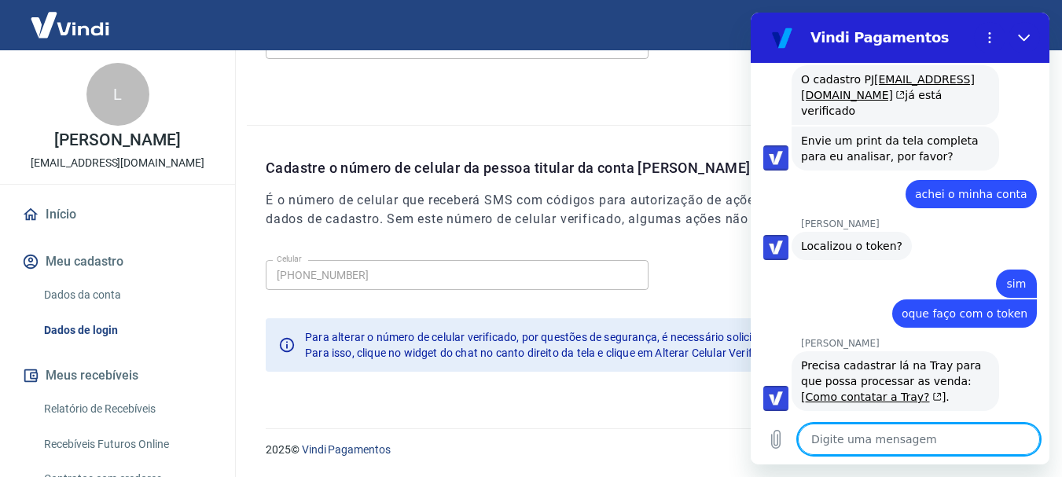
drag, startPoint x: 1043, startPoint y: 392, endPoint x: 1801, endPoint y: 377, distance: 757.3
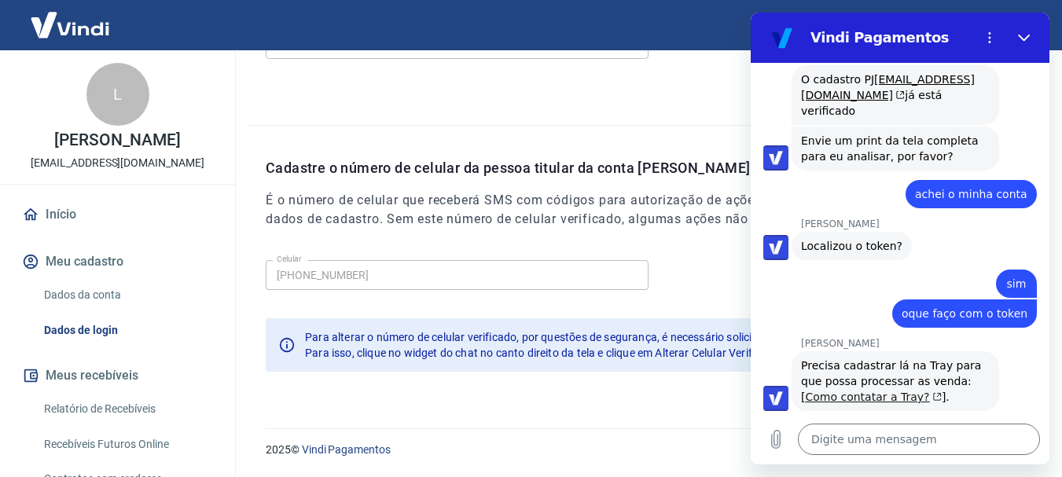
click at [941, 391] on link "Como contatar a Tray?" at bounding box center [873, 397] width 136 height 13
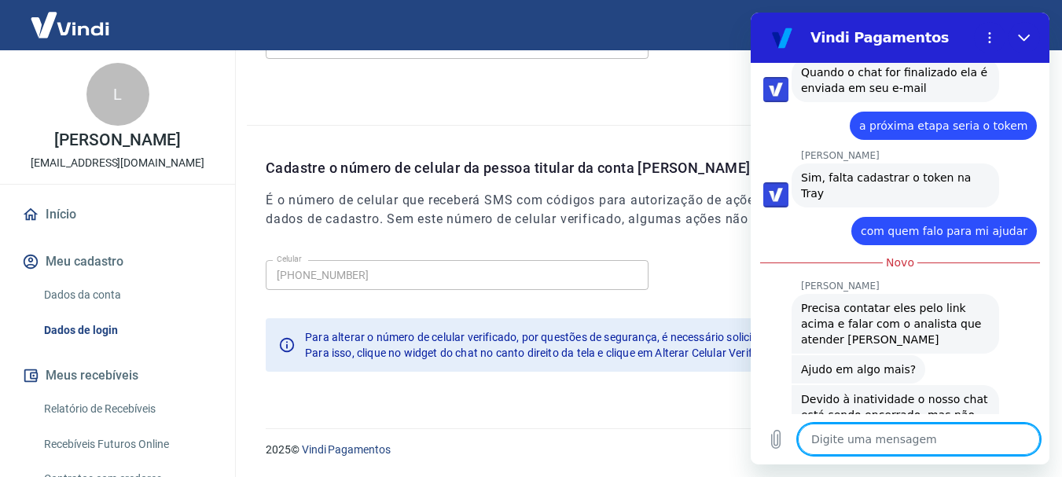
scroll to position [6414, 0]
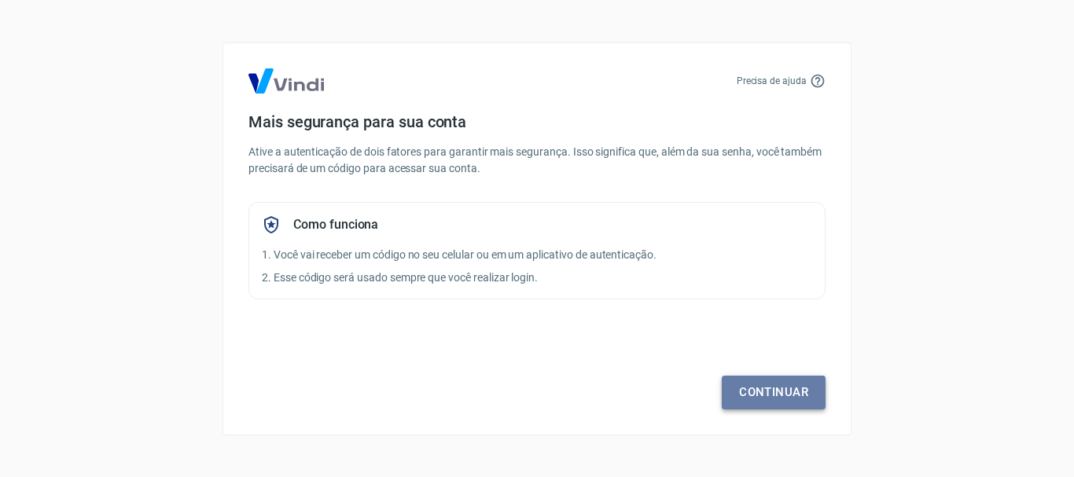
click at [747, 390] on link "Continuar" at bounding box center [774, 392] width 104 height 33
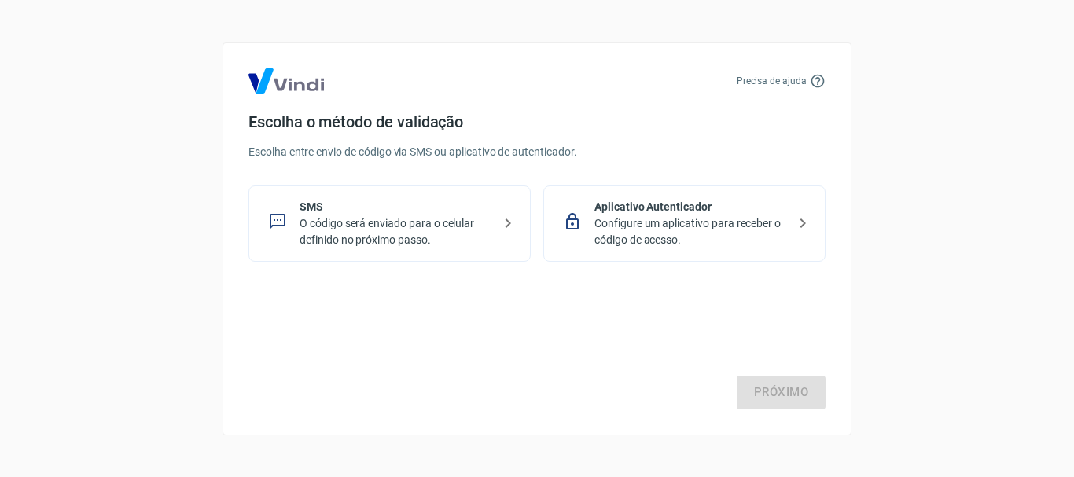
click at [322, 213] on p "SMS" at bounding box center [396, 207] width 193 height 17
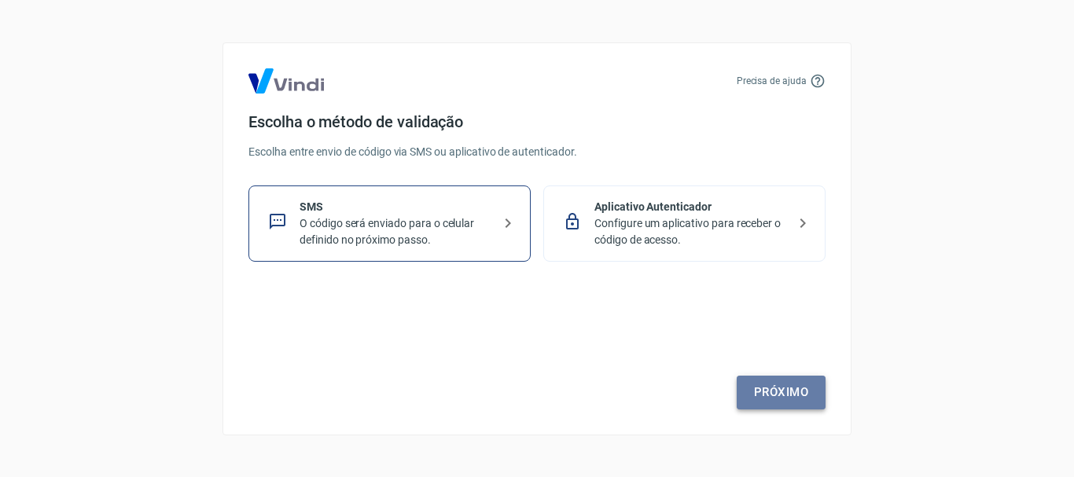
click at [789, 388] on link "Próximo" at bounding box center [781, 392] width 89 height 33
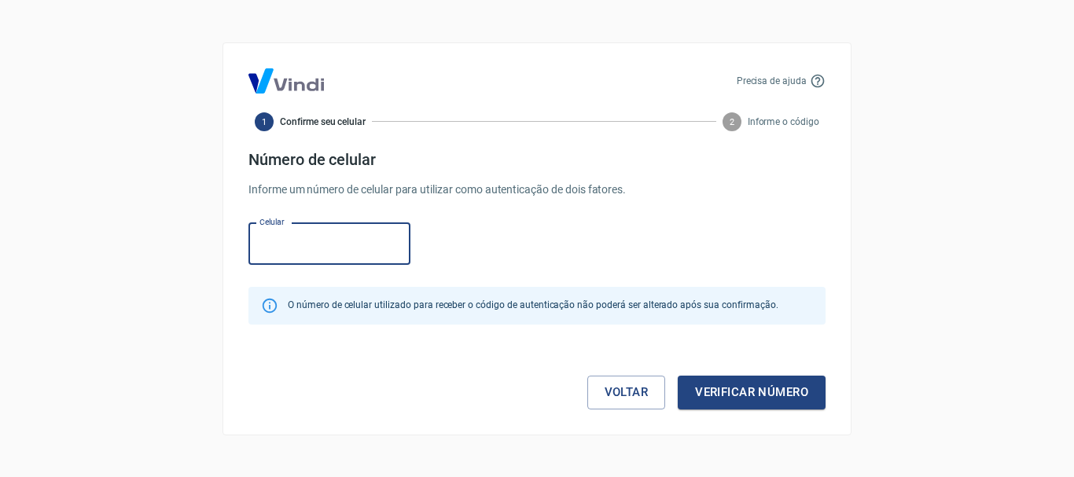
click at [259, 246] on input "Celular" at bounding box center [329, 244] width 162 height 42
type input "(48) 98837-2593"
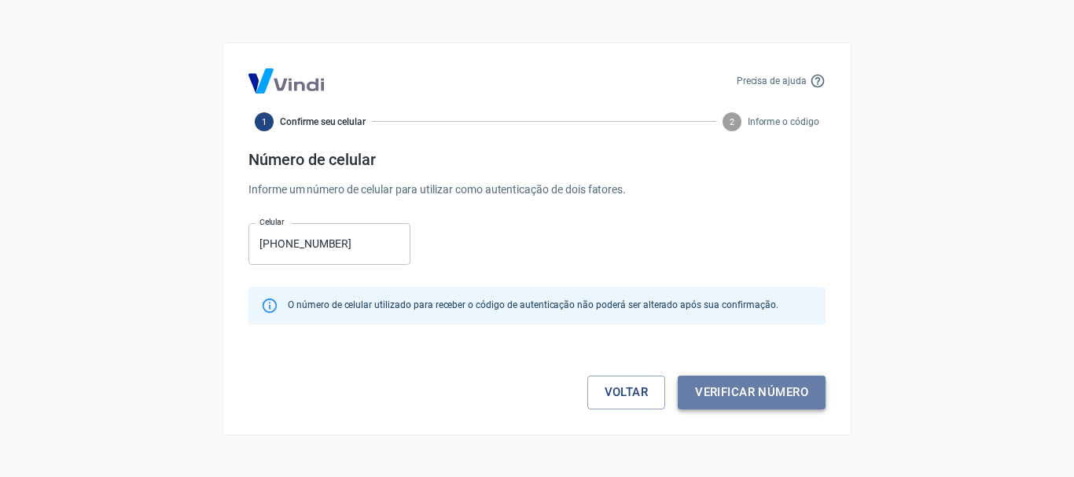
click at [692, 388] on button "Verificar número" at bounding box center [752, 392] width 148 height 33
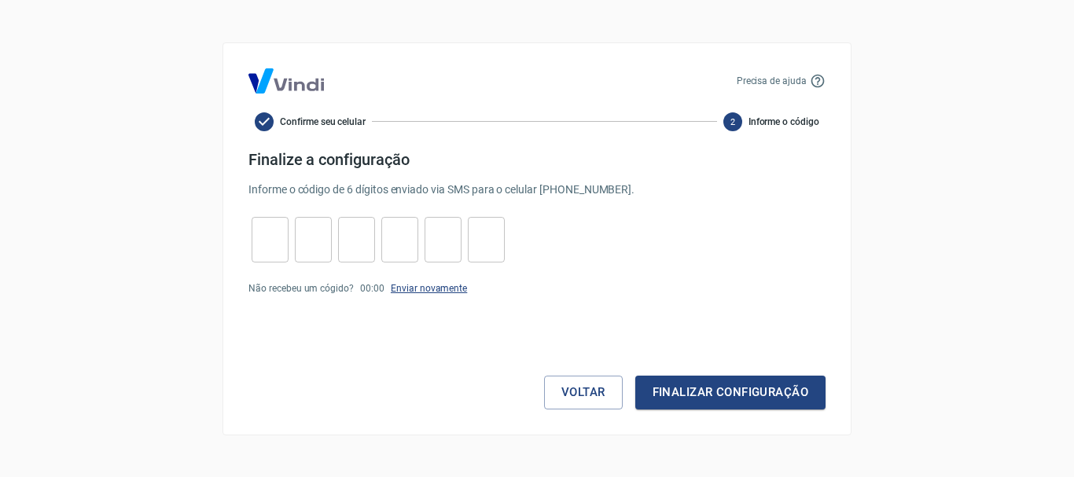
click at [413, 293] on link "Enviar novamente" at bounding box center [429, 288] width 76 height 11
click at [268, 246] on input "tel" at bounding box center [270, 240] width 37 height 34
type input "4"
type input "1"
type input "2"
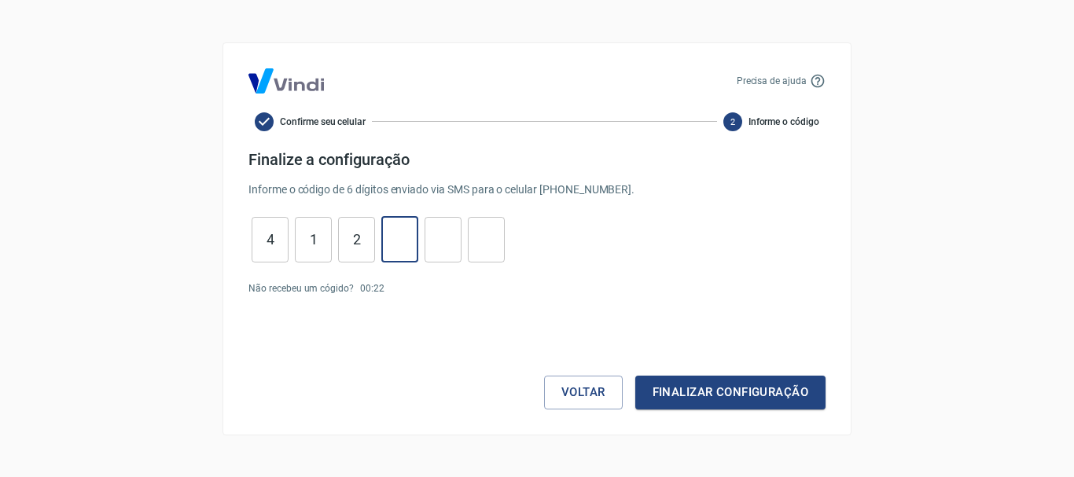
type input "4"
type input "8"
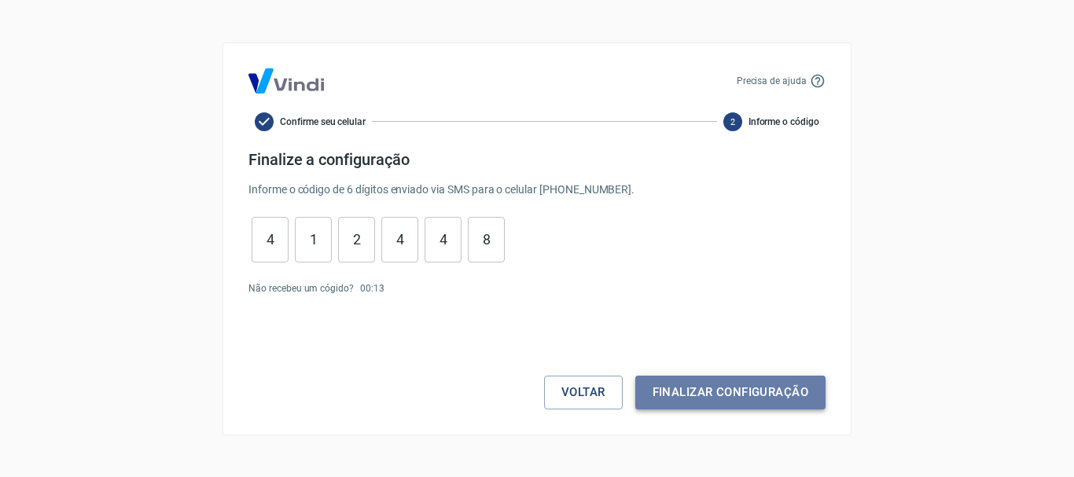
click at [737, 395] on button "Finalizar configuração" at bounding box center [730, 392] width 190 height 33
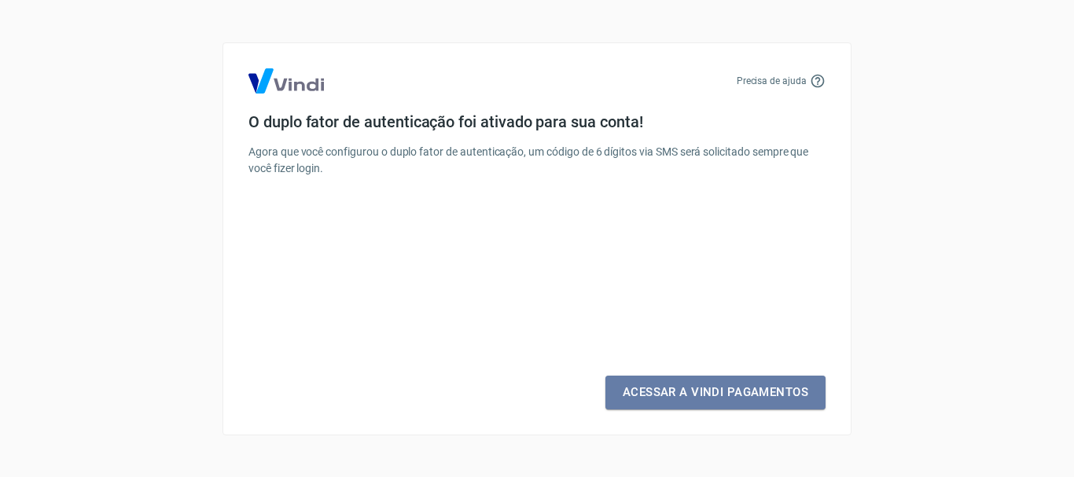
click at [737, 395] on link "Acessar a Vindi Pagamentos" at bounding box center [715, 392] width 220 height 33
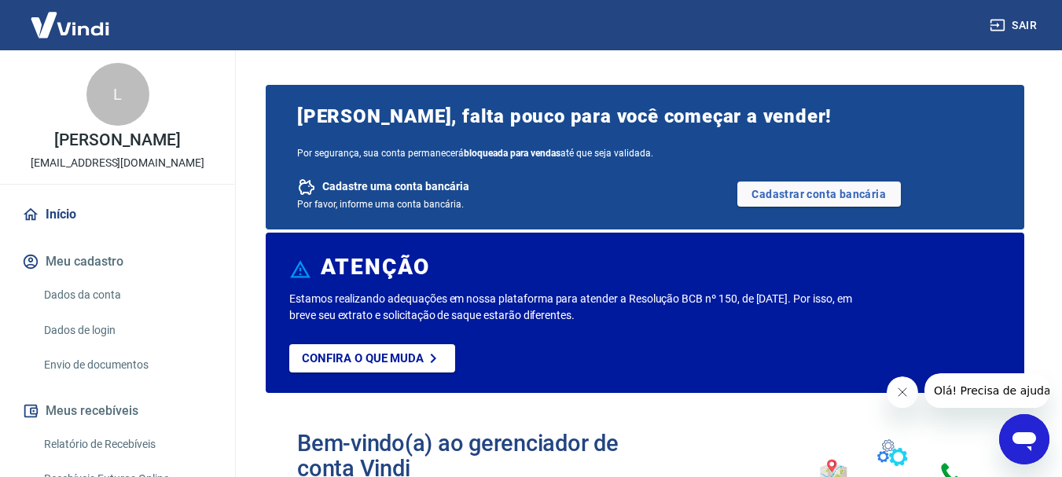
click at [896, 391] on icon "Fechar mensagem da empresa" at bounding box center [902, 392] width 13 height 13
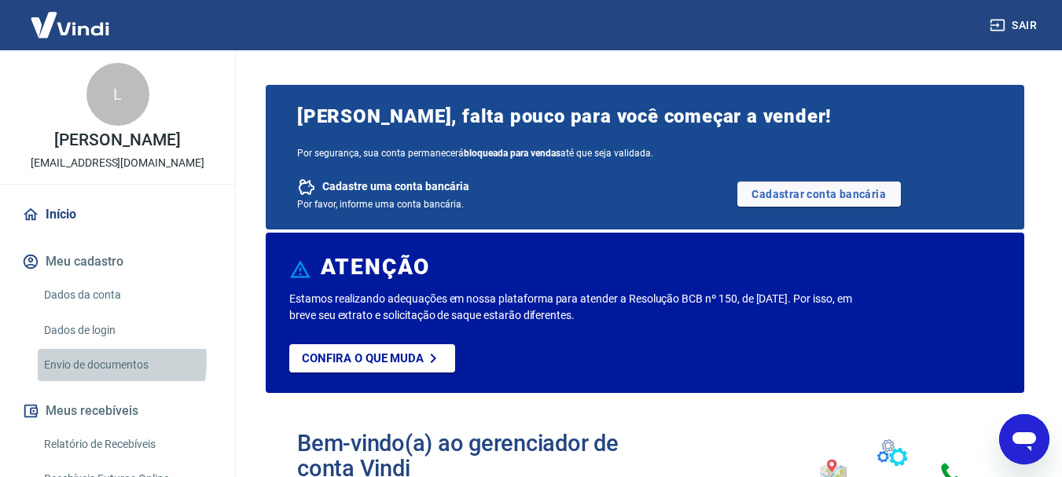
click at [94, 378] on link "Envio de documentos" at bounding box center [127, 365] width 178 height 32
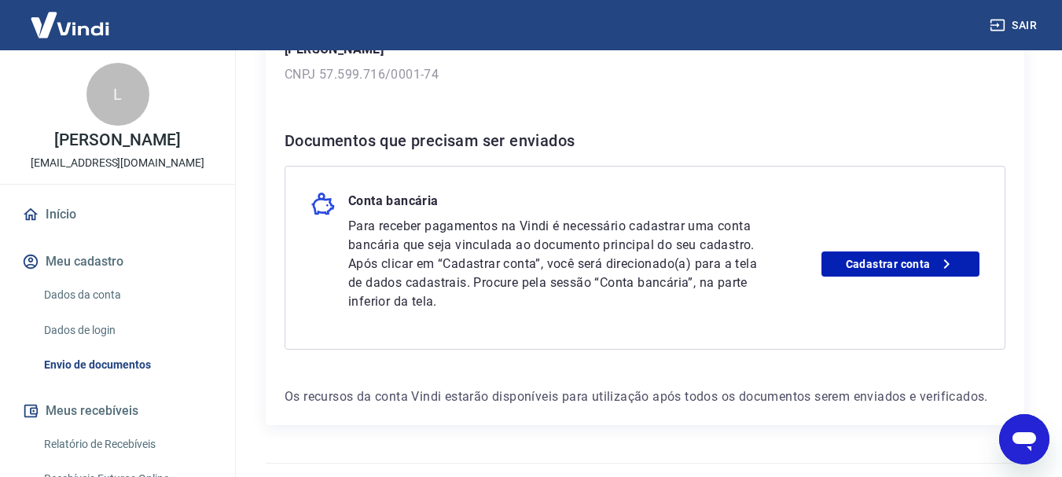
scroll to position [278, 0]
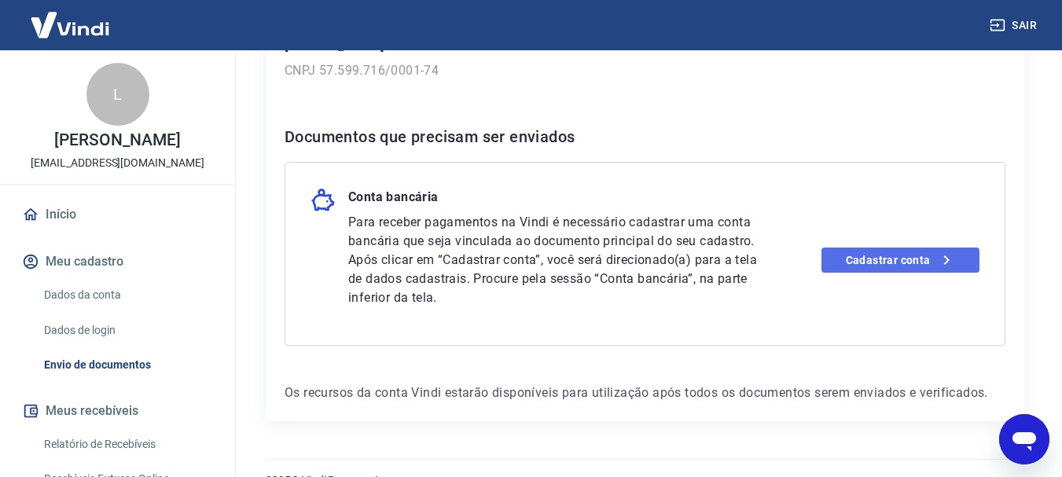
click at [863, 262] on link "Cadastrar conta" at bounding box center [901, 260] width 158 height 25
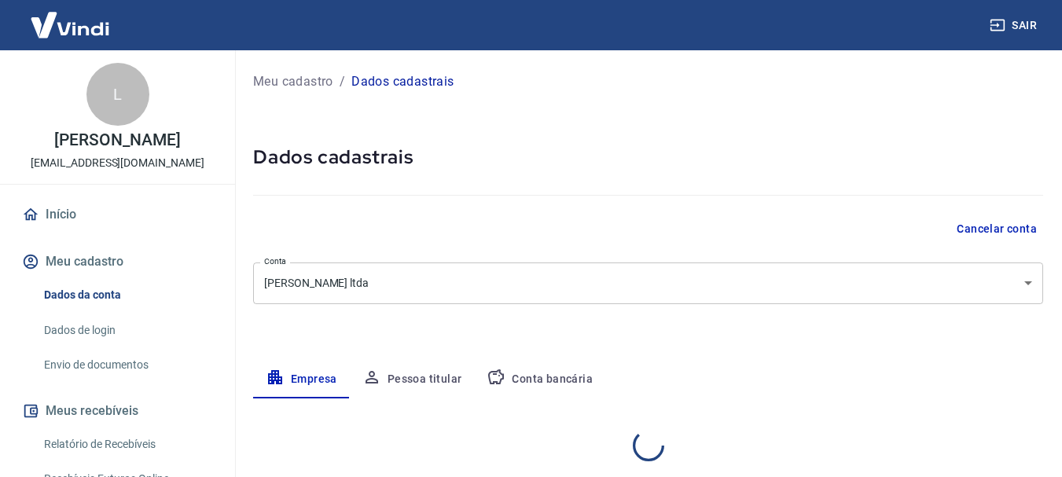
select select "SC"
select select "business"
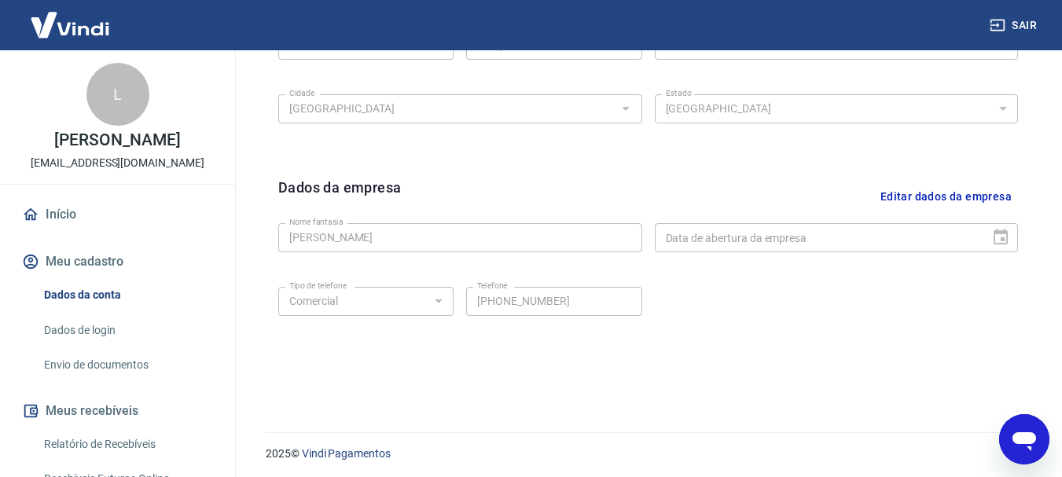
scroll to position [654, 0]
click at [1000, 225] on div "Data de abertura da empresa" at bounding box center [837, 236] width 364 height 29
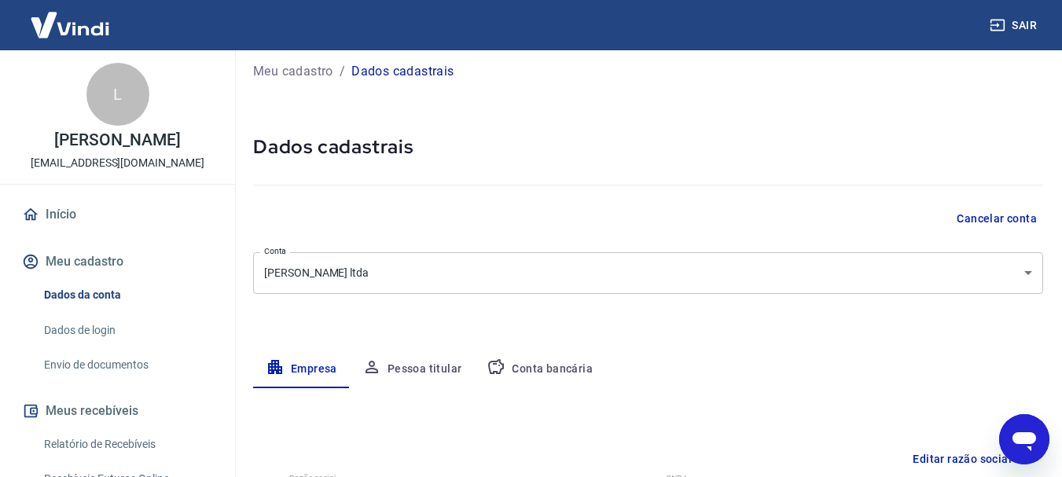
scroll to position [0, 0]
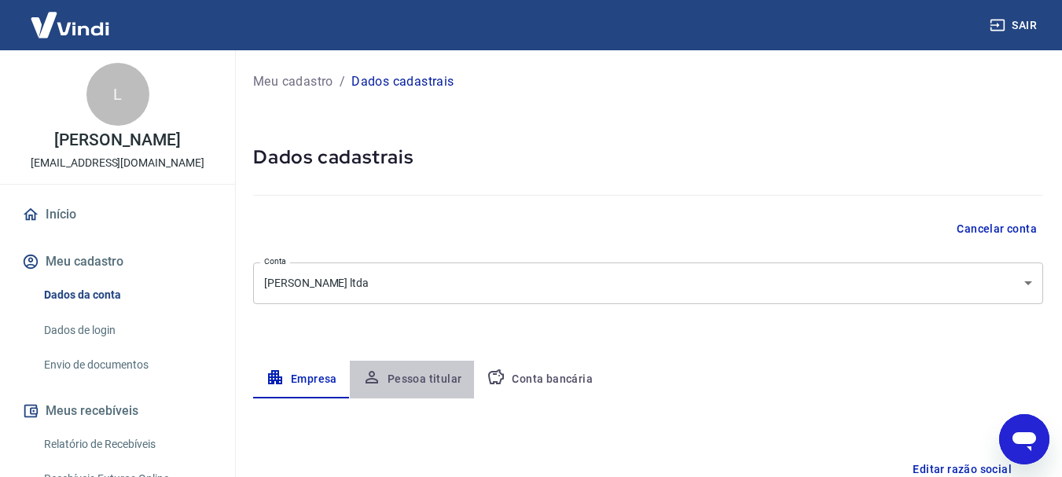
click at [436, 381] on button "Pessoa titular" at bounding box center [412, 380] width 125 height 38
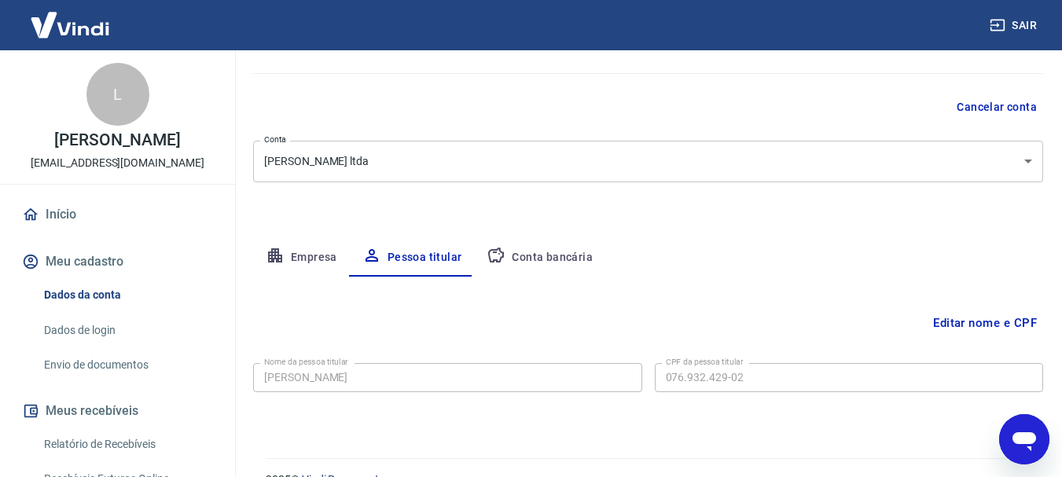
scroll to position [119, 0]
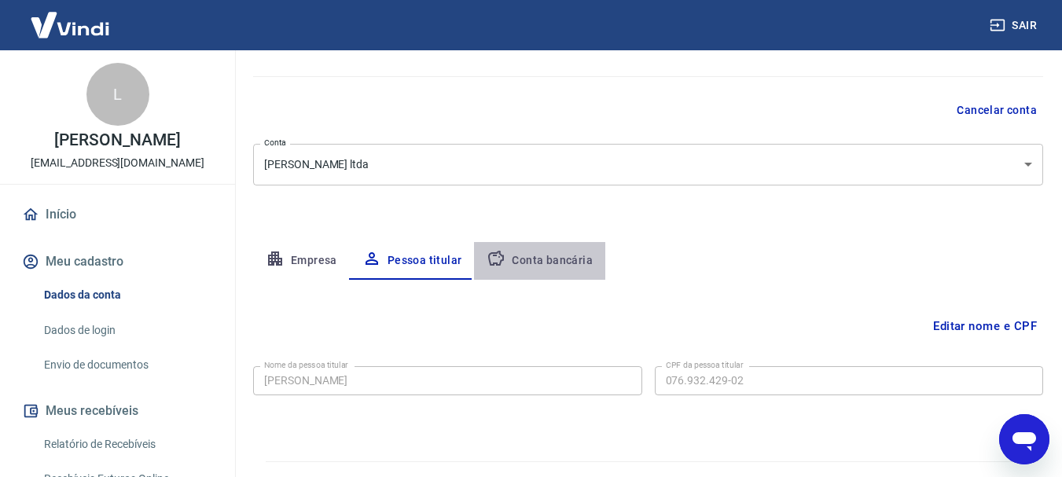
click at [549, 264] on button "Conta bancária" at bounding box center [539, 261] width 131 height 38
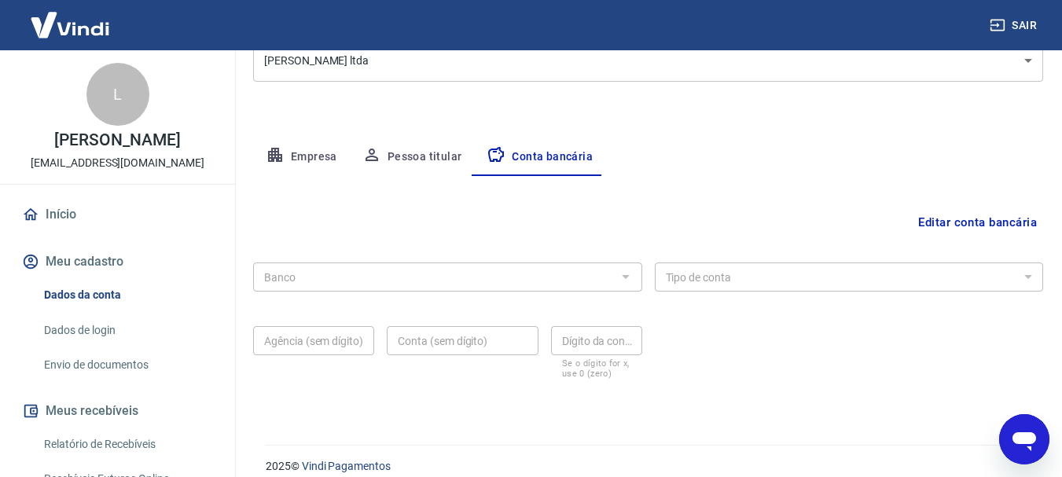
scroll to position [239, 0]
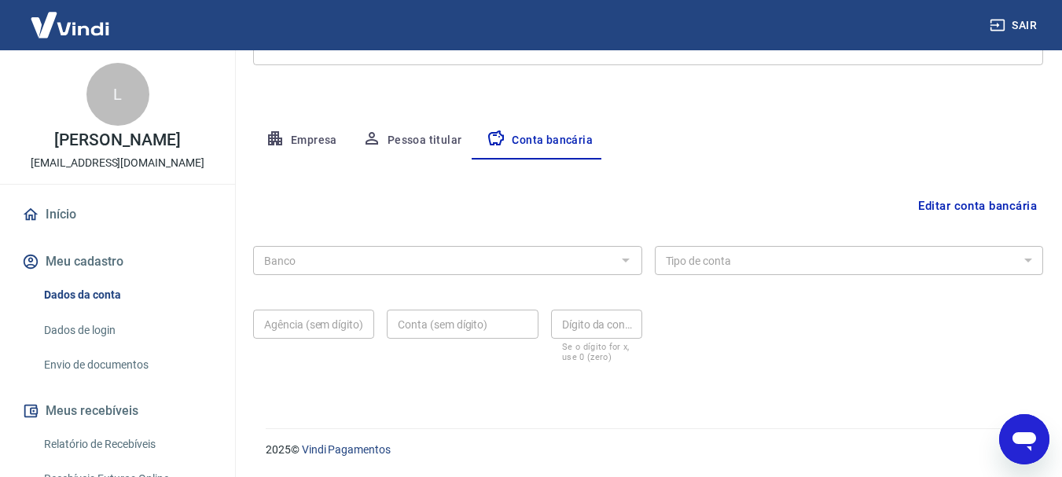
click at [622, 268] on div at bounding box center [625, 260] width 20 height 22
click at [944, 212] on button "Editar conta bancária" at bounding box center [977, 206] width 131 height 30
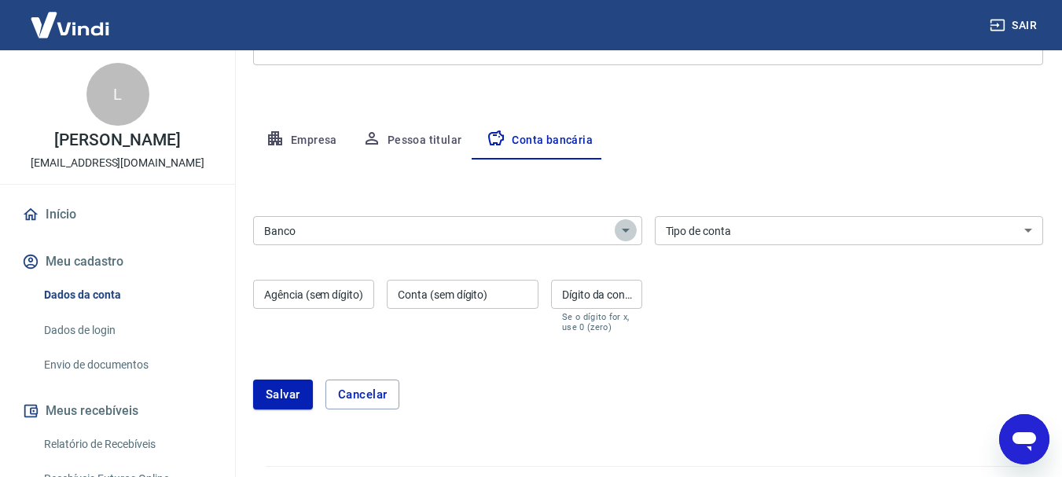
click at [627, 237] on icon "Abrir" at bounding box center [625, 230] width 19 height 19
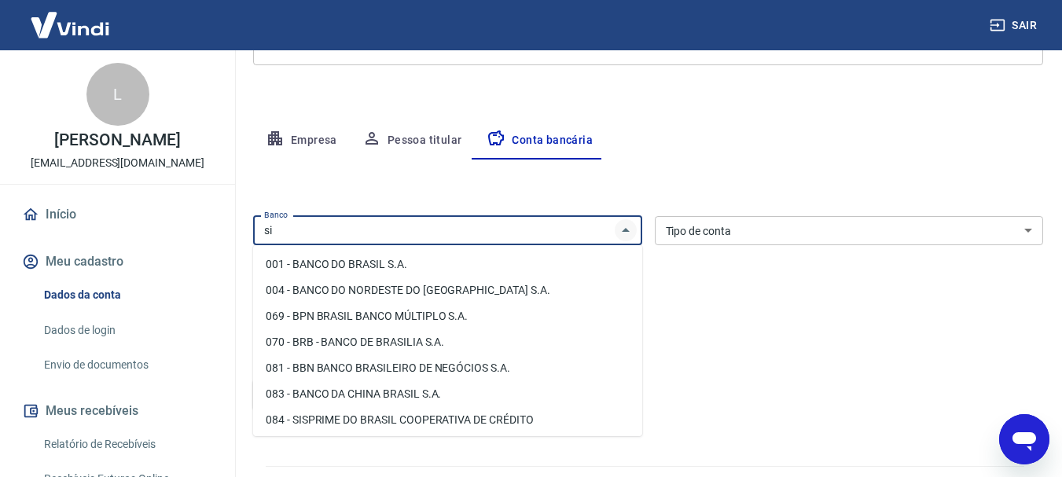
type input "s"
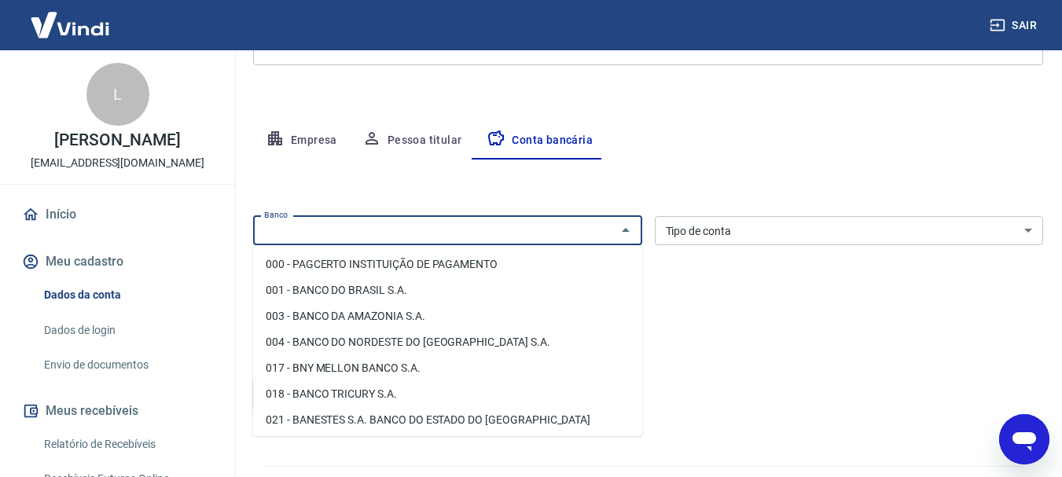
click at [484, 233] on input "Banco" at bounding box center [435, 231] width 354 height 20
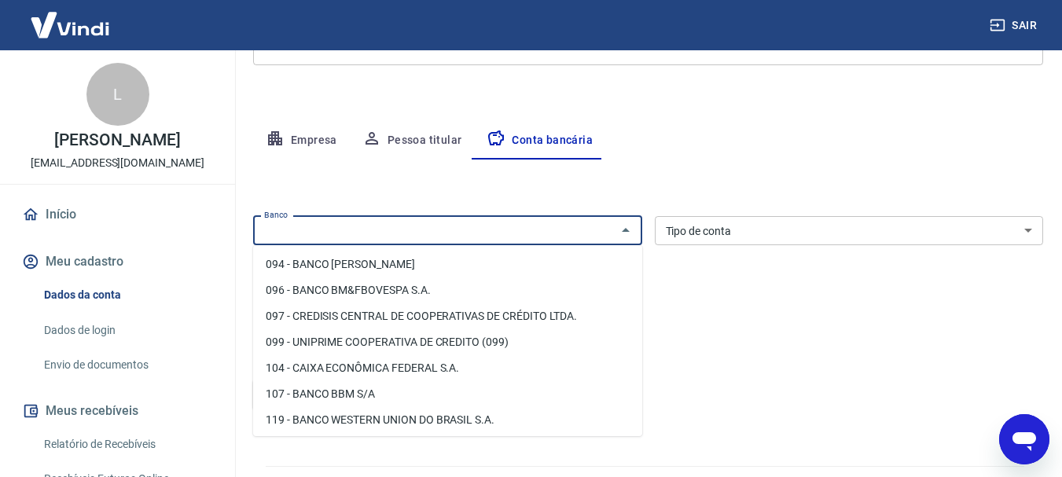
scroll to position [692, 0]
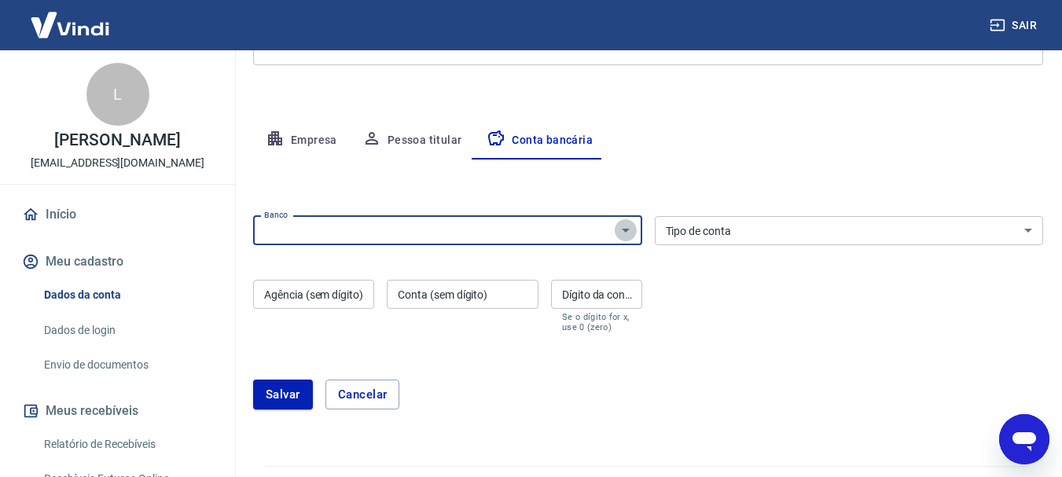
click at [634, 226] on icon "Abrir" at bounding box center [625, 230] width 19 height 19
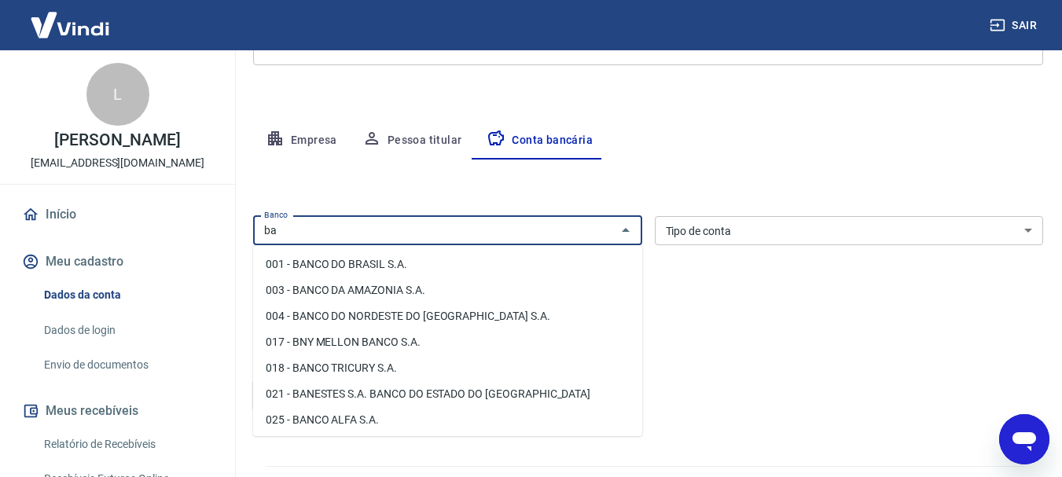
type input "b"
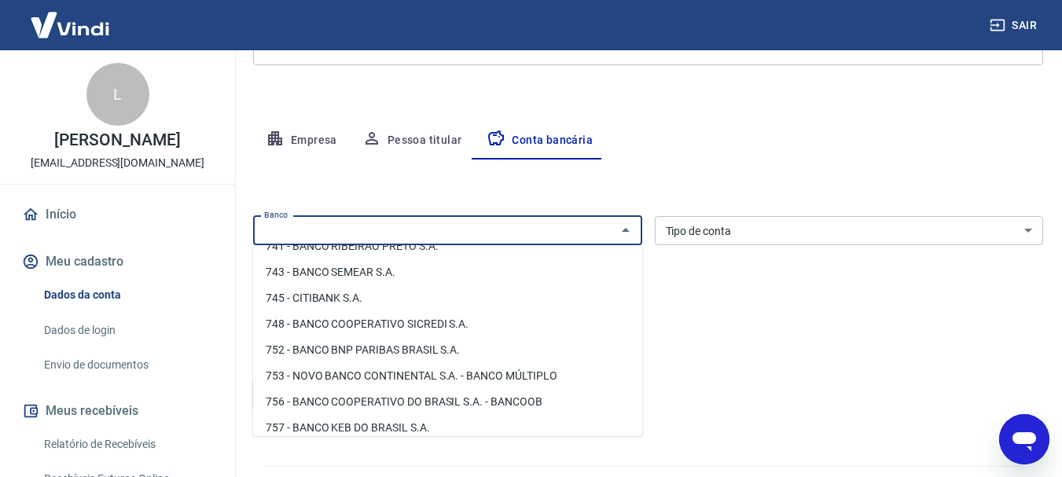
scroll to position [2544, 0]
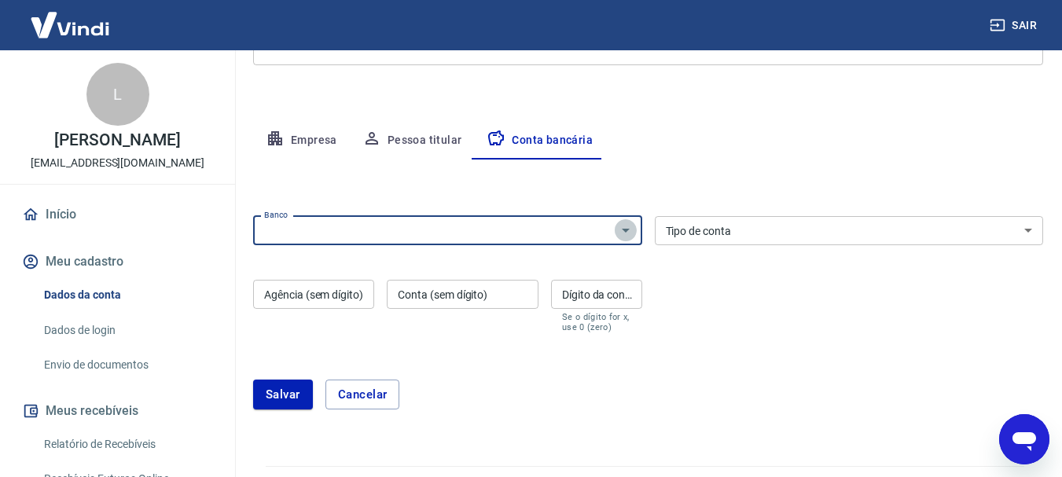
click at [626, 239] on icon "Abrir" at bounding box center [625, 230] width 19 height 19
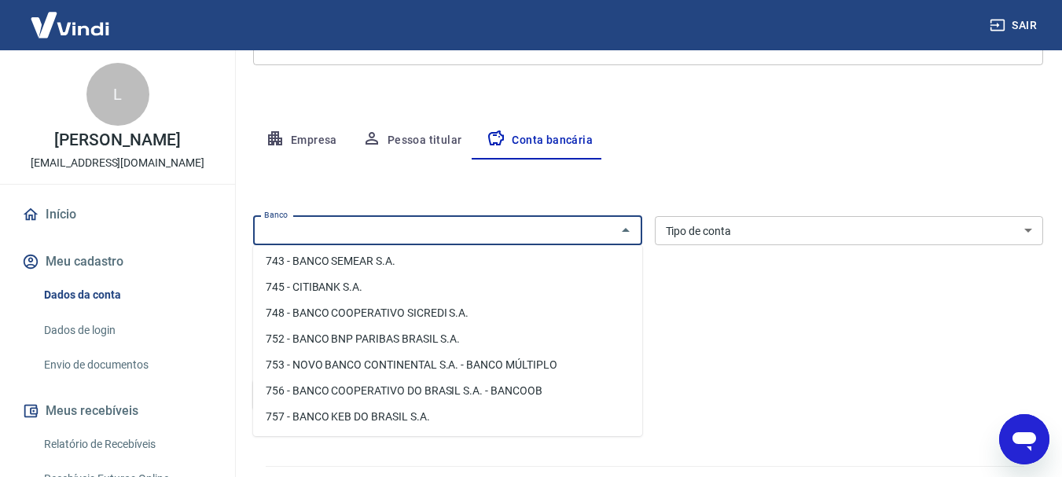
click at [388, 399] on li "756 - BANCO COOPERATIVO DO BRASIL S.A. - BANCOOB" at bounding box center [447, 391] width 389 height 26
type input "756 - BANCO COOPERATIVO DO BRASIL S.A. - BANCOOB"
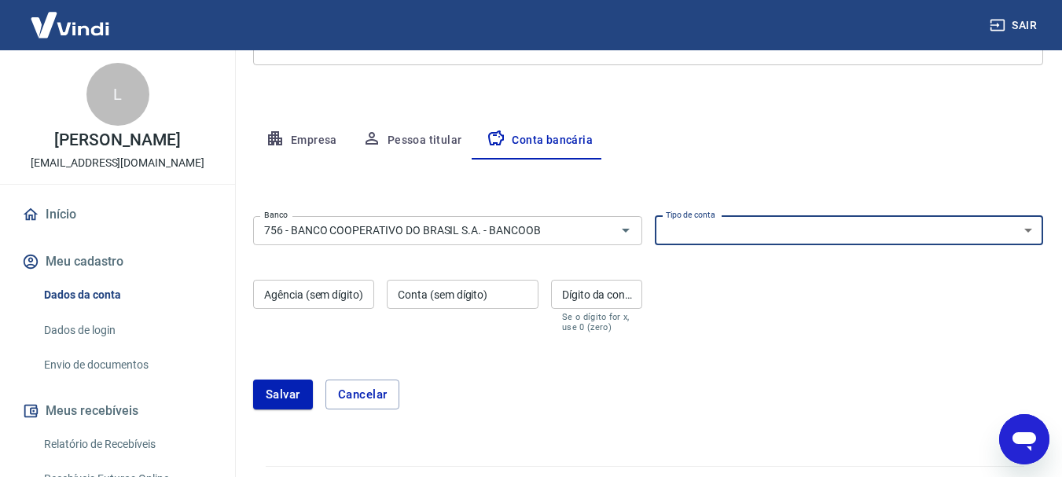
click at [1033, 227] on select "Conta Corrente Conta Poupança" at bounding box center [849, 230] width 389 height 29
select select "1"
click at [655, 216] on select "Conta Corrente Conta Poupança" at bounding box center [849, 230] width 389 height 29
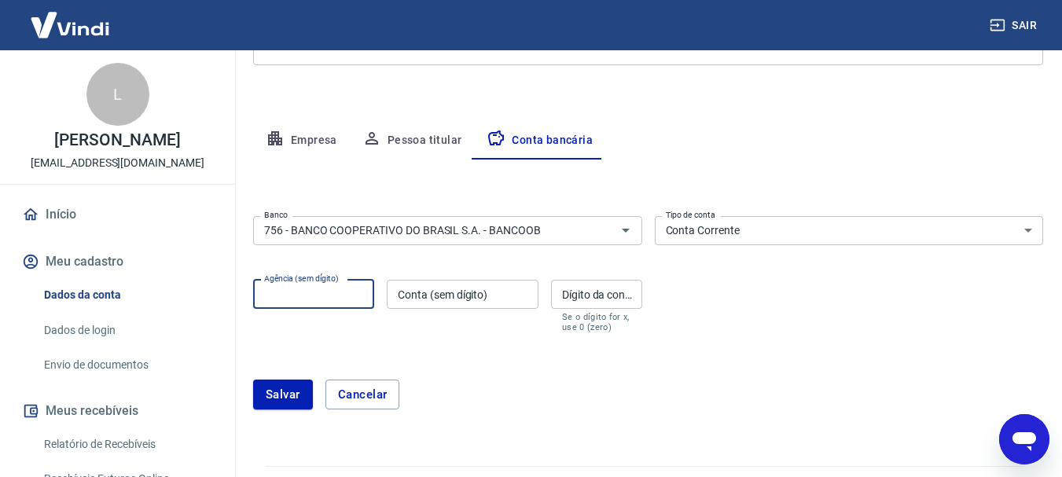
click at [302, 289] on input "Agência (sem dígito)" at bounding box center [313, 294] width 121 height 29
type input "3074"
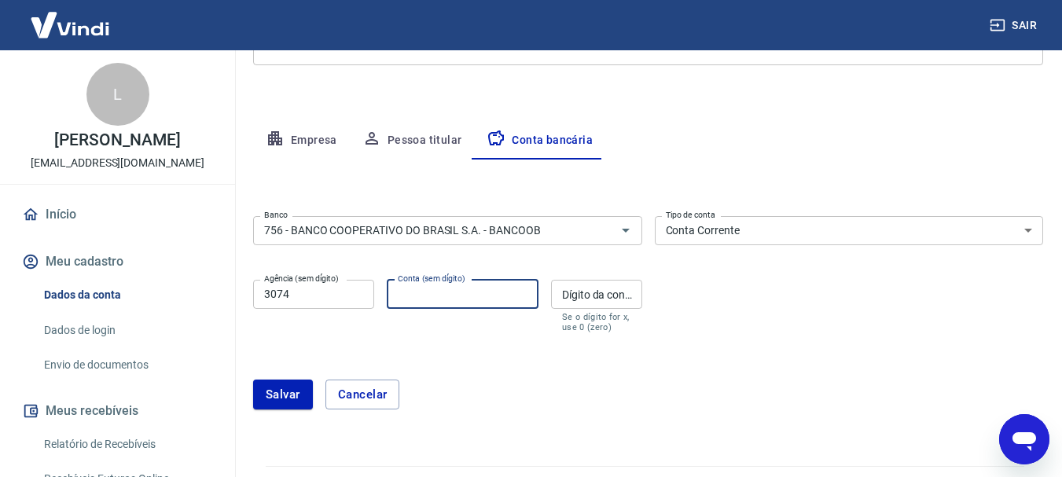
click at [399, 291] on input "Conta (sem dígito)" at bounding box center [463, 294] width 152 height 29
type input "m"
click at [253, 380] on button "Salvar" at bounding box center [283, 395] width 60 height 30
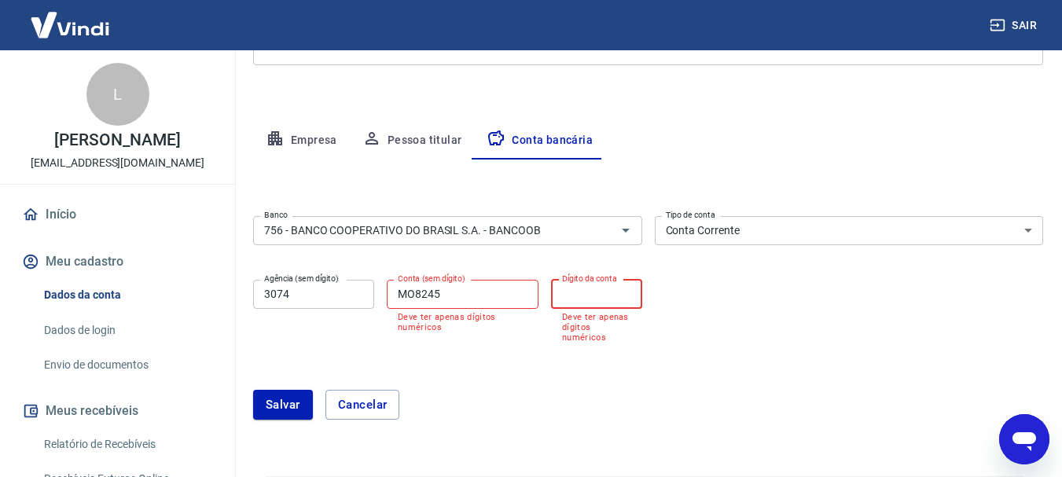
click at [580, 293] on input "Dígito da conta" at bounding box center [596, 294] width 91 height 29
click at [477, 295] on input "MO8245" at bounding box center [463, 294] width 152 height 29
click at [418, 292] on input "MO8245" at bounding box center [463, 294] width 152 height 29
click at [455, 296] on input "MO8245" at bounding box center [463, 294] width 152 height 29
type input "M"
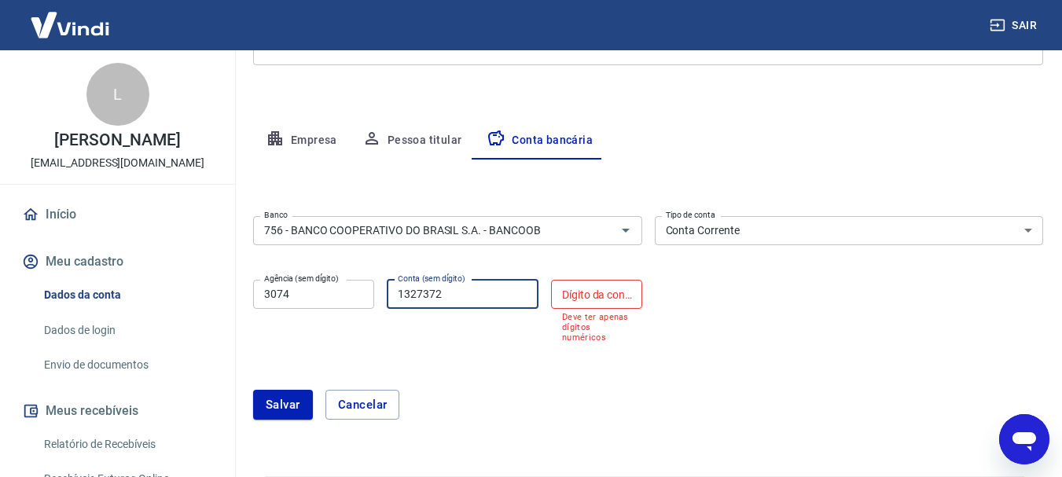
type input "1327372"
click at [253, 390] on button "Salvar" at bounding box center [283, 405] width 60 height 30
click at [580, 291] on input "Dígito da conta" at bounding box center [596, 294] width 91 height 29
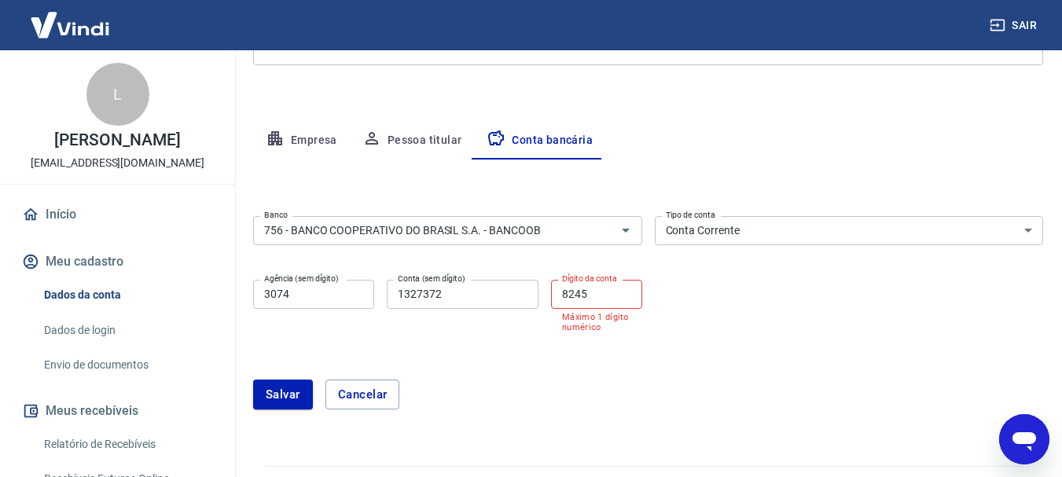
click at [671, 370] on div "[PERSON_NAME]" at bounding box center [648, 395] width 790 height 68
click at [601, 284] on label "Dígito da conta" at bounding box center [589, 279] width 55 height 12
click at [601, 284] on input "8245" at bounding box center [596, 294] width 91 height 29
type input "8"
click at [649, 419] on div "[PERSON_NAME]" at bounding box center [648, 405] width 790 height 30
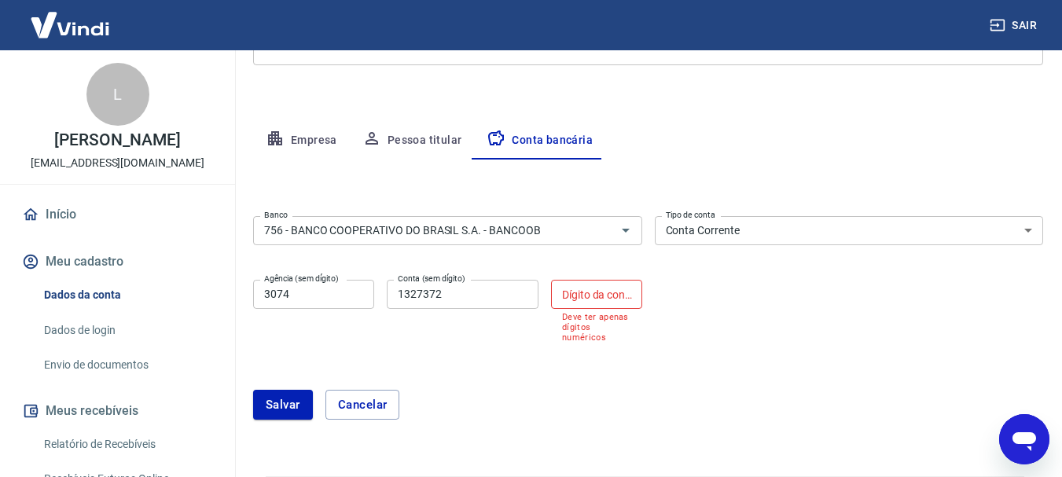
click at [513, 390] on div "[PERSON_NAME]" at bounding box center [648, 405] width 790 height 30
click at [560, 303] on input "Dígito da conta" at bounding box center [596, 294] width 91 height 29
click at [806, 274] on div "Banco 756 - BANCO COOPERATIVO DO BRASIL S.A. - BANCOOB Banco Tipo de conta Cont…" at bounding box center [648, 273] width 790 height 126
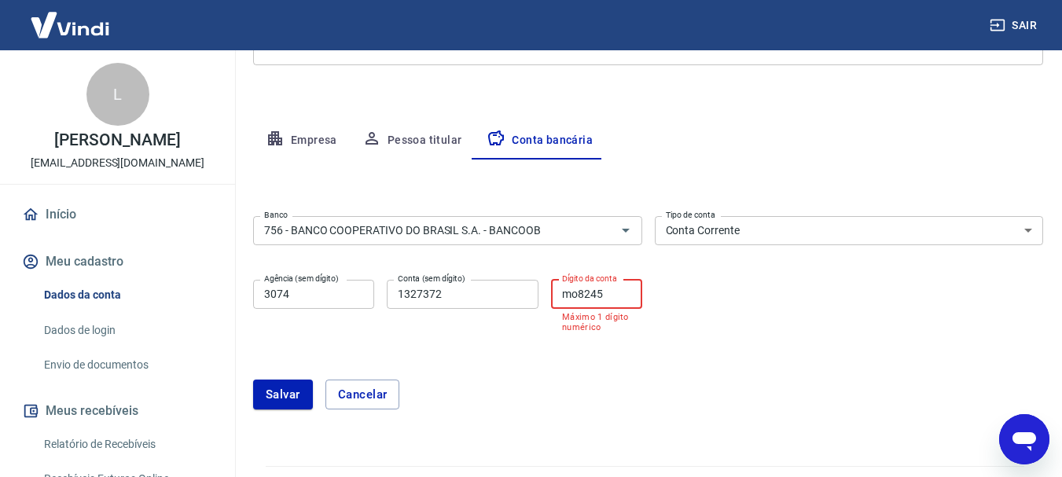
click at [618, 307] on input "mo8245" at bounding box center [596, 294] width 91 height 29
type input "m"
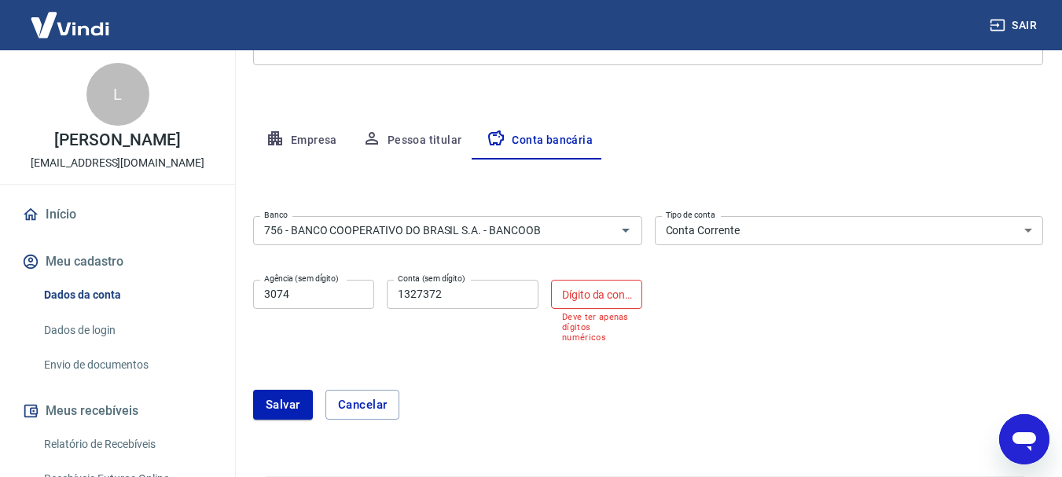
click at [635, 408] on div "[PERSON_NAME]" at bounding box center [648, 405] width 790 height 30
click at [442, 292] on input "1327372" at bounding box center [463, 294] width 152 height 29
type input "132737"
click at [573, 291] on input "Dígito da conta" at bounding box center [596, 294] width 91 height 29
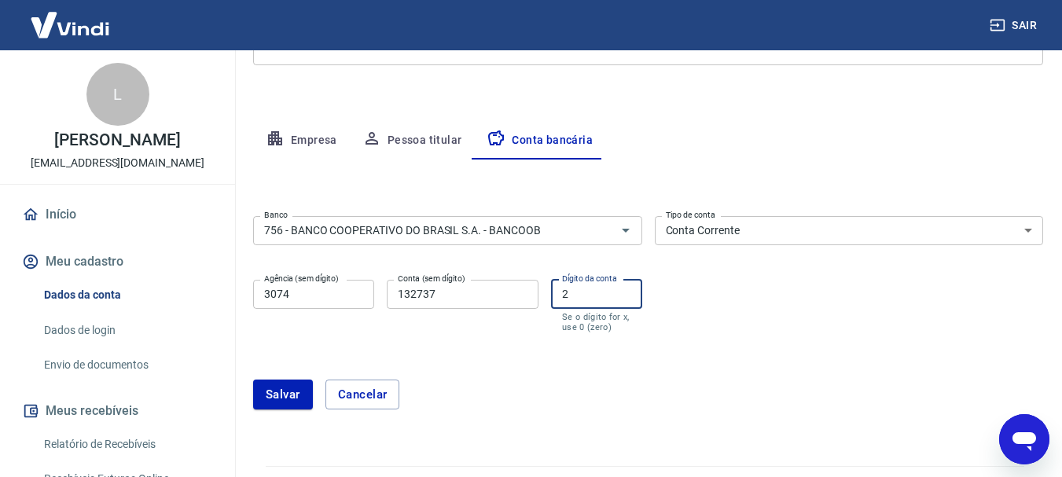
type input "2"
click at [692, 418] on div "[PERSON_NAME]" at bounding box center [648, 395] width 790 height 68
click at [300, 392] on button "Salvar" at bounding box center [283, 395] width 60 height 30
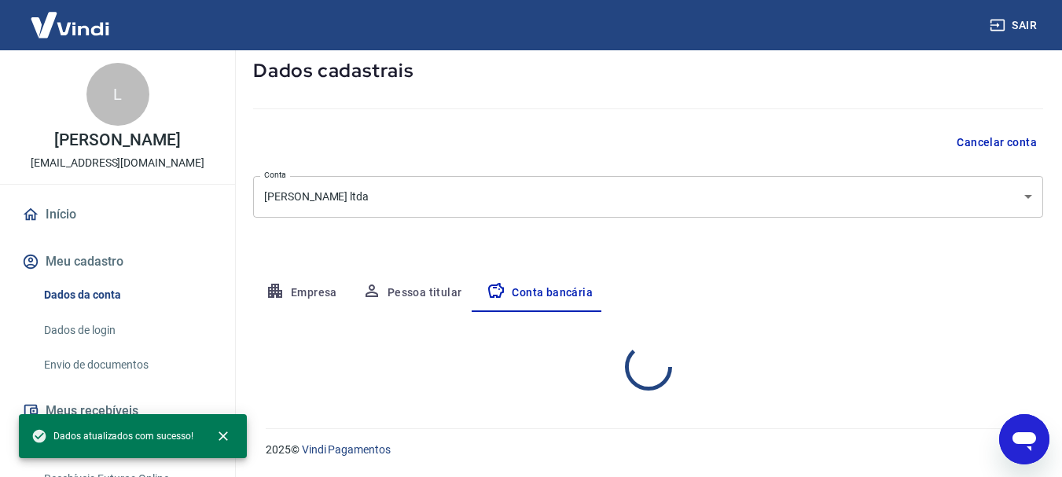
select select "1"
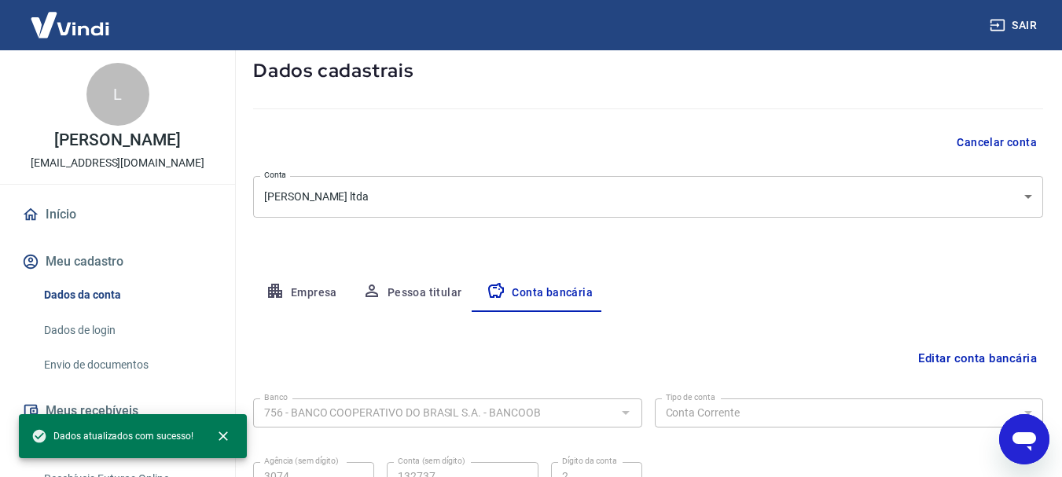
scroll to position [239, 0]
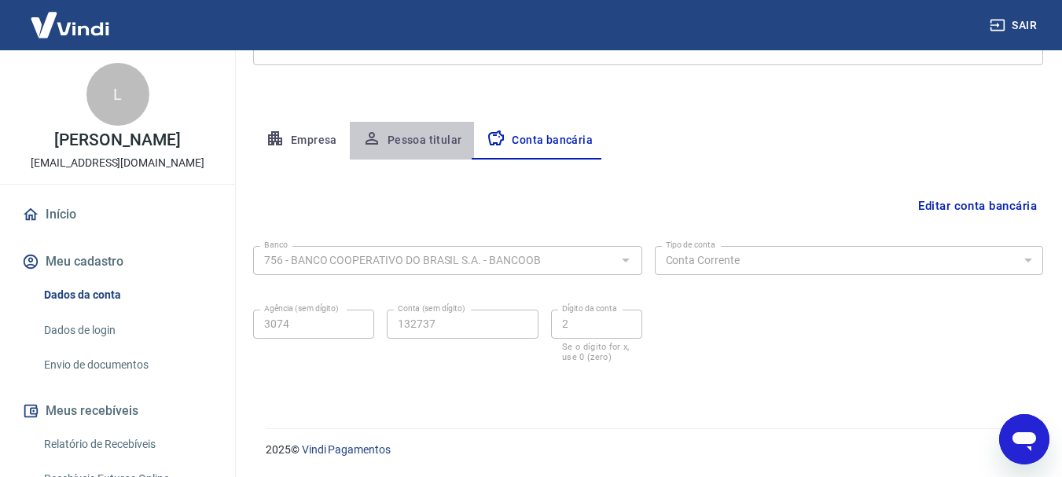
click at [415, 133] on button "Pessoa titular" at bounding box center [412, 141] width 125 height 38
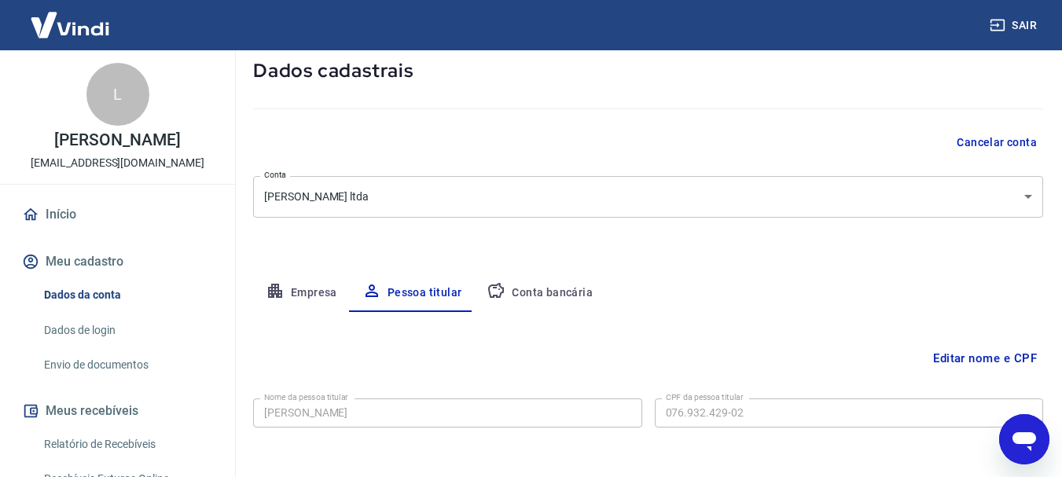
scroll to position [152, 0]
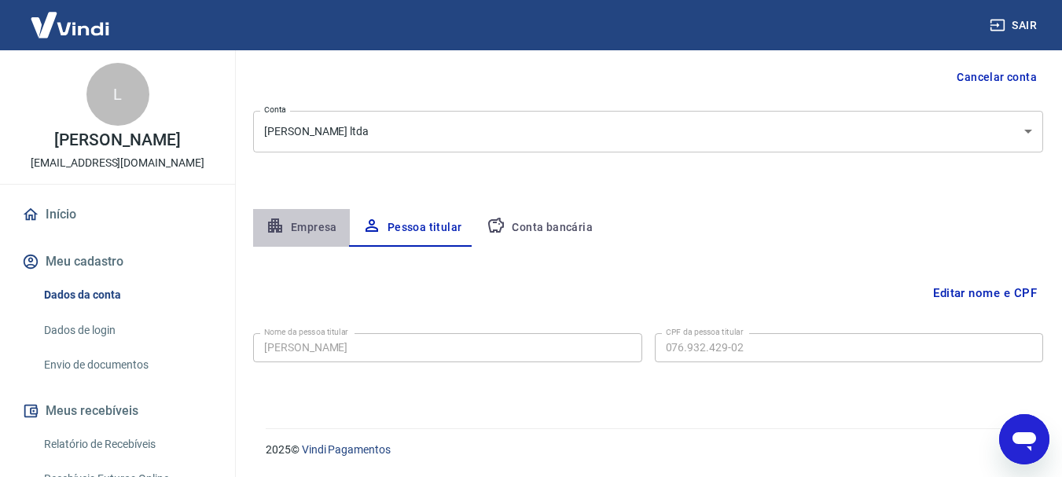
click at [316, 220] on button "Empresa" at bounding box center [301, 228] width 97 height 38
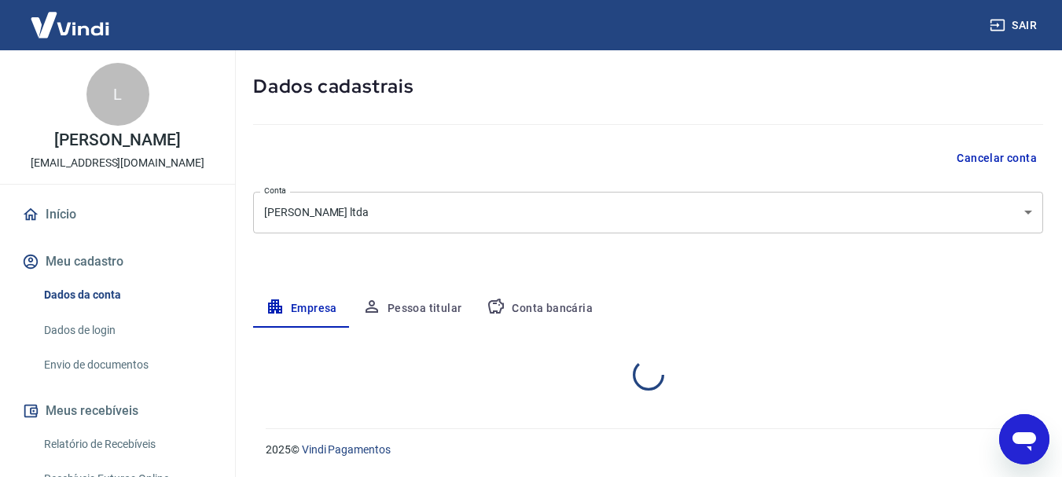
select select "SC"
select select "business"
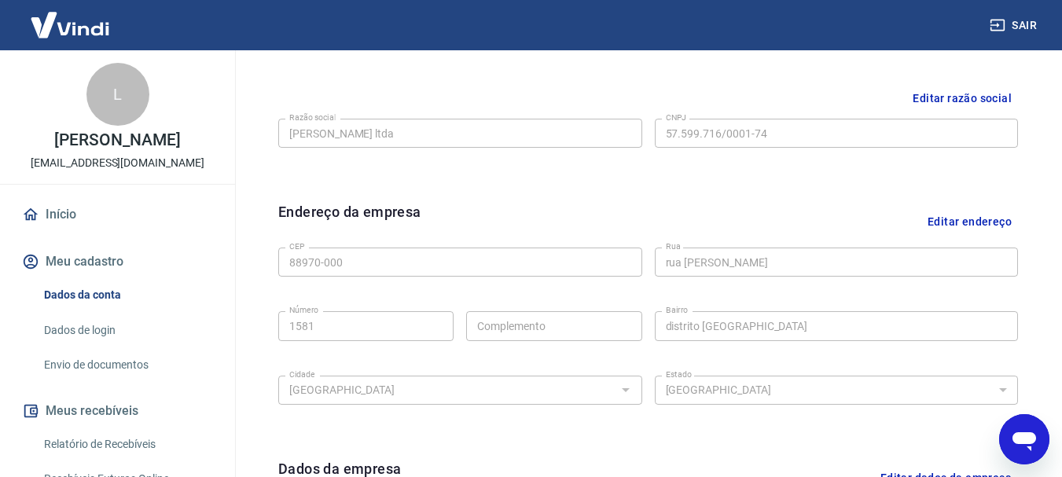
scroll to position [375, 0]
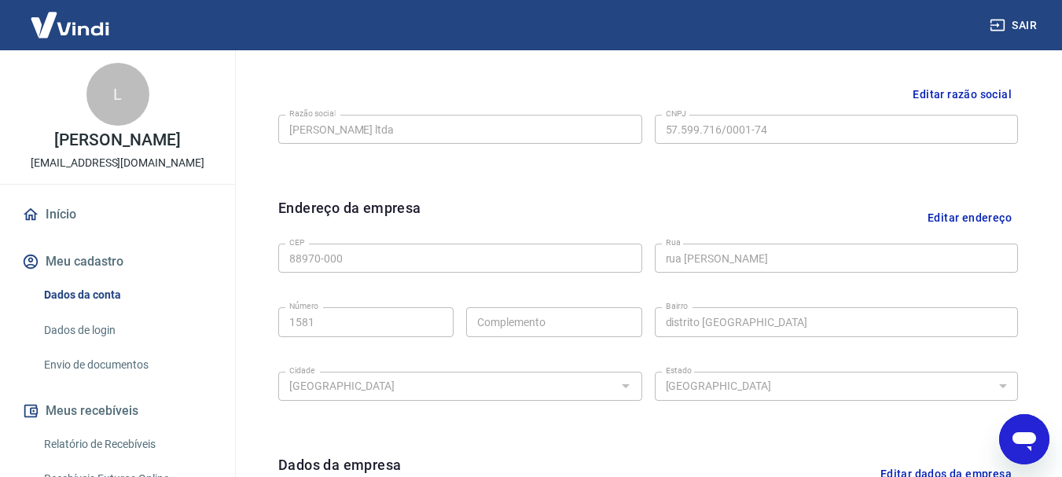
click at [1025, 442] on icon "Abrir janela de mensagens" at bounding box center [1025, 441] width 24 height 19
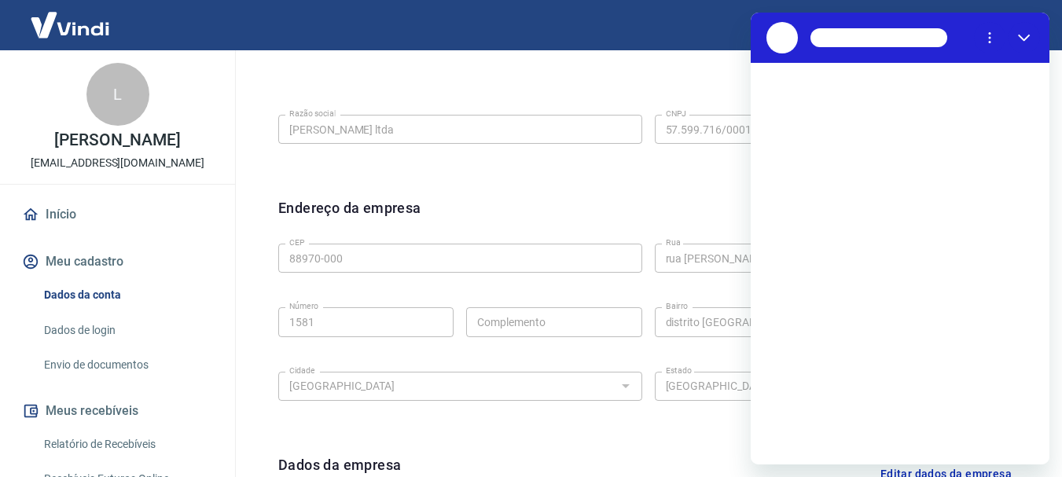
scroll to position [0, 0]
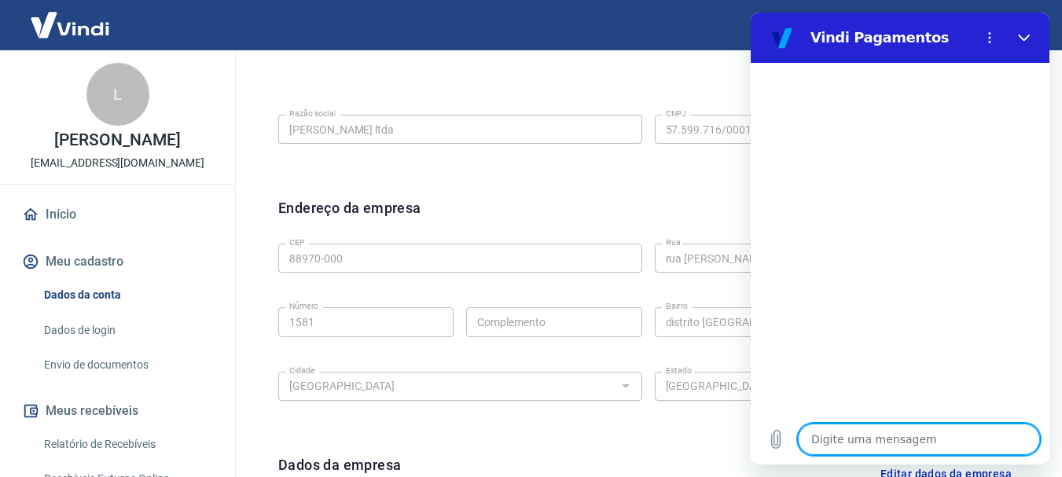
type textarea "o"
type textarea "x"
type textarea "ol"
type textarea "x"
type textarea "ola"
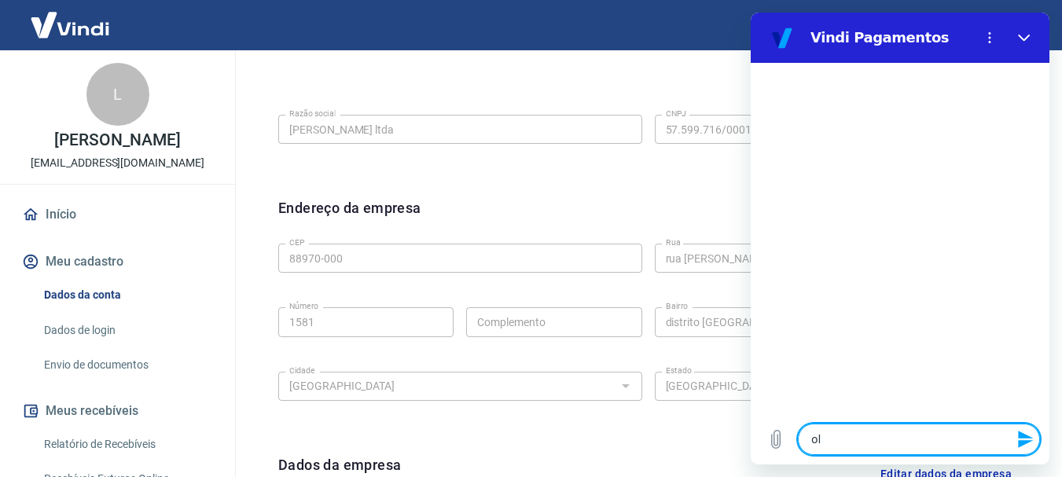
type textarea "x"
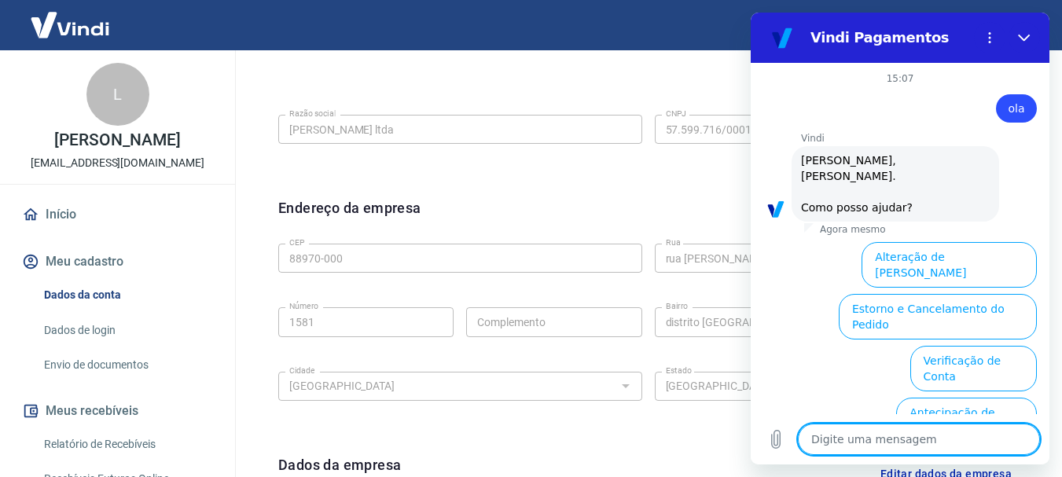
scroll to position [135, 0]
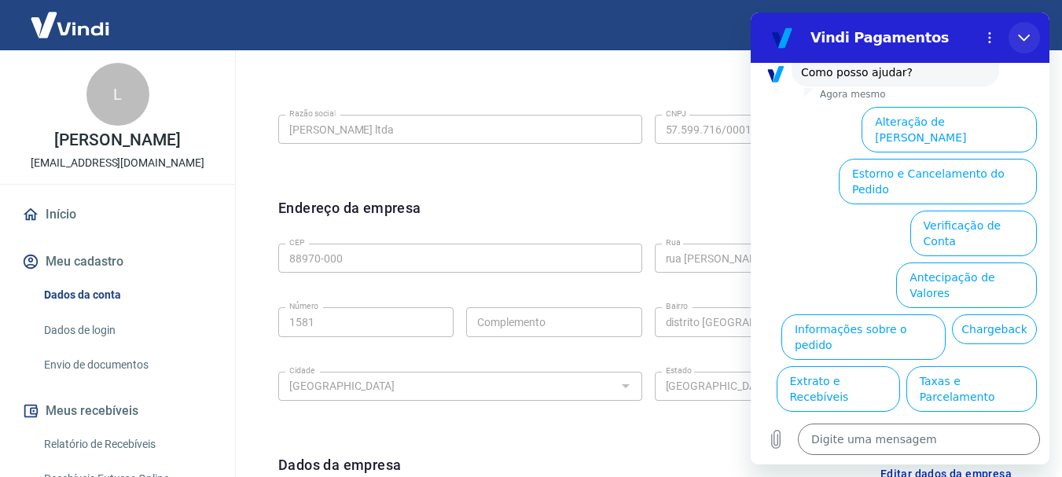
click at [1023, 40] on icon "Fechar" at bounding box center [1024, 38] width 12 height 7
type textarea "x"
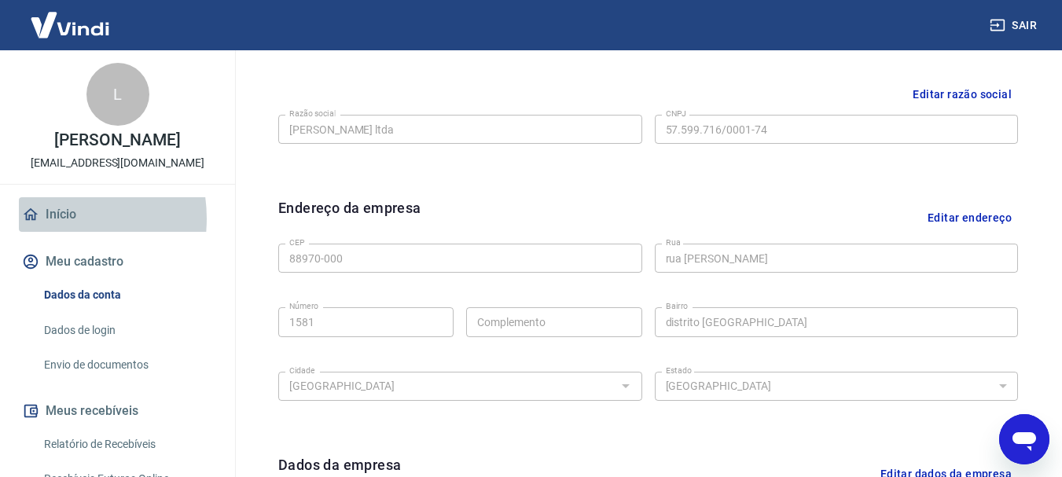
click at [47, 232] on link "Início" at bounding box center [117, 214] width 197 height 35
